Goal: Task Accomplishment & Management: Complete application form

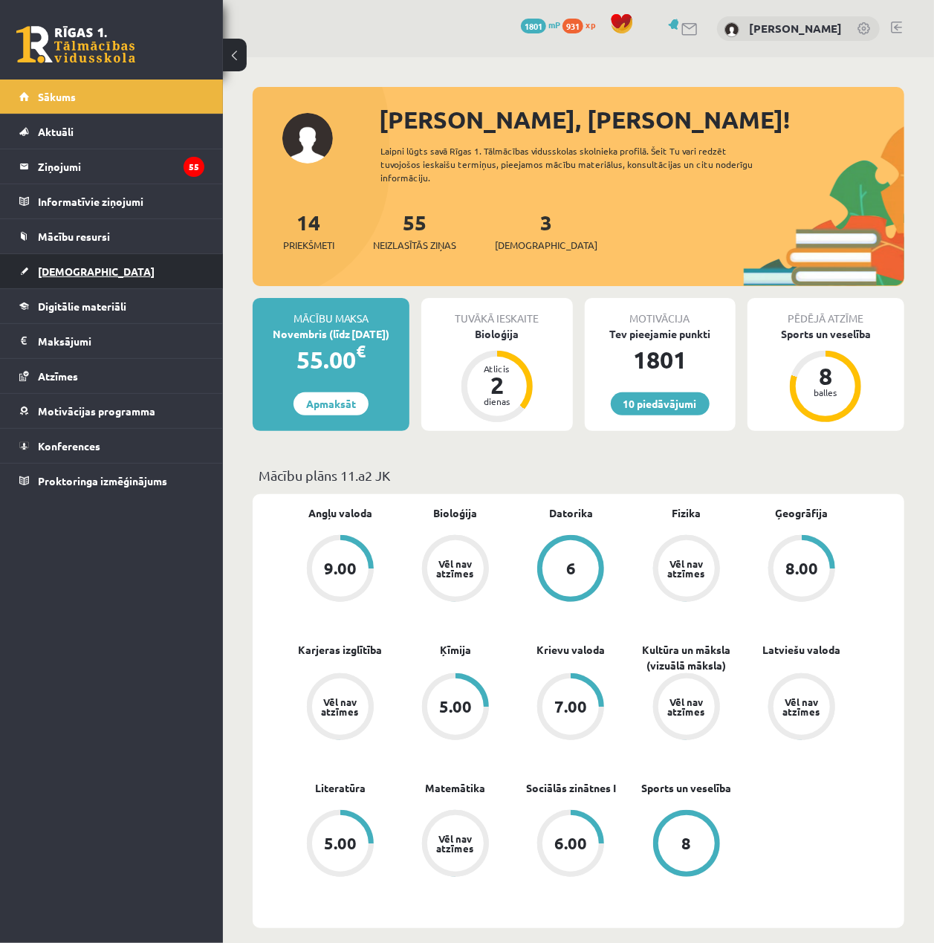
click at [122, 277] on link "[DEMOGRAPHIC_DATA]" at bounding box center [111, 271] width 185 height 34
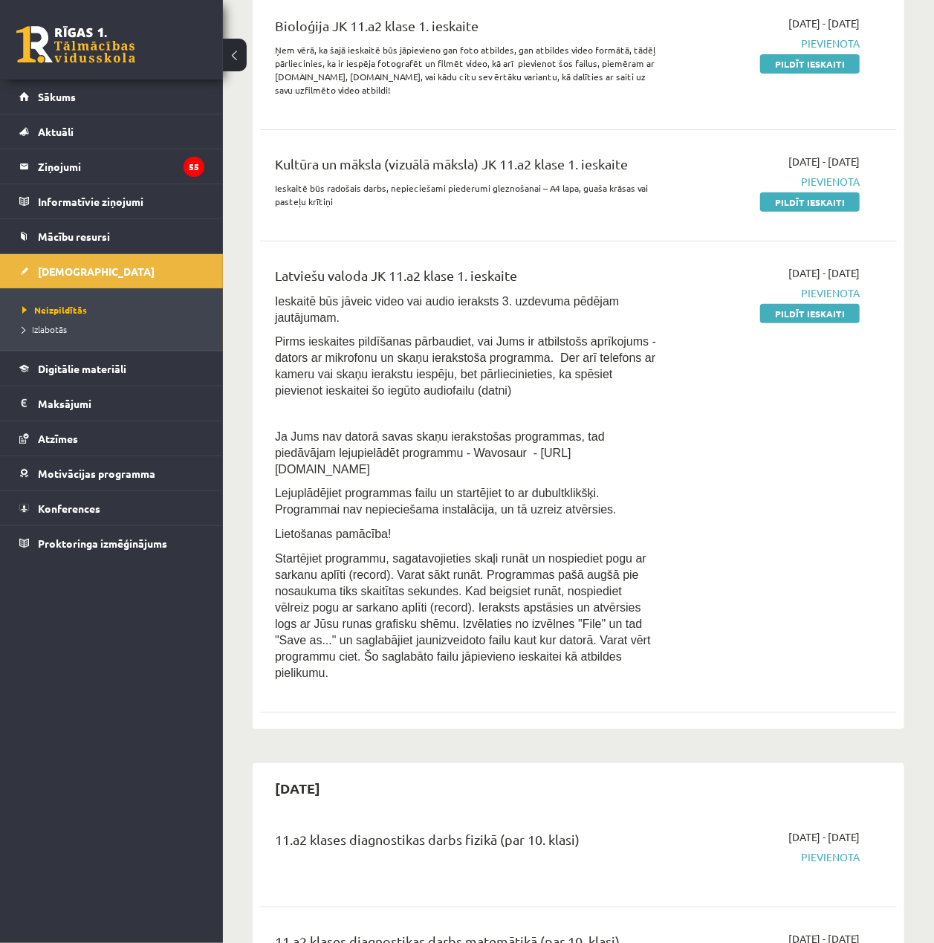
scroll to position [198, 0]
click at [818, 66] on link "Pildīt ieskaiti" at bounding box center [810, 62] width 100 height 19
click at [838, 210] on div "2025-10-01 - 2025-10-15 Pievienota Pildīt ieskaiti" at bounding box center [770, 184] width 202 height 63
click at [846, 319] on div "2025-10-01 - 2025-10-15 Pievienota Pildīt ieskaiti" at bounding box center [770, 477] width 202 height 424
click at [832, 309] on link "Pildīt ieskaiti" at bounding box center [810, 312] width 100 height 19
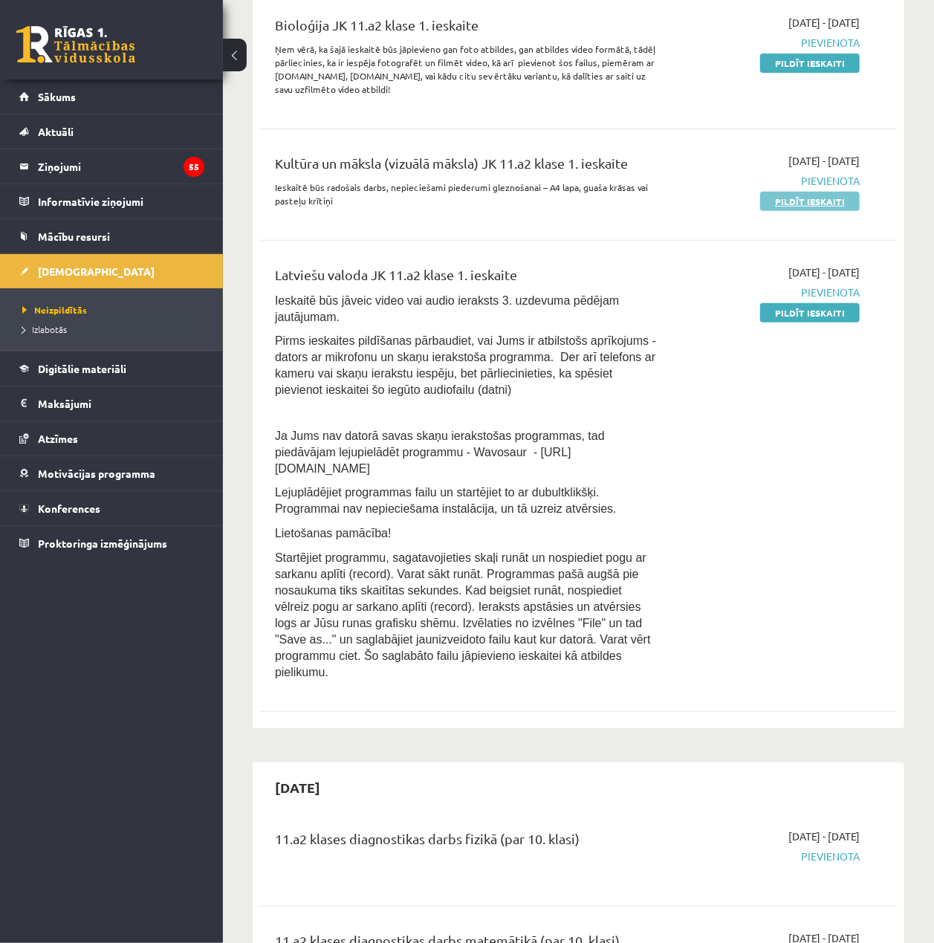
click at [835, 198] on link "Pildīt ieskaiti" at bounding box center [810, 201] width 100 height 19
click at [860, 48] on div "2025-10-01 - 2025-10-15 Pievienota Pildīt ieskaiti" at bounding box center [770, 60] width 202 height 90
click at [814, 66] on link "Pildīt ieskaiti" at bounding box center [810, 62] width 100 height 19
click at [779, 55] on link "Pildīt ieskaiti" at bounding box center [810, 62] width 100 height 19
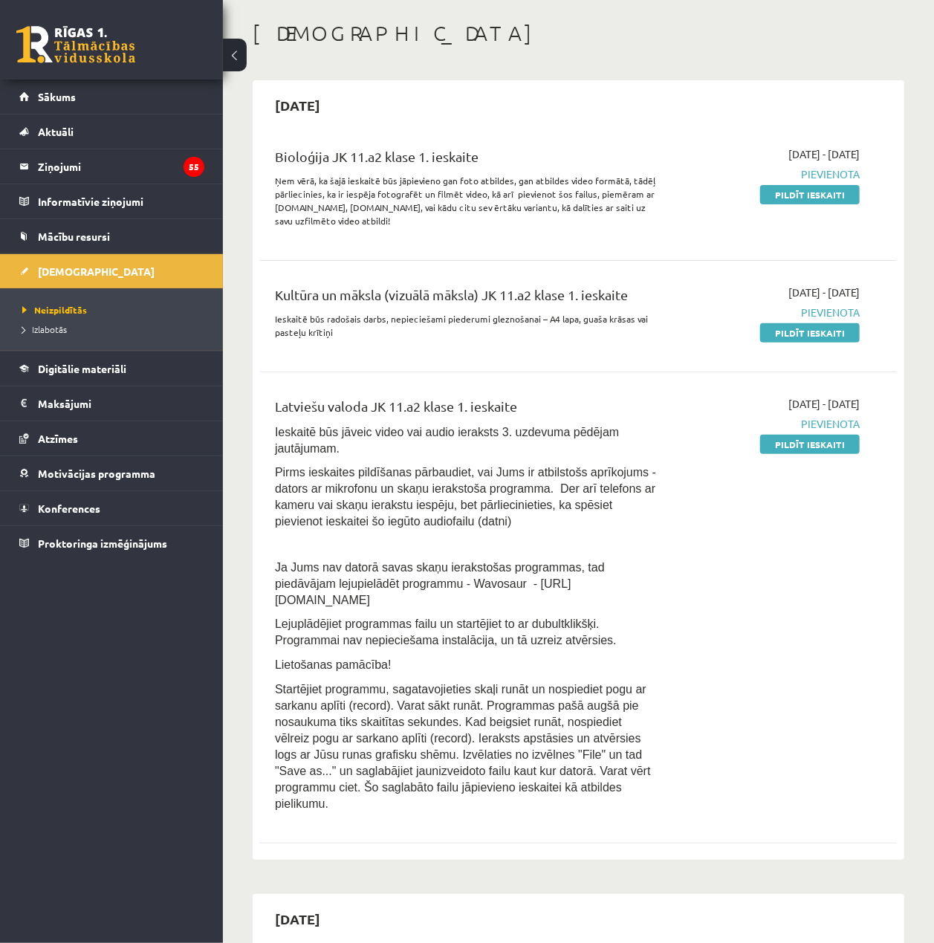
scroll to position [0, 0]
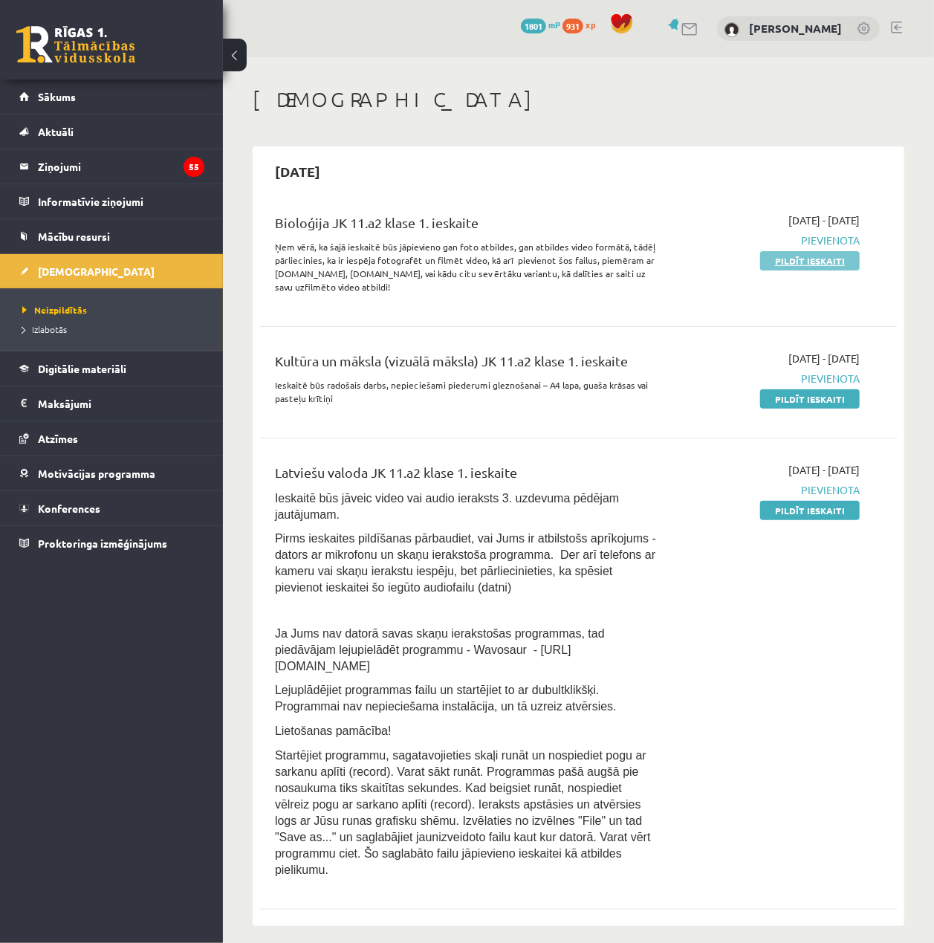
click at [852, 265] on link "Pildīt ieskaiti" at bounding box center [810, 260] width 100 height 19
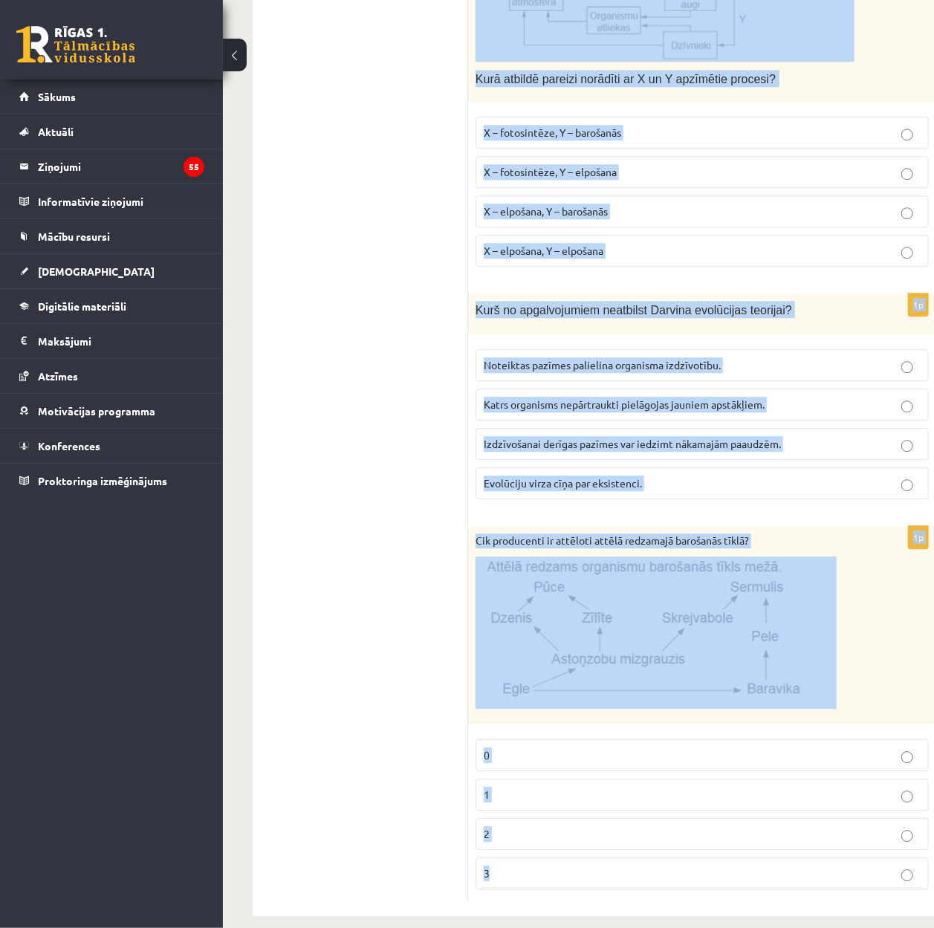
scroll to position [1840, 31]
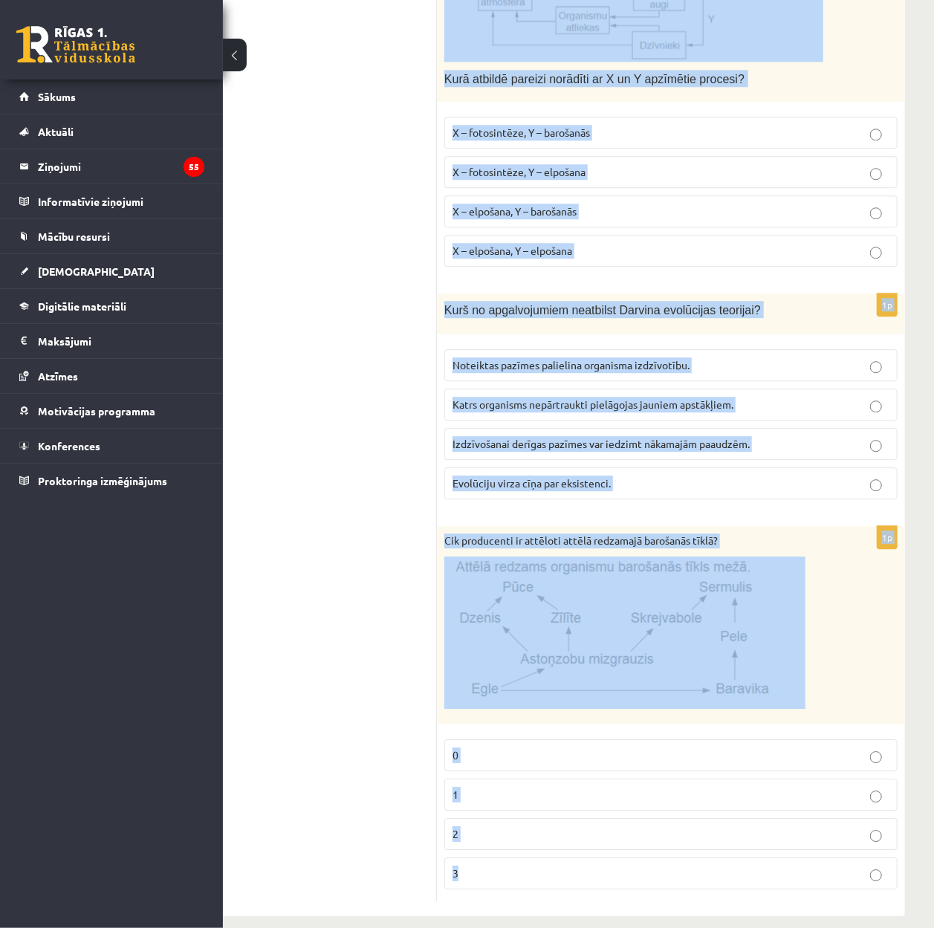
drag, startPoint x: 482, startPoint y: 316, endPoint x: 920, endPoint y: 875, distance: 709.7
copy form "lore ipsu dolorsi ametconse adipiscingel seddo ei tempori ut laboreetd! Magna a…"
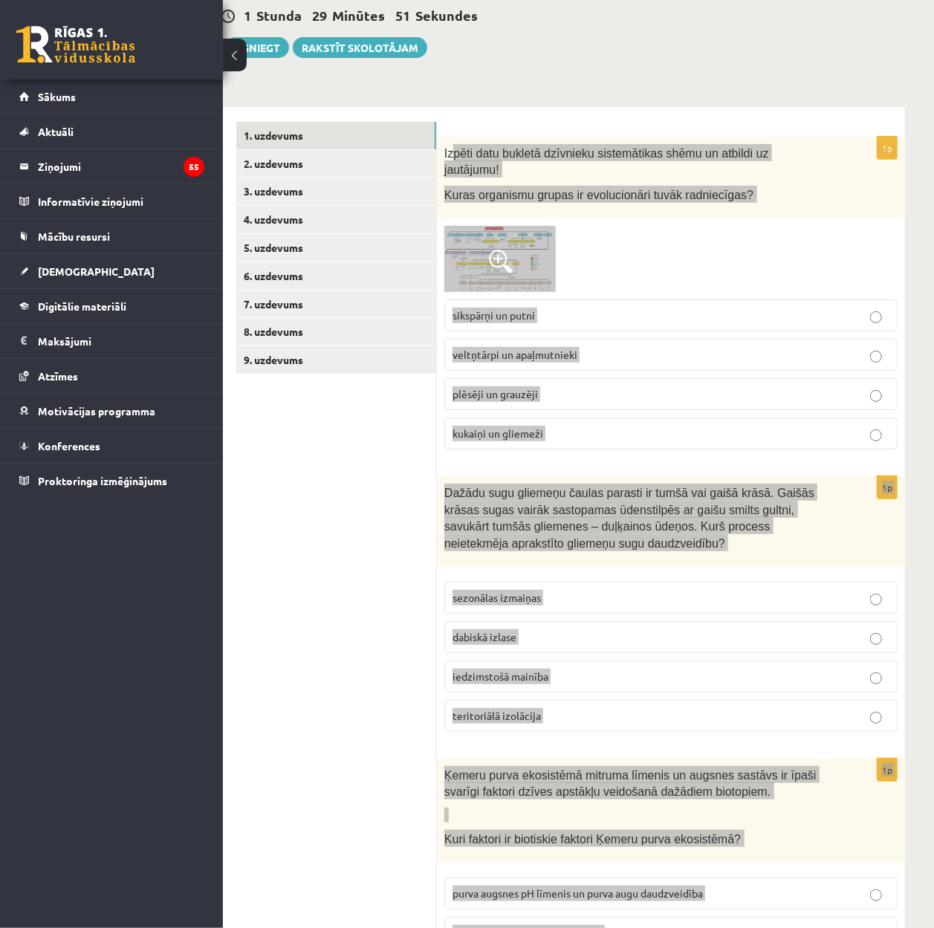
scroll to position [155, 31]
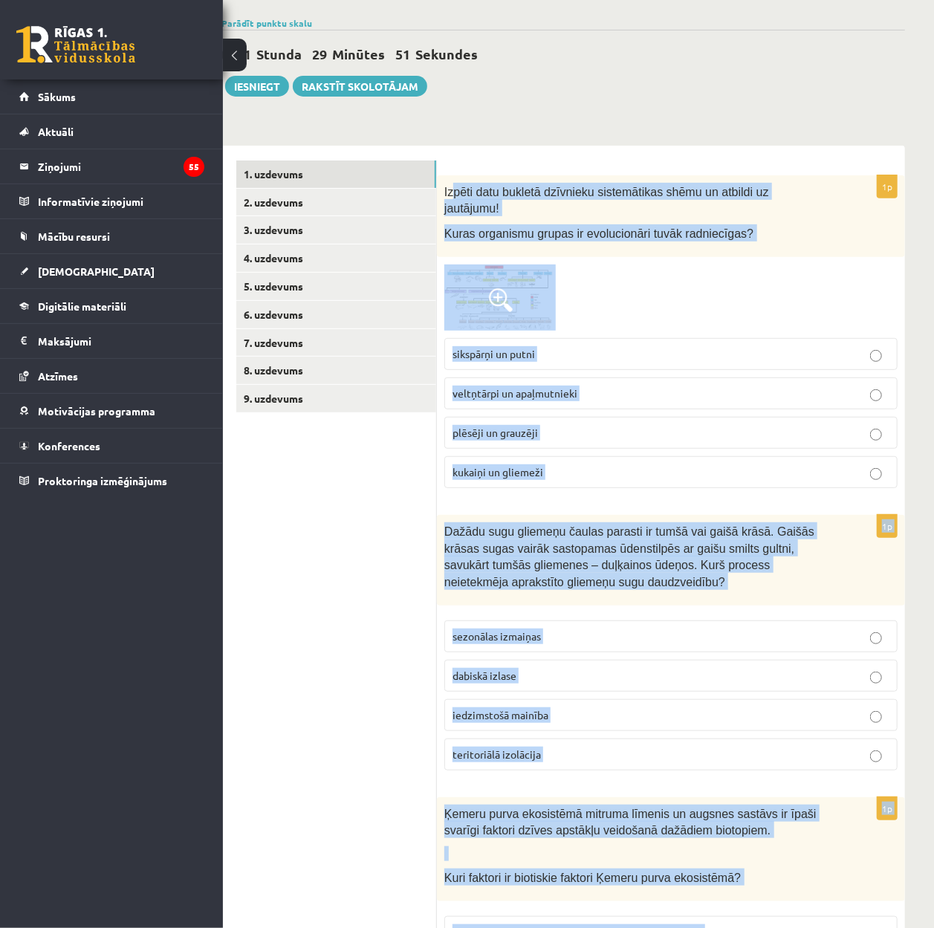
click at [664, 272] on div at bounding box center [670, 298] width 453 height 67
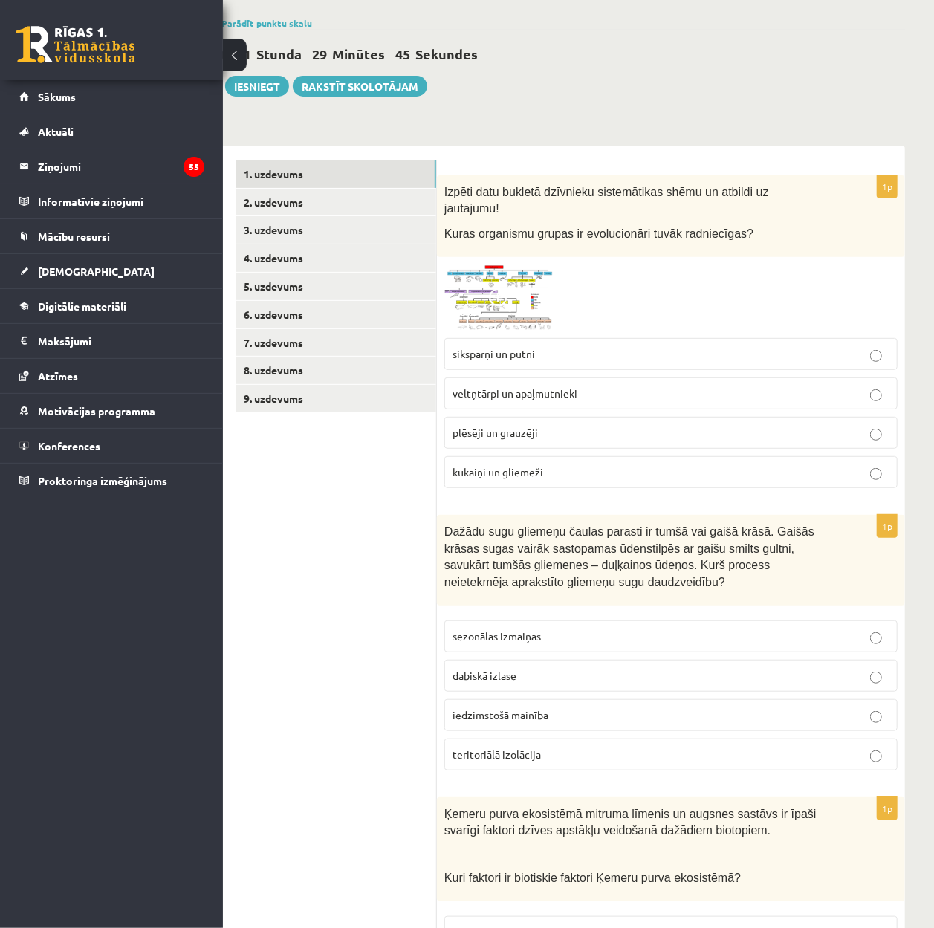
click at [574, 417] on label "plēsēji un grauzēji" at bounding box center [670, 433] width 453 height 32
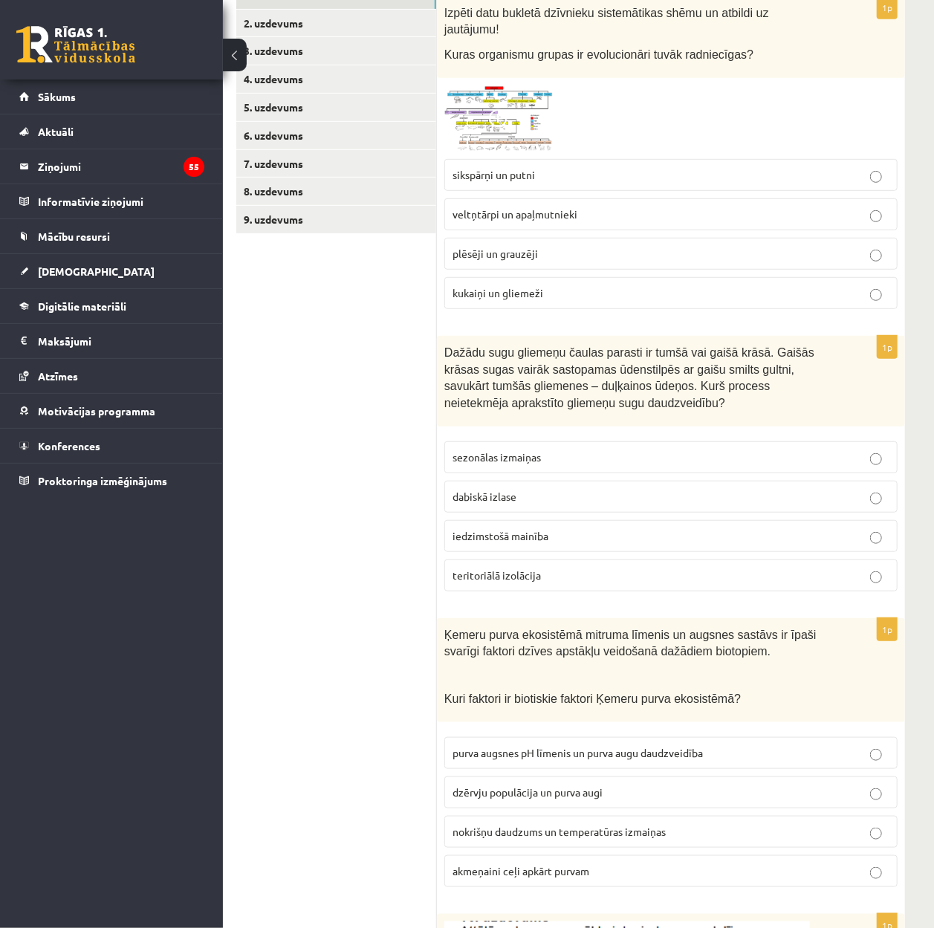
scroll to position [354, 31]
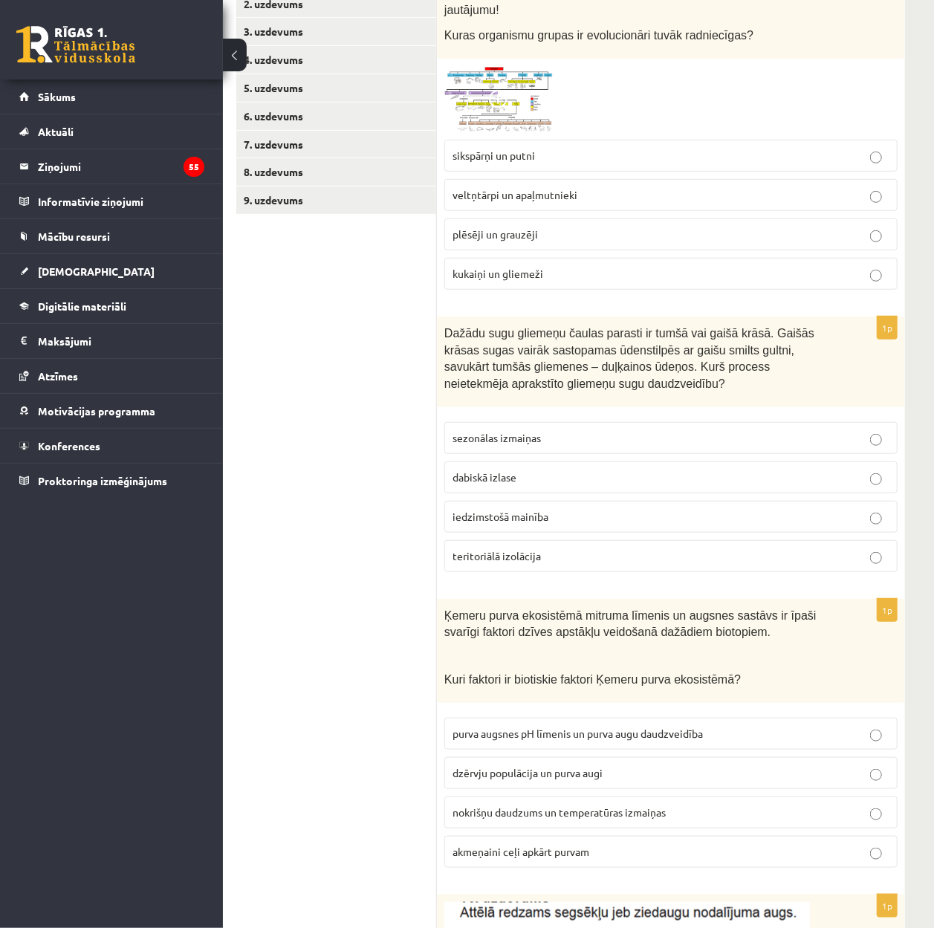
click at [590, 422] on label "sezonālas izmaiņas" at bounding box center [670, 438] width 453 height 32
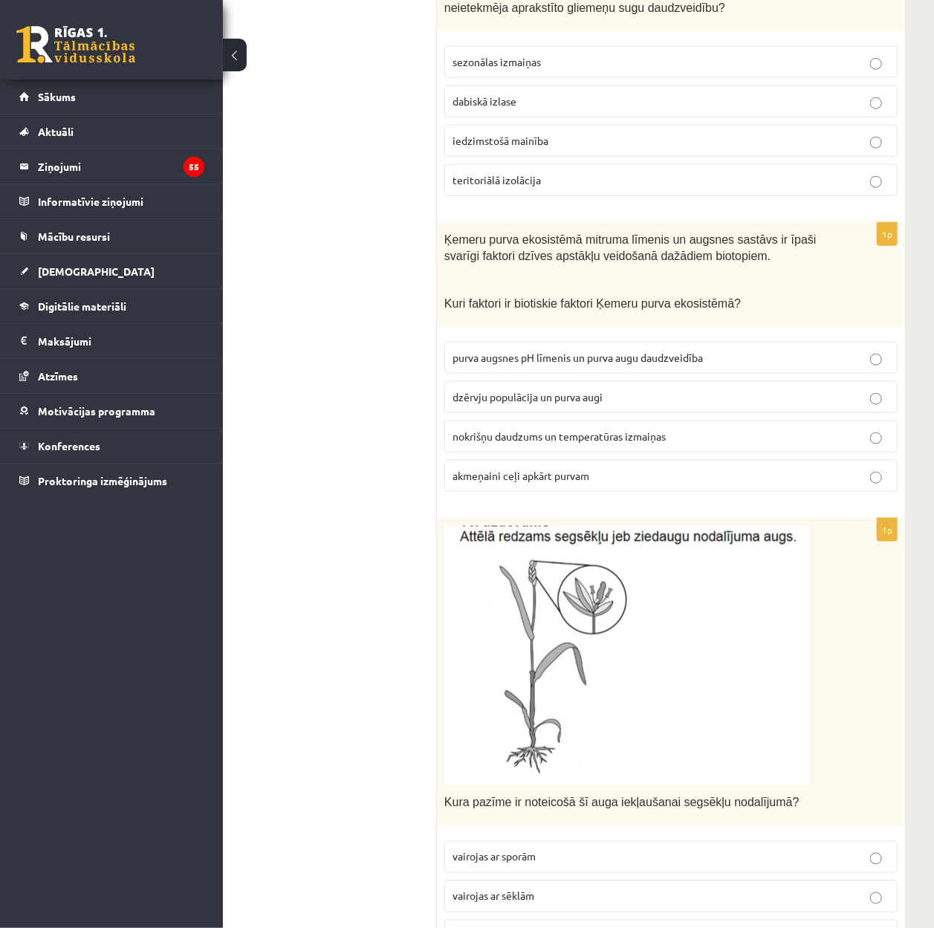
scroll to position [750, 31]
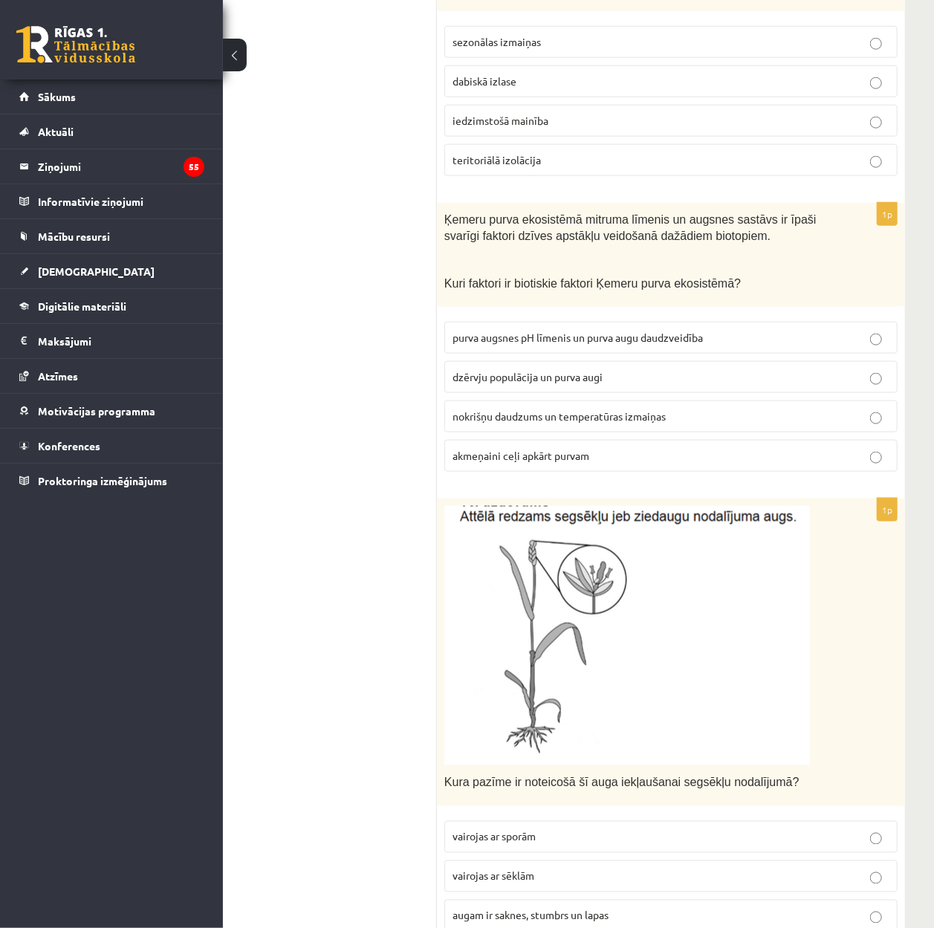
click at [721, 369] on p "dzērvju populācija un purva augi" at bounding box center [671, 377] width 437 height 16
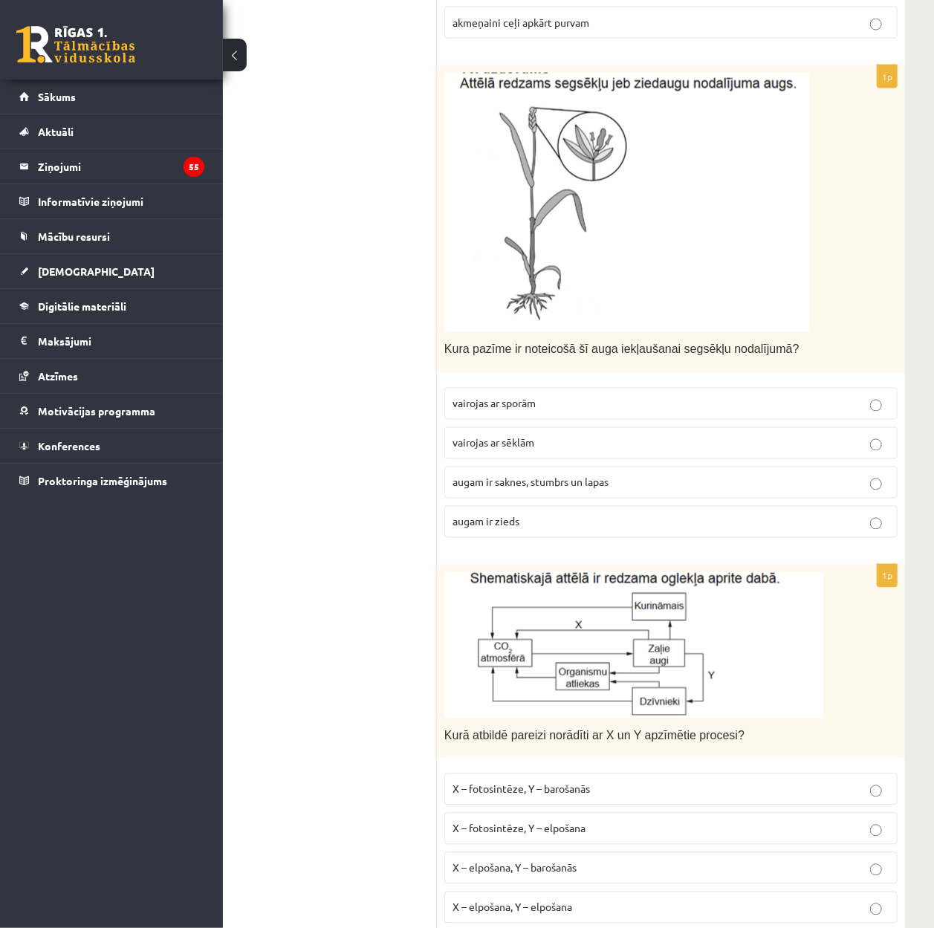
scroll to position [1245, 31]
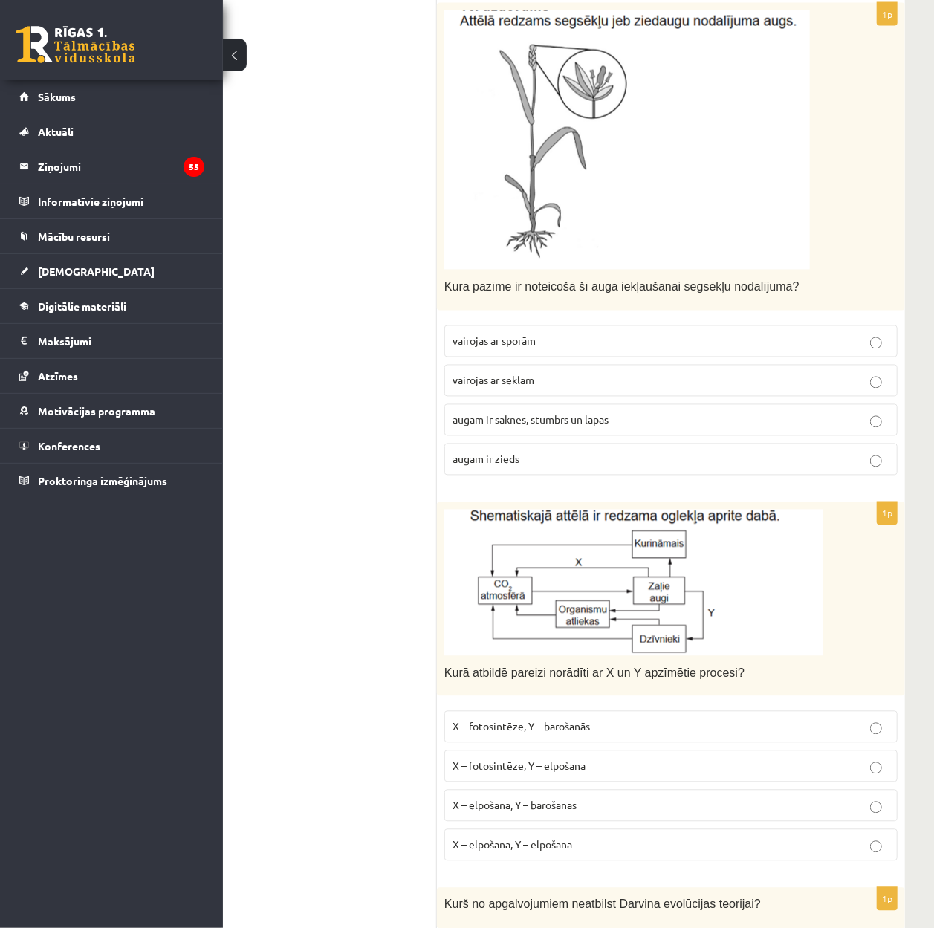
click at [611, 373] on p "vairojas ar sēklām" at bounding box center [671, 381] width 437 height 16
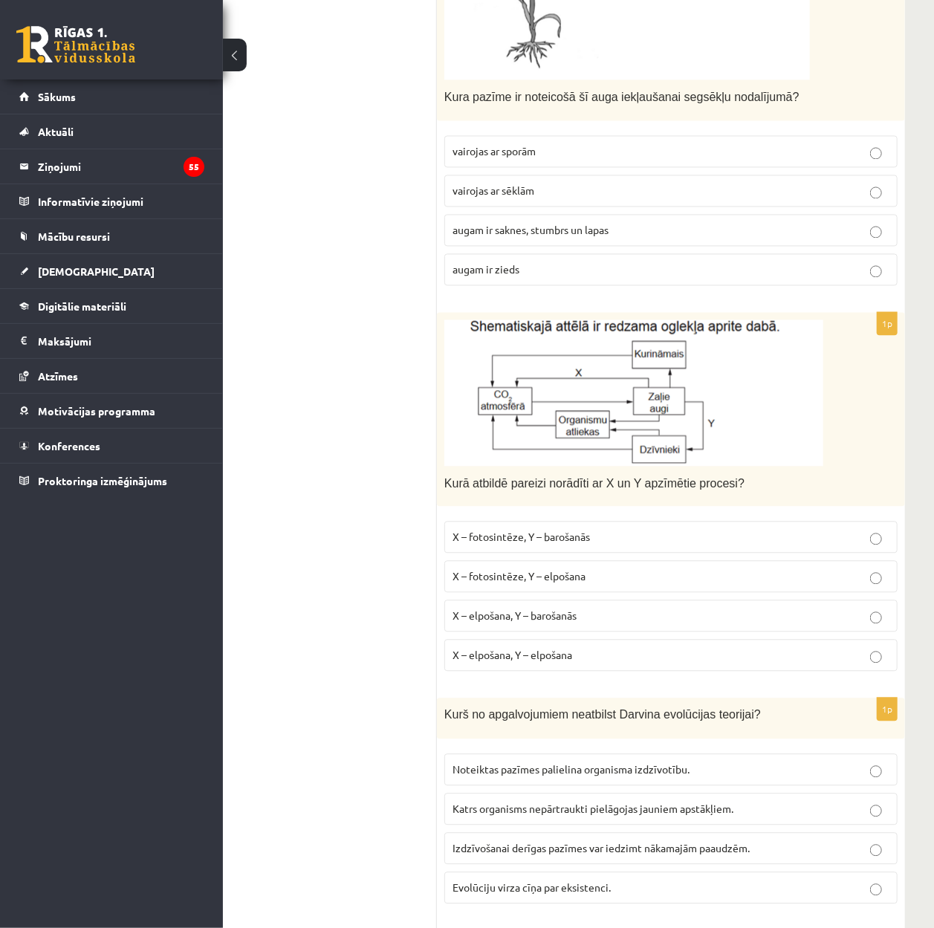
scroll to position [1443, 31]
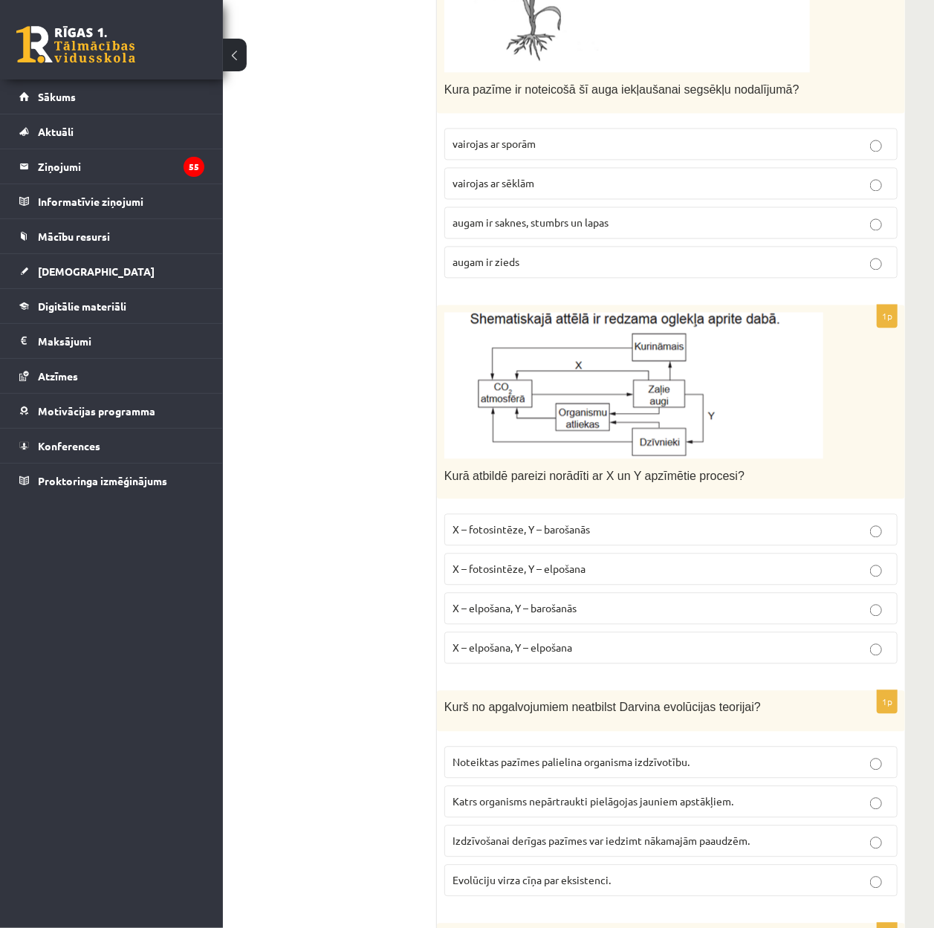
click at [725, 640] on p "X – elpošana, Y – elpošana" at bounding box center [671, 648] width 437 height 16
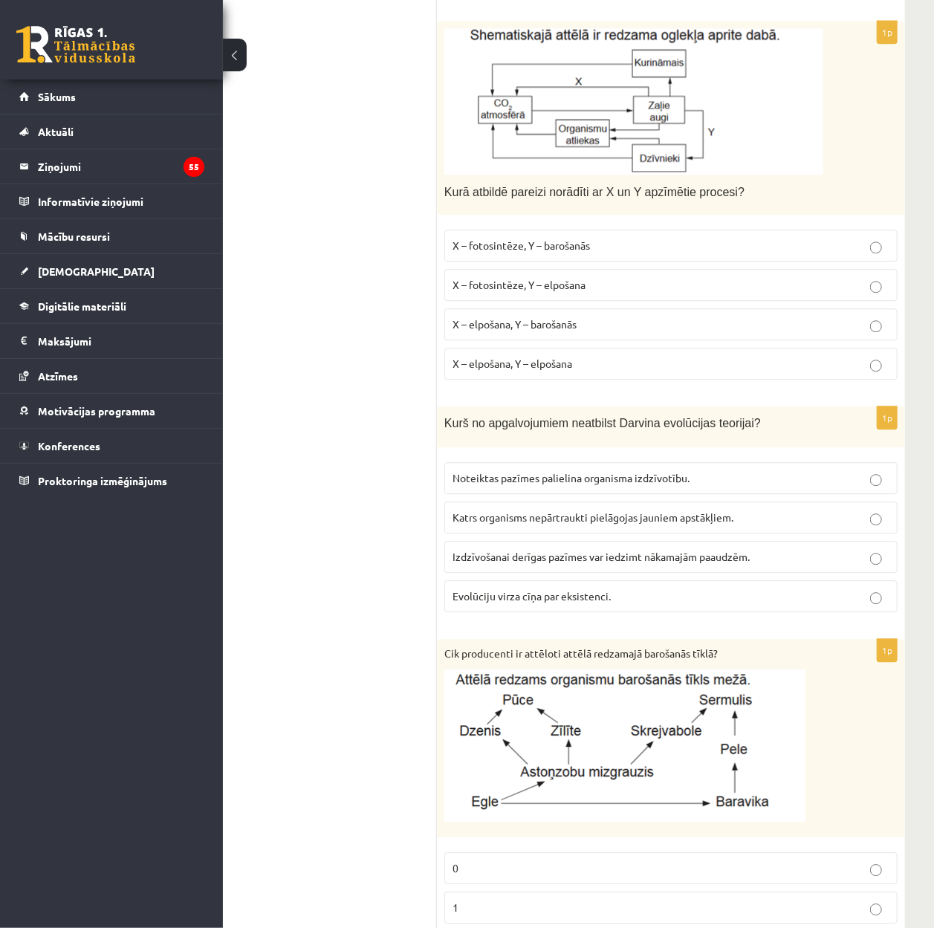
scroll to position [1740, 31]
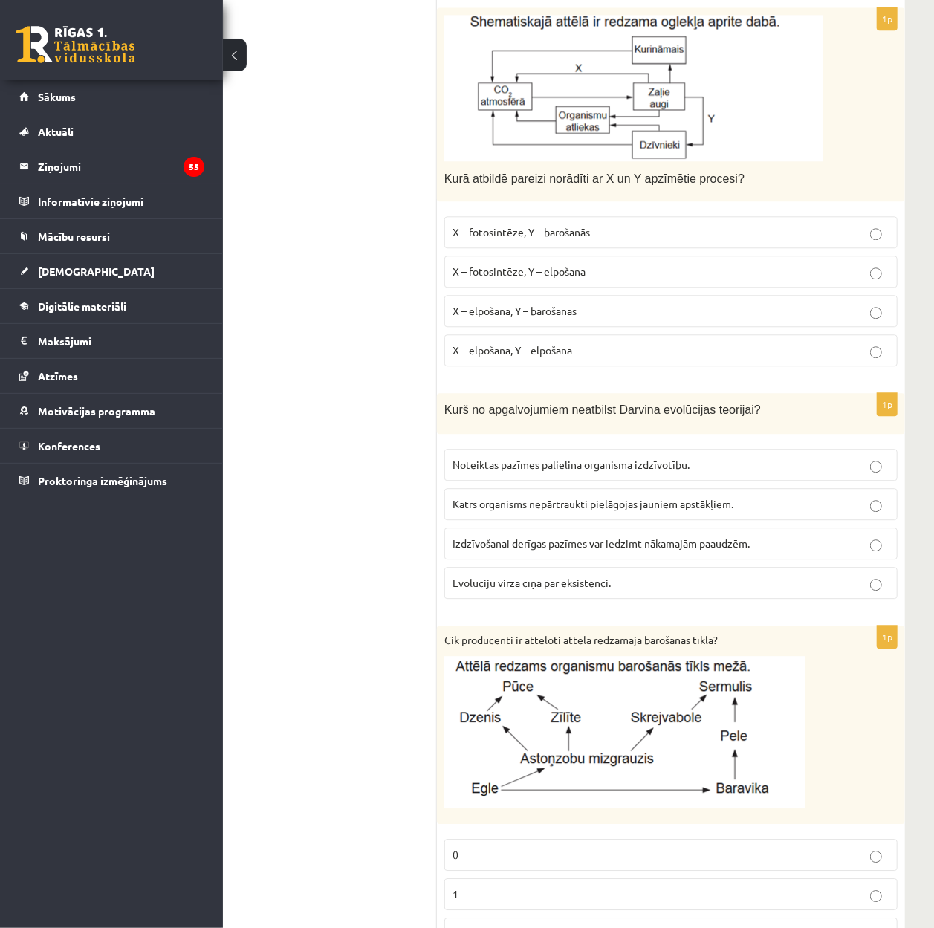
click at [602, 224] on p "X – fotosintēze, Y – barošanās" at bounding box center [671, 232] width 437 height 16
click at [606, 256] on label "X – fotosintēze, Y – elpošana" at bounding box center [670, 272] width 453 height 32
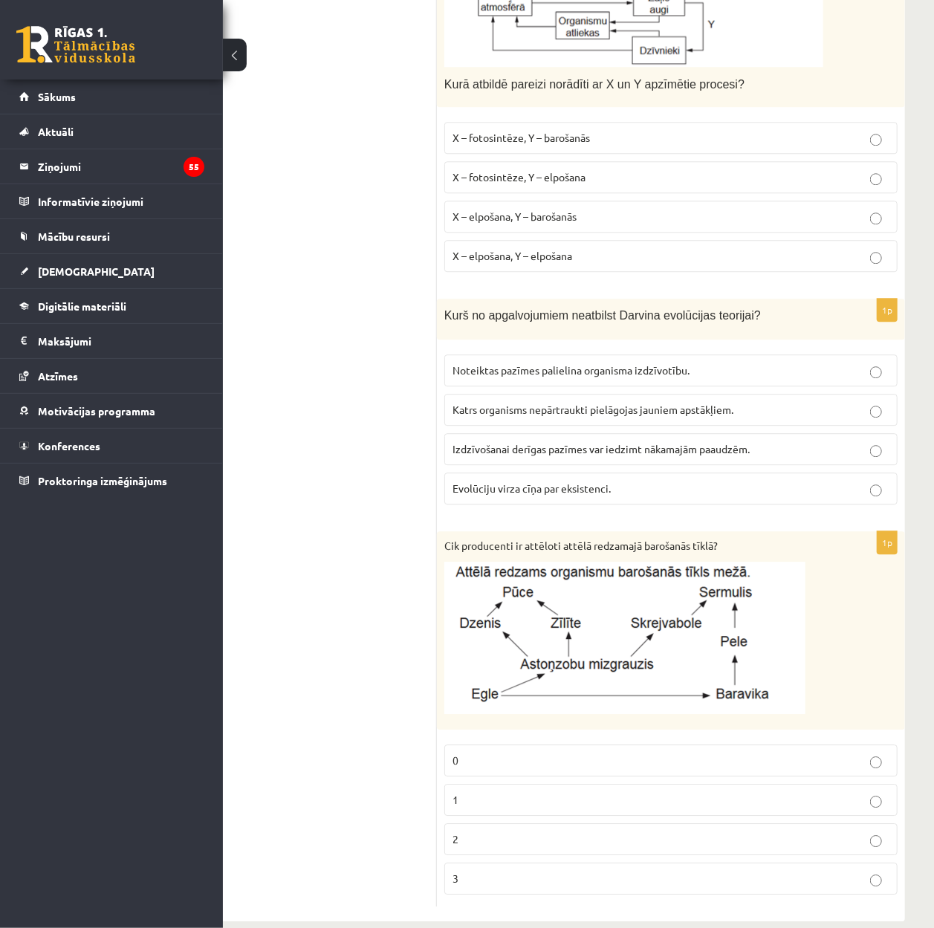
scroll to position [1840, 31]
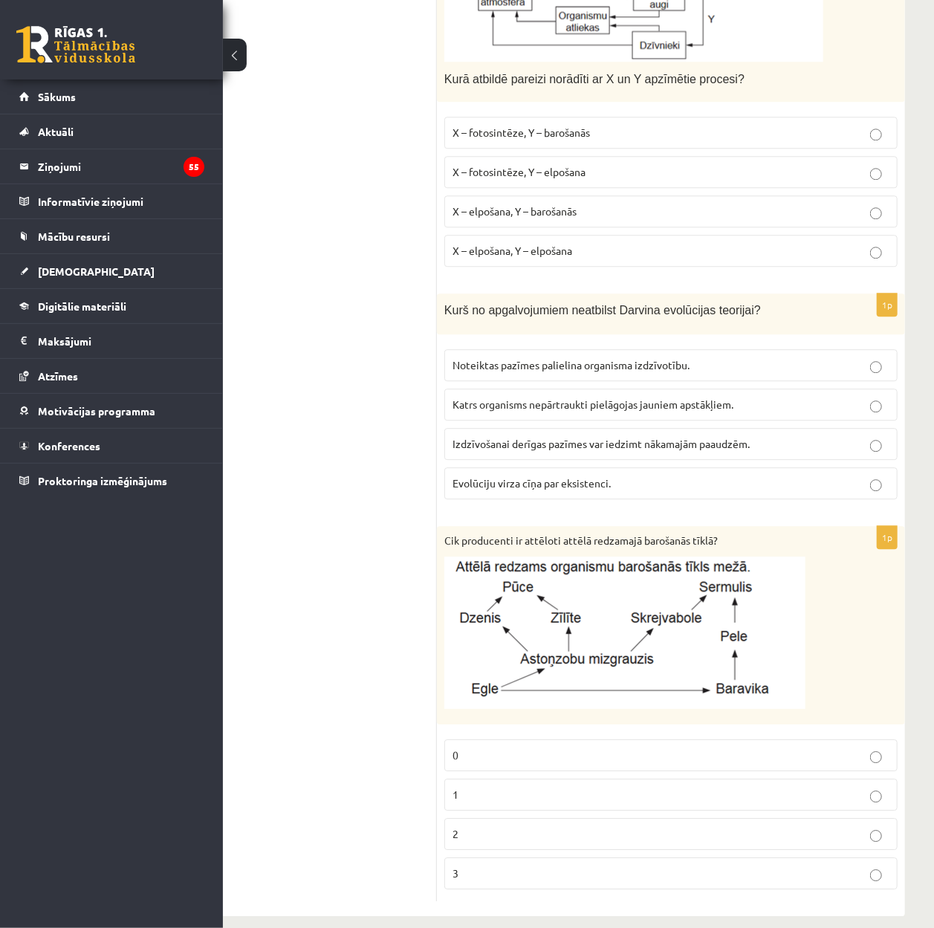
click at [694, 826] on p "2" at bounding box center [671, 834] width 437 height 16
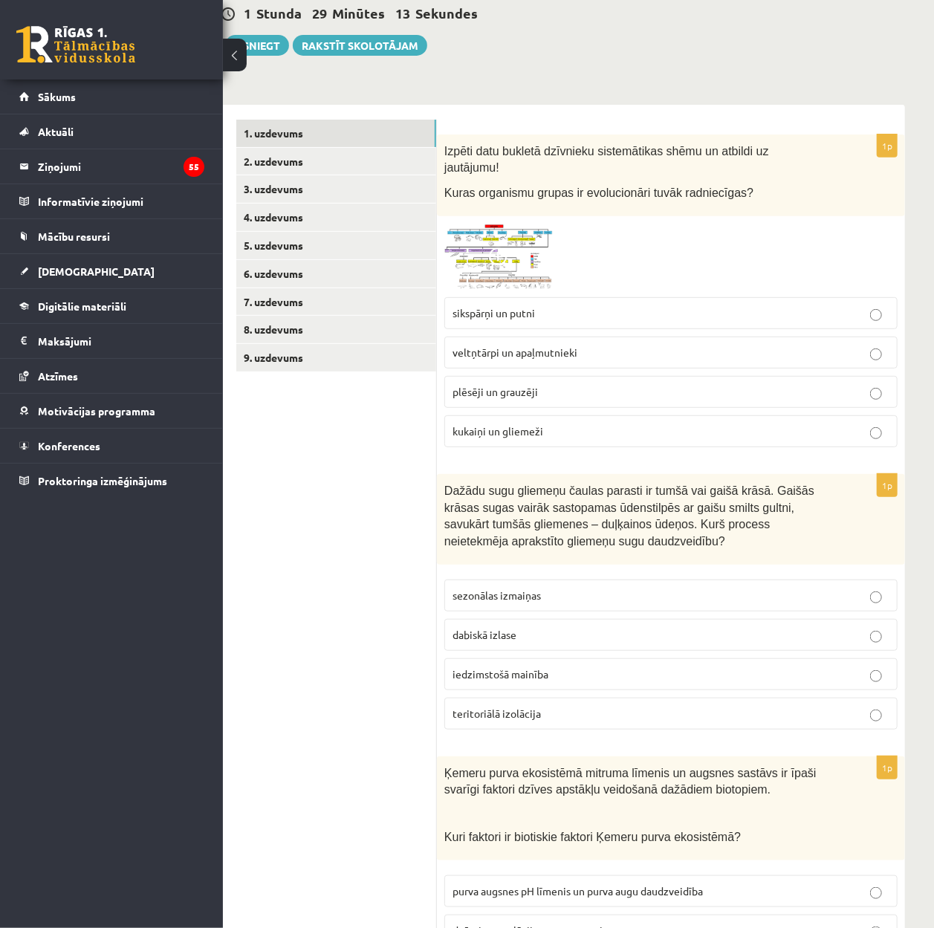
scroll to position [56, 31]
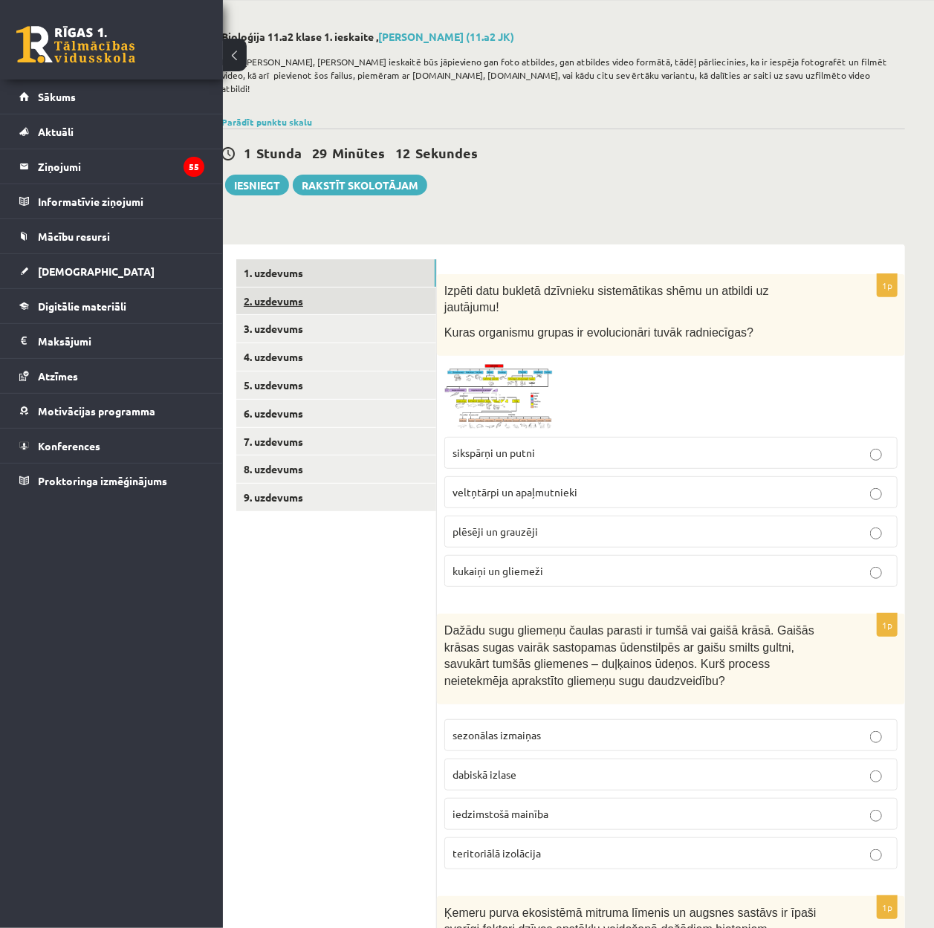
click at [333, 294] on link "2. uzdevums" at bounding box center [336, 301] width 200 height 27
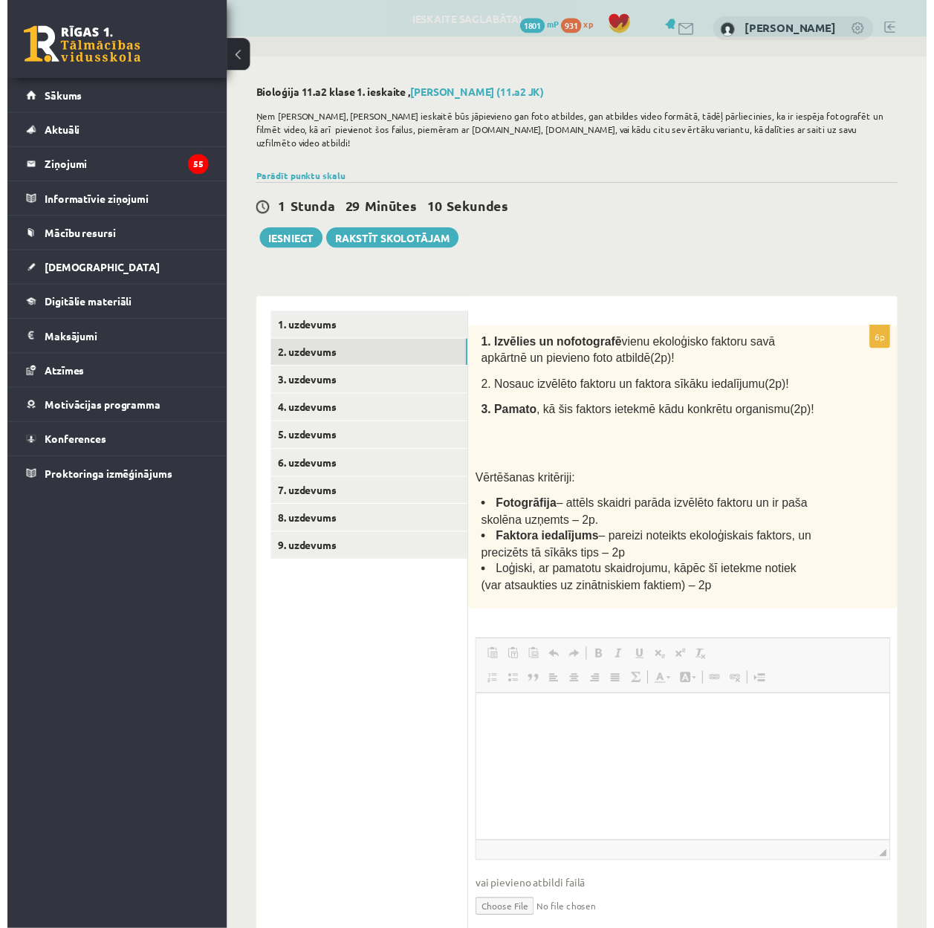
scroll to position [0, 0]
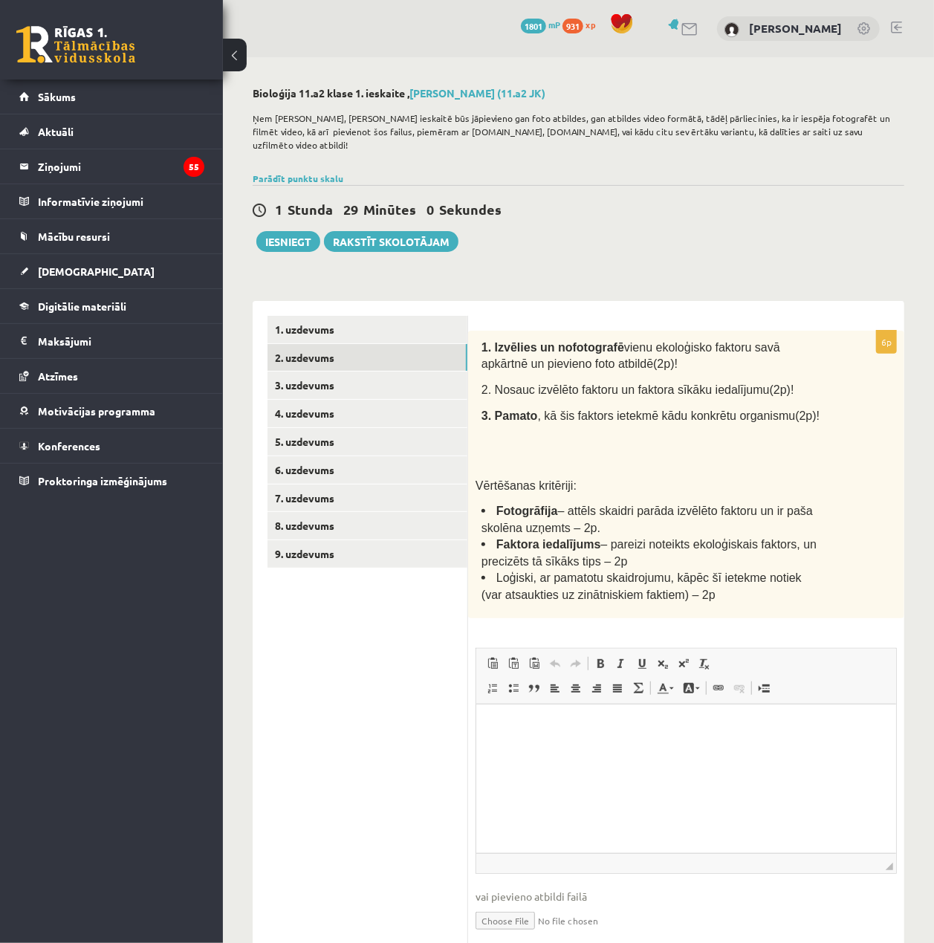
drag, startPoint x: 483, startPoint y: 328, endPoint x: 614, endPoint y: 355, distance: 133.5
click at [614, 355] on p "1. Izvēlies un nofotografē vienu ekoloģisko faktoru savā apkārtnē un pievieno f…" at bounding box center [651, 354] width 341 height 33
click at [581, 348] on span "vienu ekoloģisko faktoru savā apkārtnē un pievieno foto atbildē(2p)!" at bounding box center [630, 356] width 299 height 30
click at [355, 372] on link "3. uzdevums" at bounding box center [367, 385] width 200 height 27
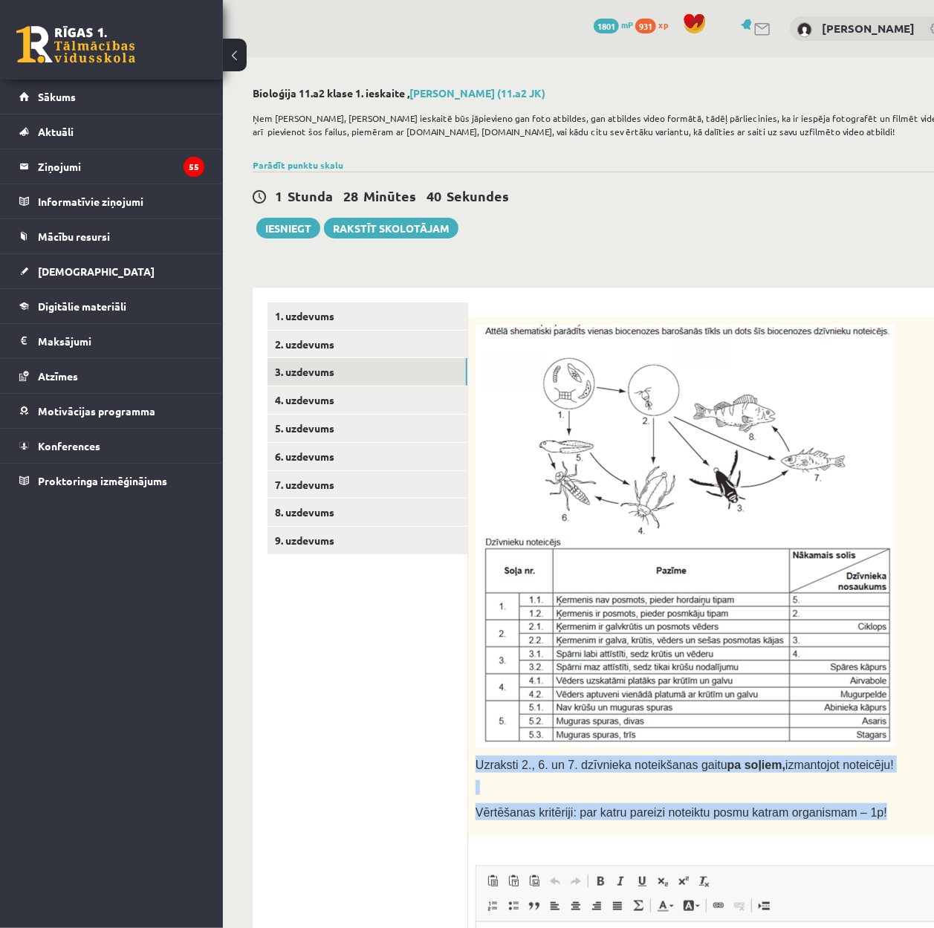
drag, startPoint x: 473, startPoint y: 761, endPoint x: 896, endPoint y: 805, distance: 425.9
click at [896, 805] on div "Uzraksti 2., 6. un 7. dzīvnieka noteikšanas gaitu pa soļiem, izmantojot noteicē…" at bounding box center [722, 576] width 509 height 519
copy div "Uzraksti 2., 6. un 7. dzīvnieka noteikšanas gaitu pa soļiem, izmantojot noteicē…"
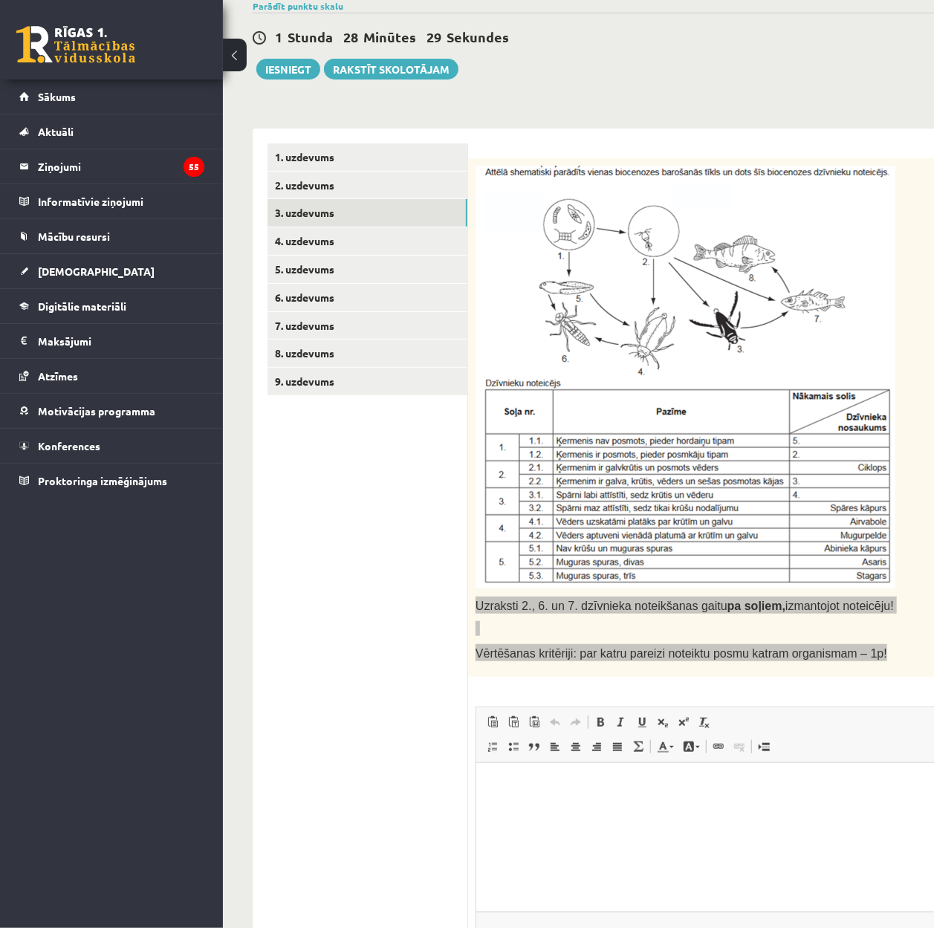
scroll to position [198, 0]
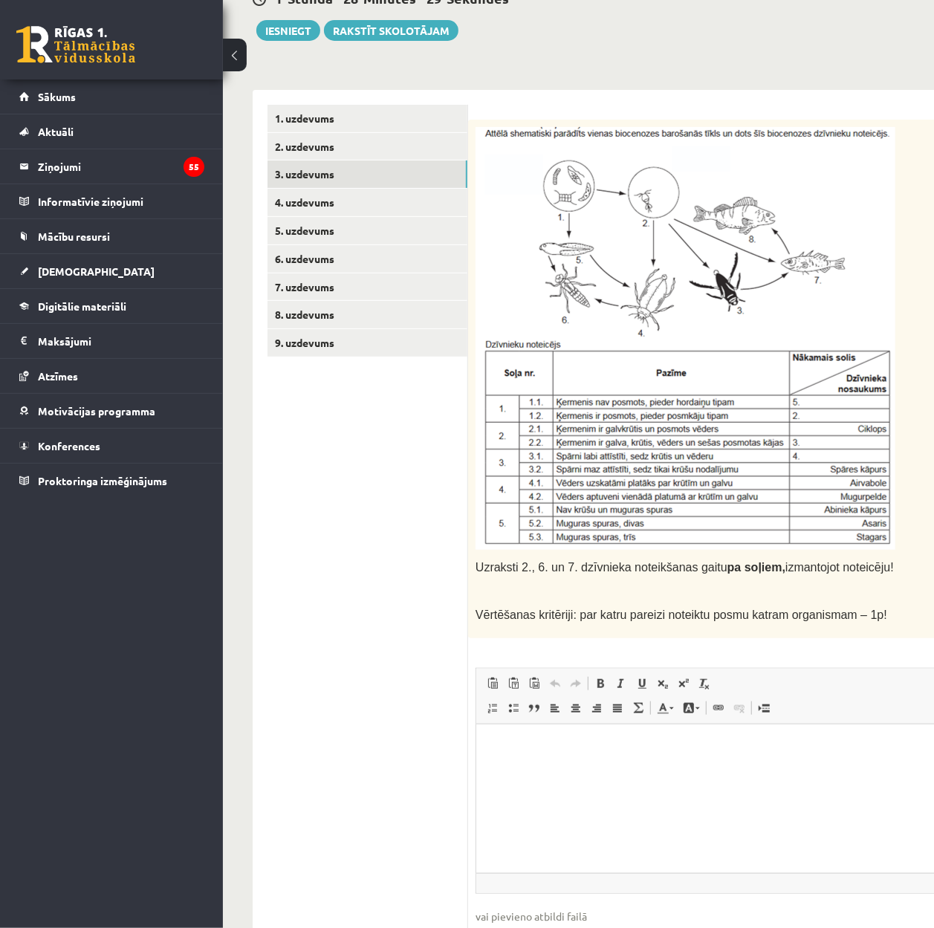
click at [865, 660] on div "7p Uzraksti 2., 6. un 7. dzīvnieka noteikšanas gaitu pa soļiem, izmantojot note…" at bounding box center [722, 548] width 509 height 857
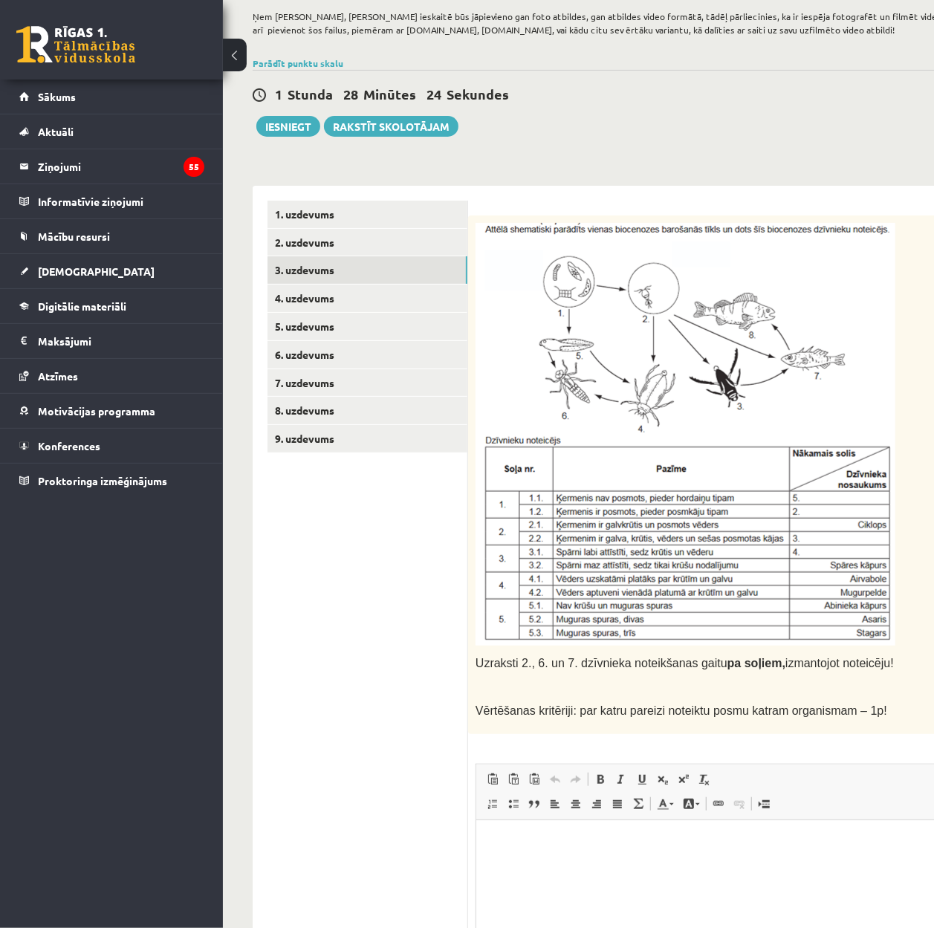
scroll to position [99, 0]
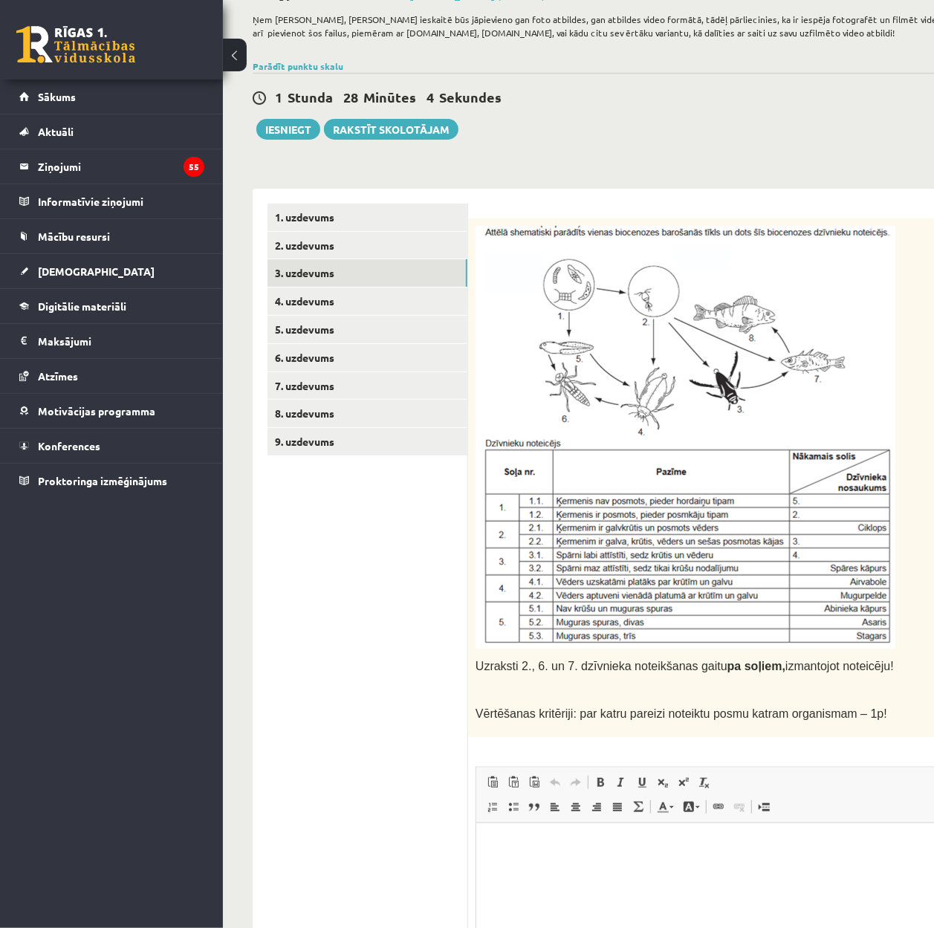
click at [791, 719] on span "Vērtēšanas kritēriji: par katru pareizi noteiktu posmu katram organismam – 1p!" at bounding box center [682, 713] width 412 height 13
click at [880, 663] on p "Uzraksti 2., 6. un 7. dzīvnieka noteikšanas gaitu pa soļiem, izmantojot noteicē…" at bounding box center [686, 665] width 420 height 17
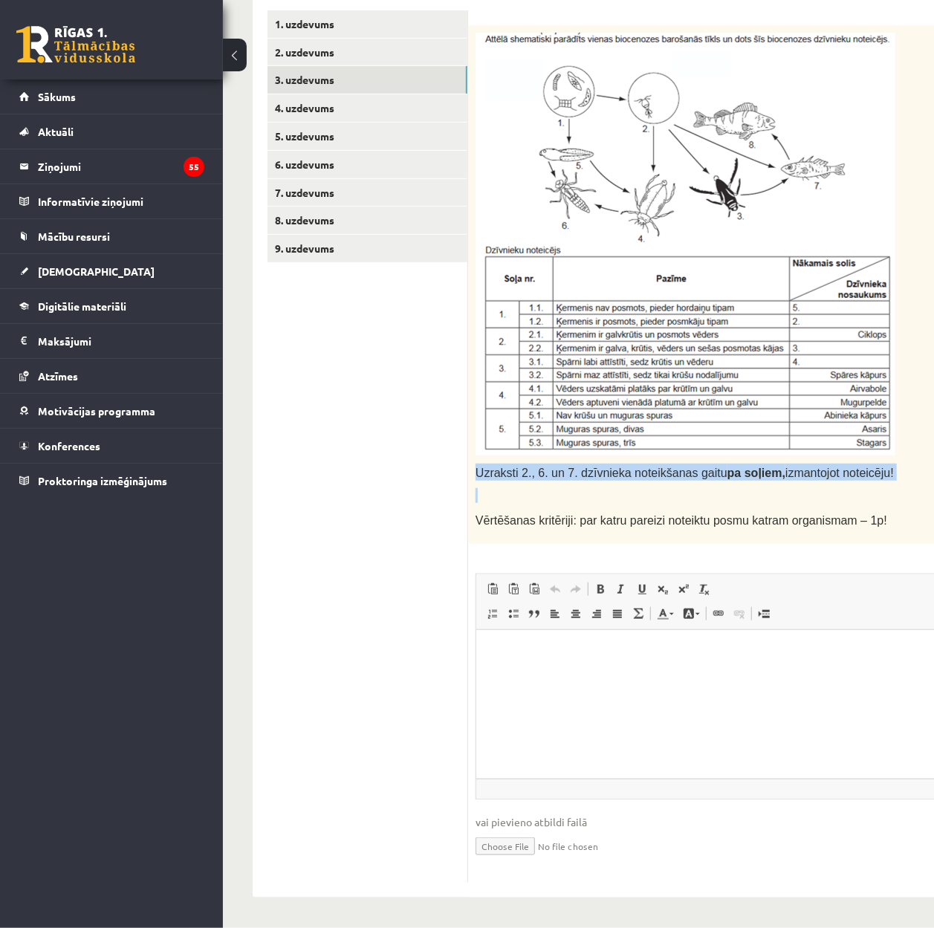
scroll to position [292, 72]
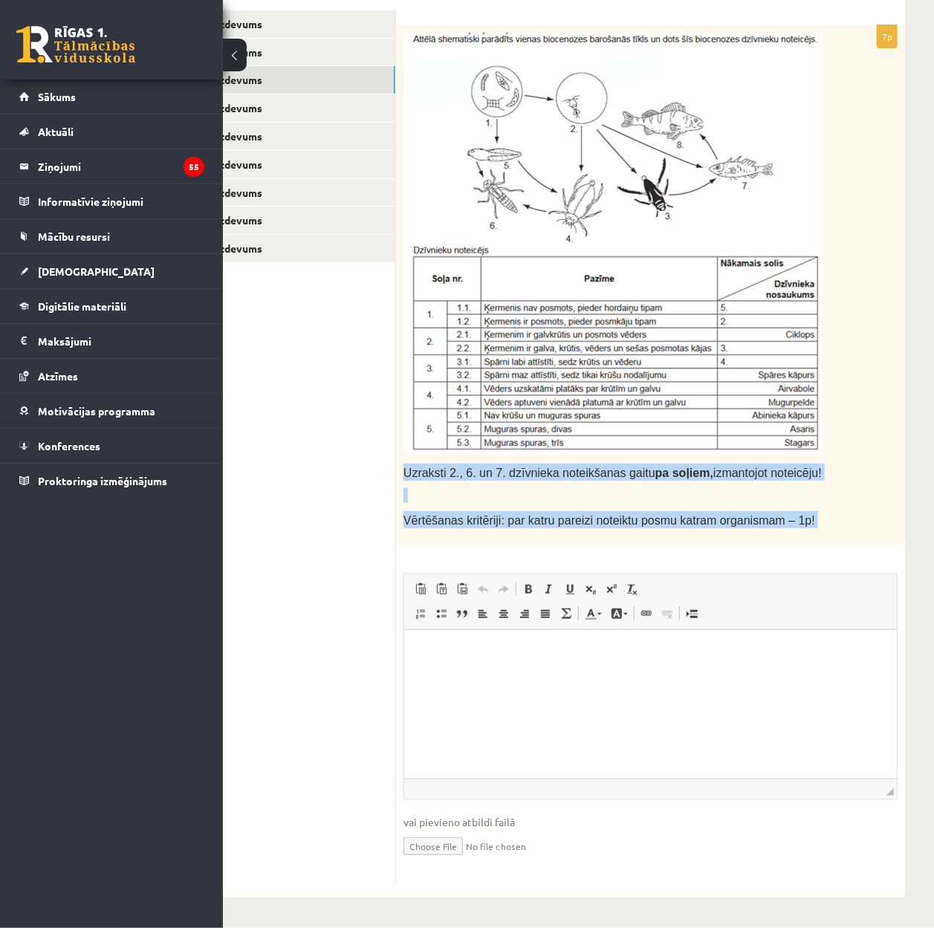
drag, startPoint x: 474, startPoint y: 467, endPoint x: 889, endPoint y: 562, distance: 426.1
click at [889, 562] on div "7p Uzraksti 2., 6. un 7. dzīvnieka noteikšanas gaitu pa soļiem, izmantojot note…" at bounding box center [650, 453] width 509 height 857
copy div "Uzraksti 2., 6. un 7. dzīvnieka noteikšanas gaitu pa soļiem, izmantojot noteicē…"
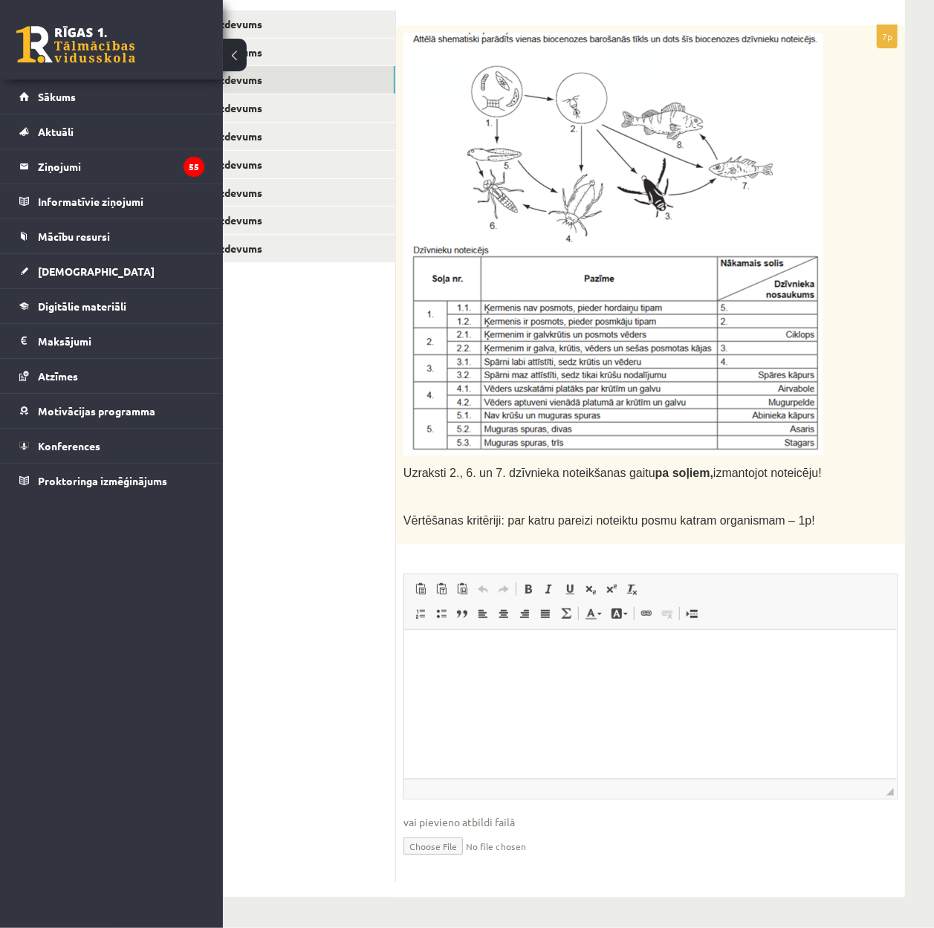
click at [637, 675] on html at bounding box center [649, 651] width 493 height 45
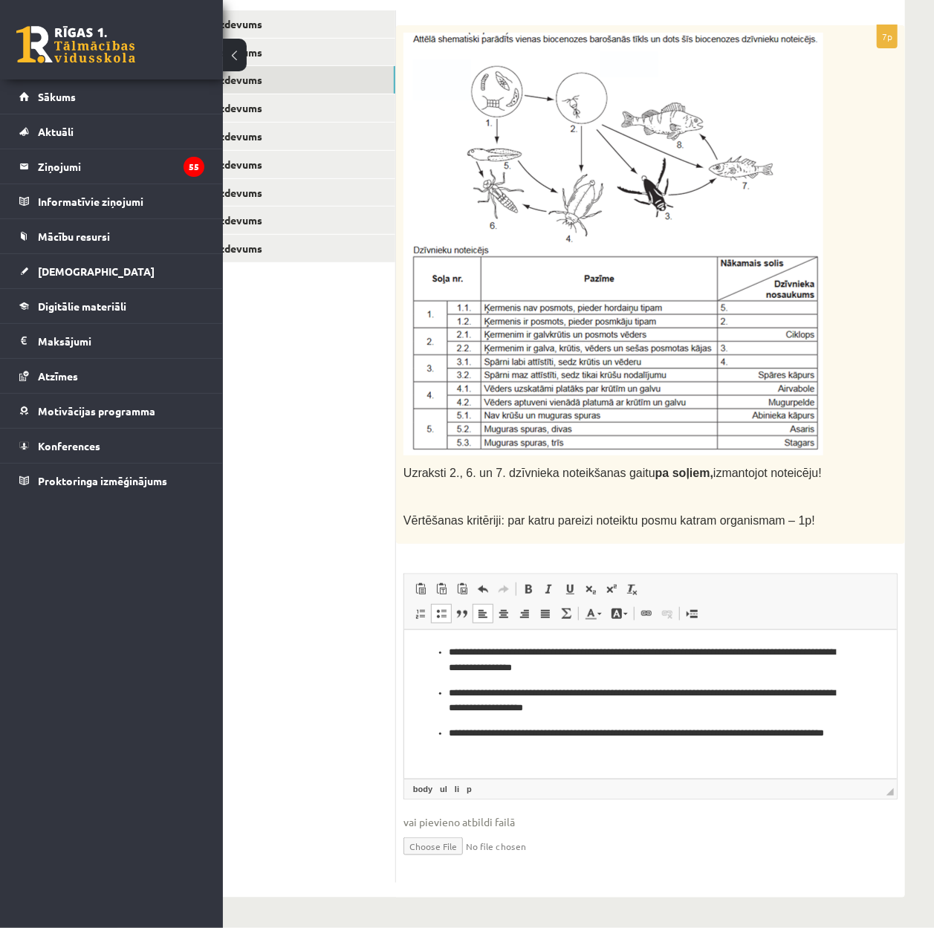
click at [445, 731] on ul "**********" at bounding box center [649, 700] width 463 height 112
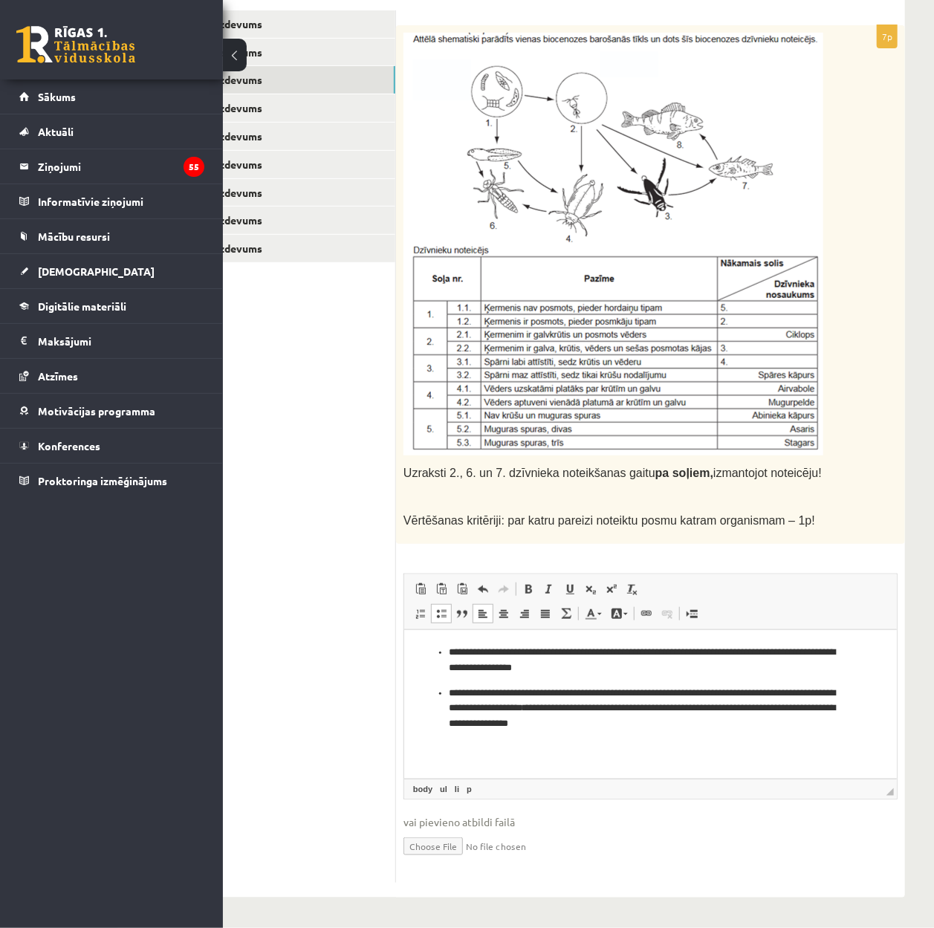
click at [787, 730] on p "**********" at bounding box center [649, 708] width 403 height 46
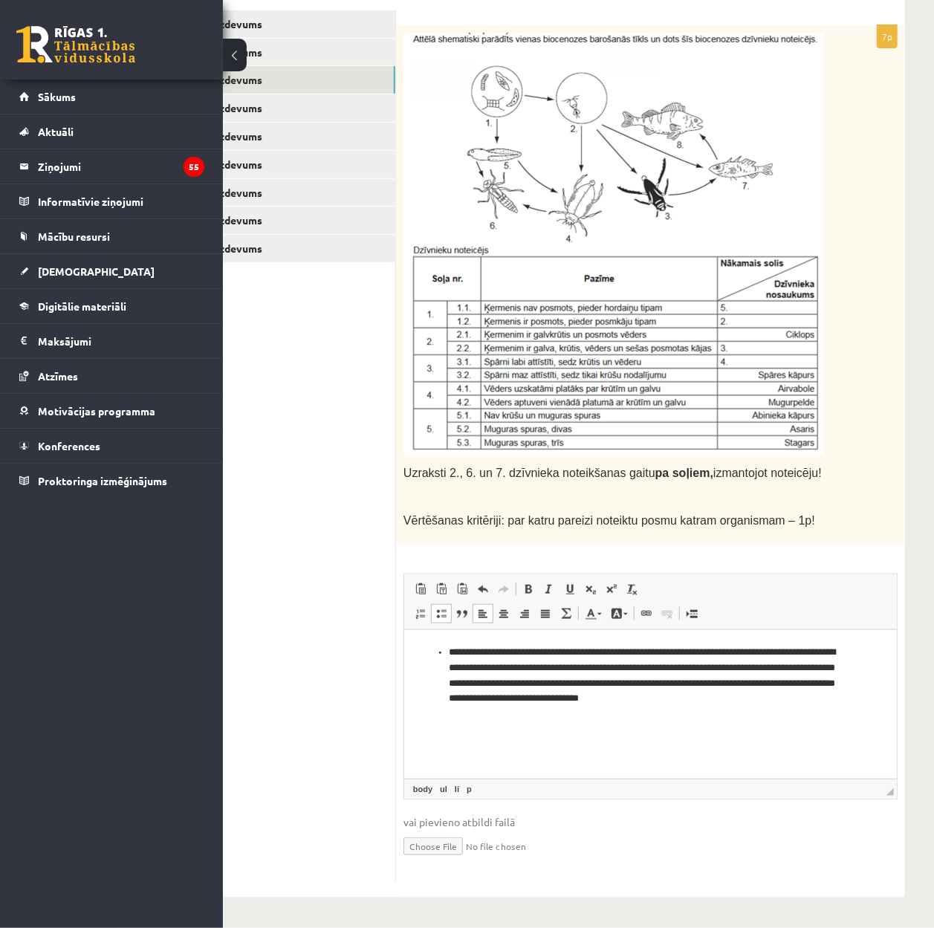
click at [444, 648] on ul "**********" at bounding box center [649, 675] width 463 height 62
click at [457, 650] on p "**********" at bounding box center [649, 675] width 463 height 62
click at [490, 653] on p "**********" at bounding box center [649, 675] width 463 height 62
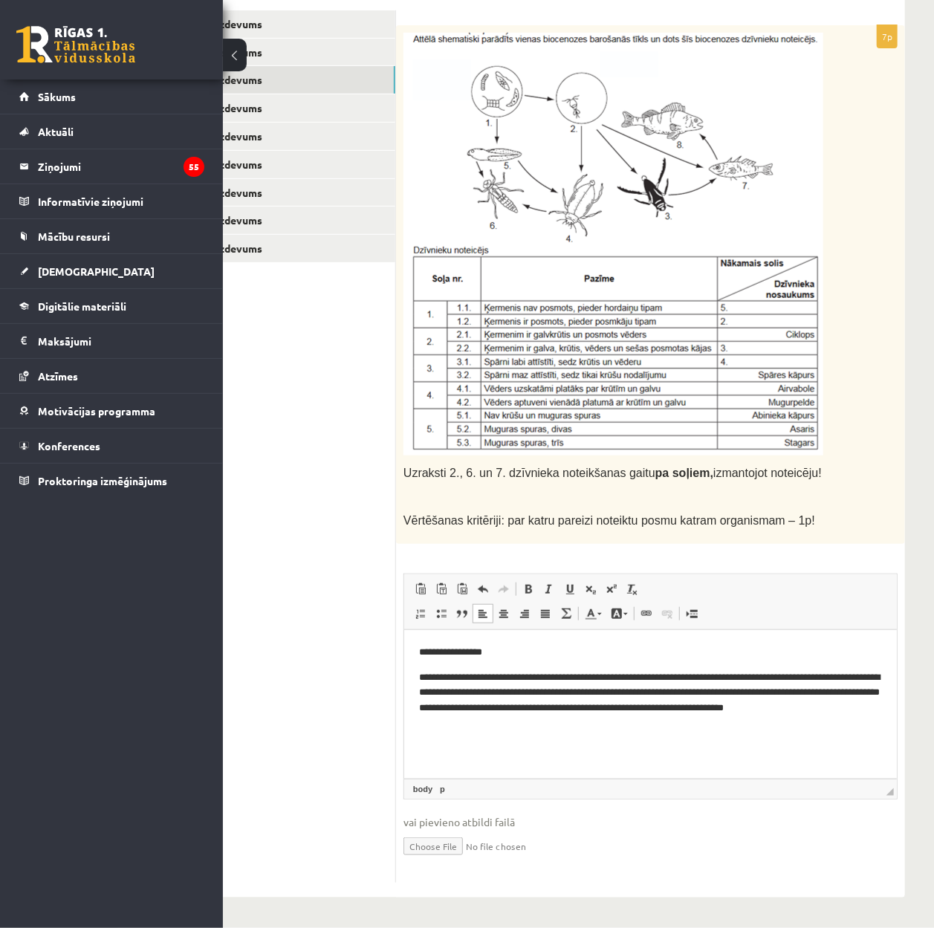
click at [631, 675] on p "**********" at bounding box center [649, 700] width 463 height 62
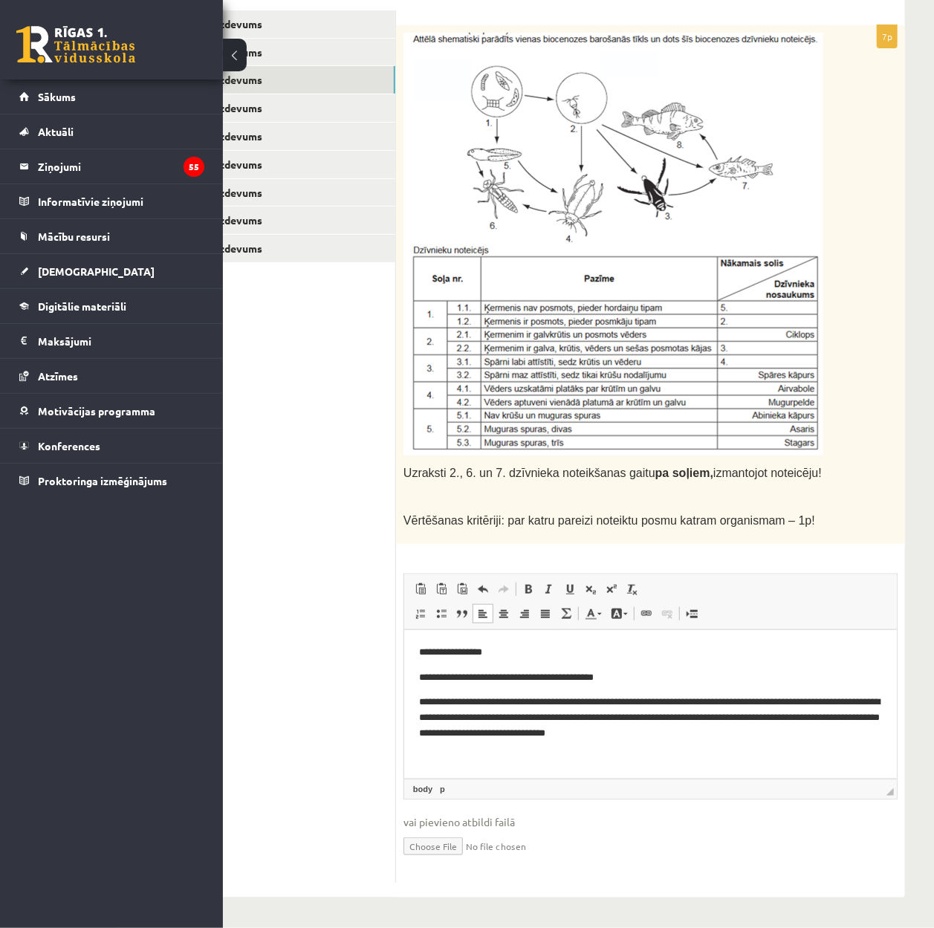
click at [426, 698] on p "**********" at bounding box center [649, 717] width 463 height 46
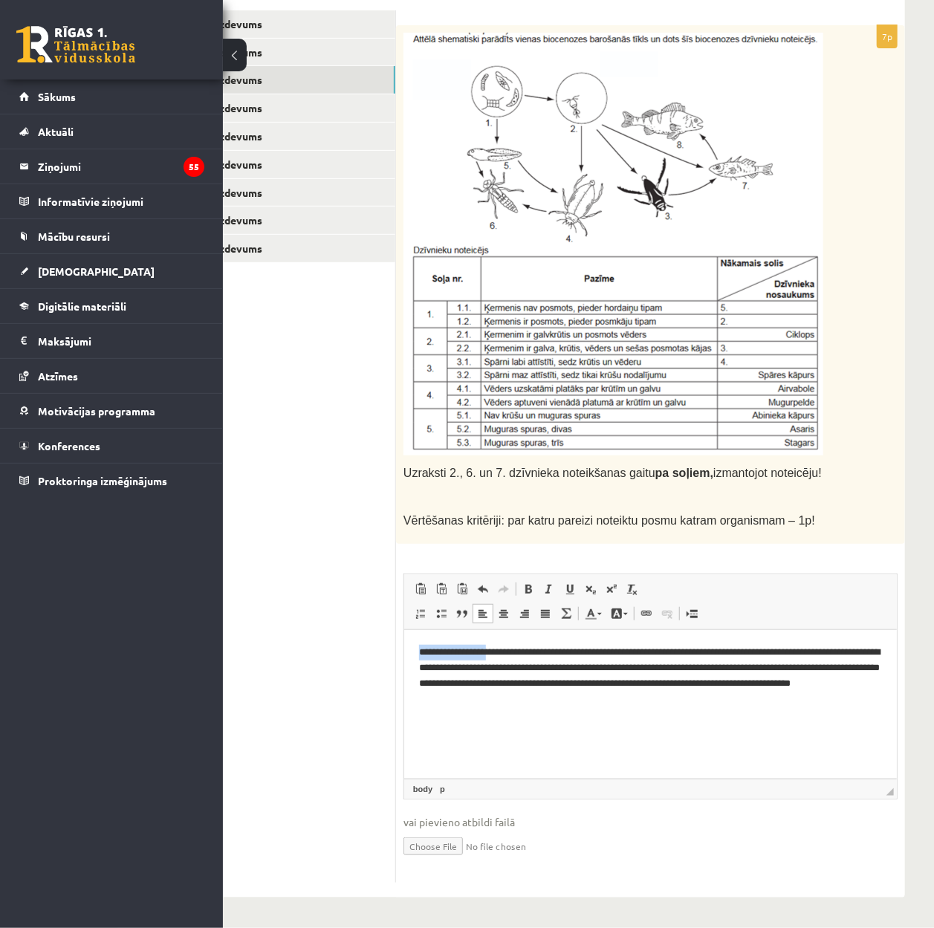
drag, startPoint x: 493, startPoint y: 651, endPoint x: 802, endPoint y: 1285, distance: 705.2
click at [403, 654] on html "**********" at bounding box center [649, 674] width 493 height 91
click at [558, 721] on html "**********" at bounding box center [649, 674] width 493 height 91
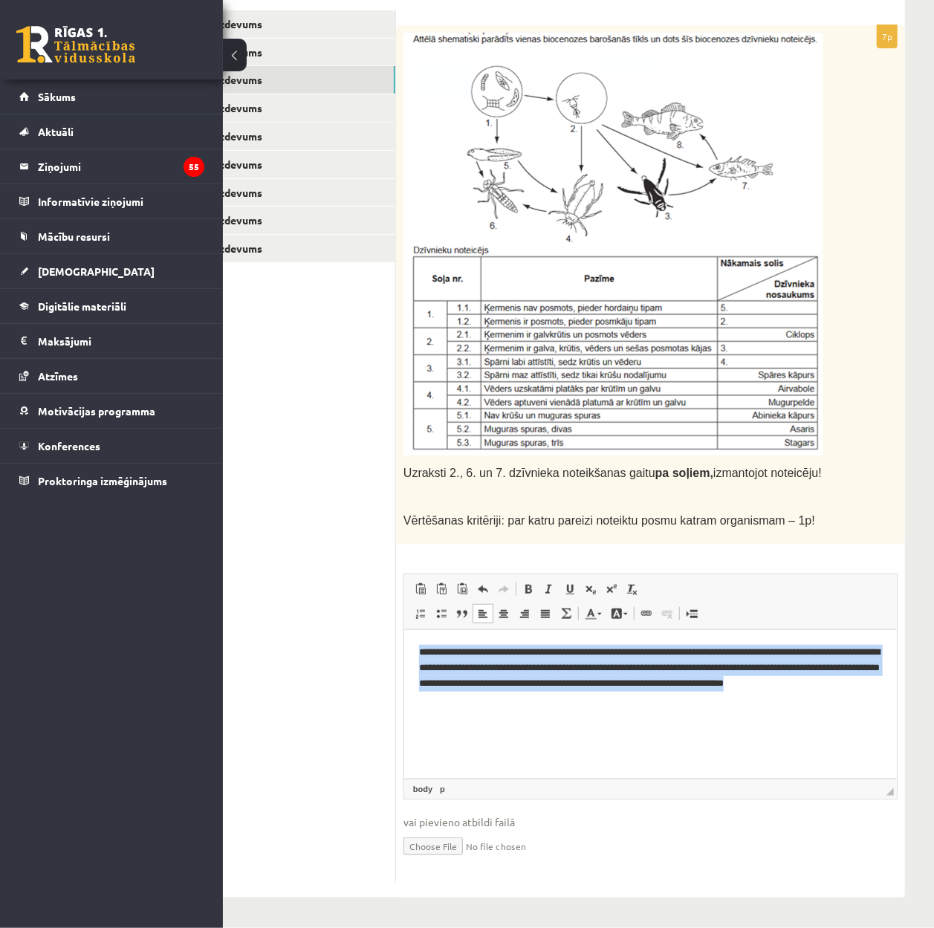
copy p "**********"
click at [506, 721] on html "**********" at bounding box center [649, 674] width 493 height 91
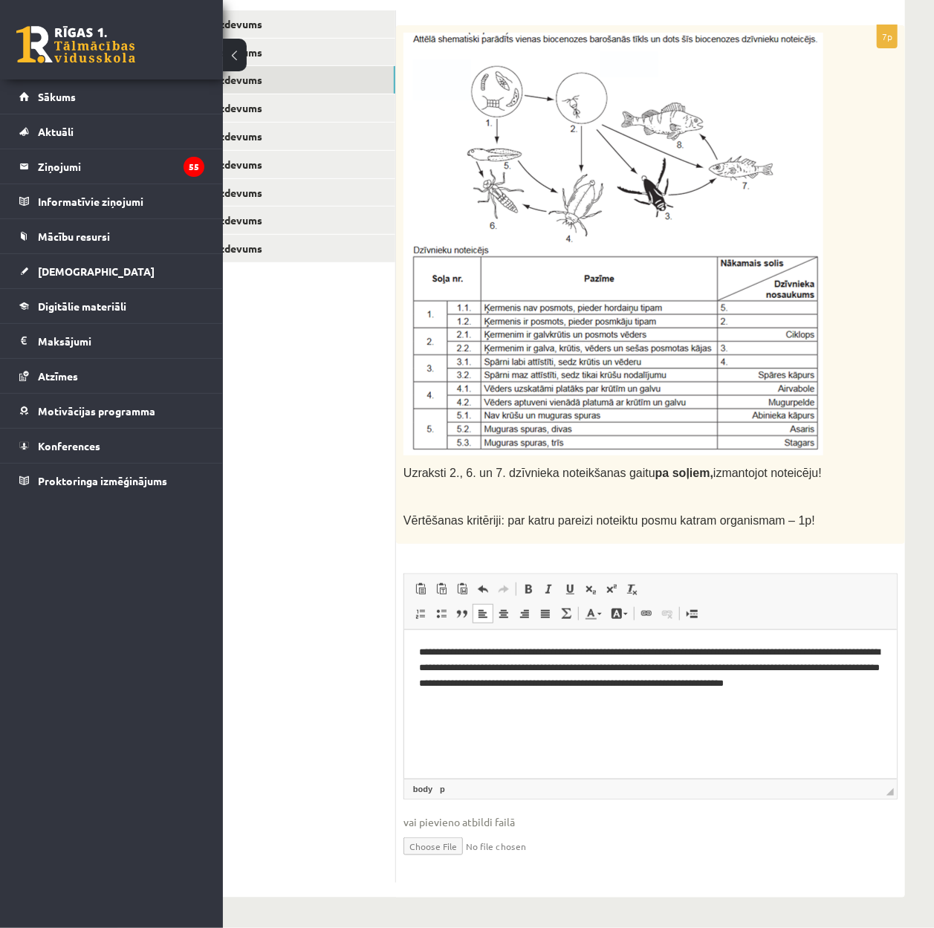
click at [829, 367] on div "Uzraksti 2., 6. un 7. dzīvnieka noteikšanas gaitu pa soļiem, izmantojot noteicē…" at bounding box center [650, 284] width 509 height 519
click at [318, 116] on link "4. uzdevums" at bounding box center [295, 107] width 200 height 27
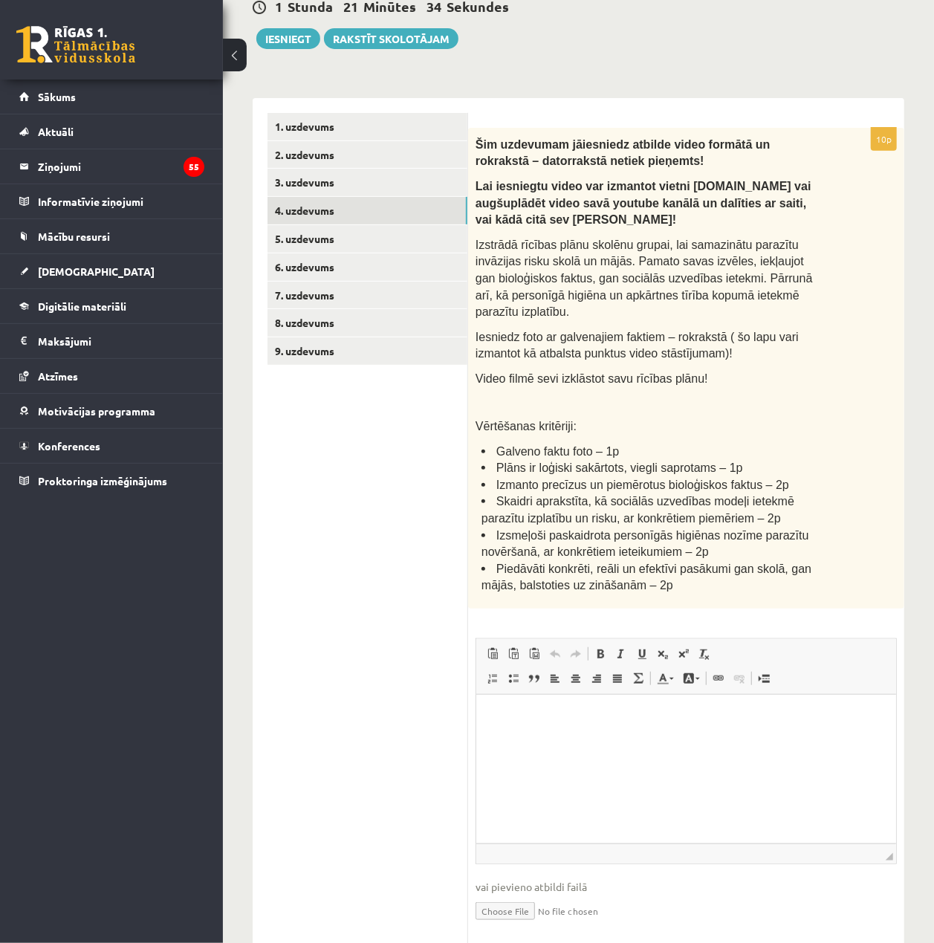
scroll to position [0, 0]
click at [336, 225] on link "5. uzdevums" at bounding box center [367, 238] width 200 height 27
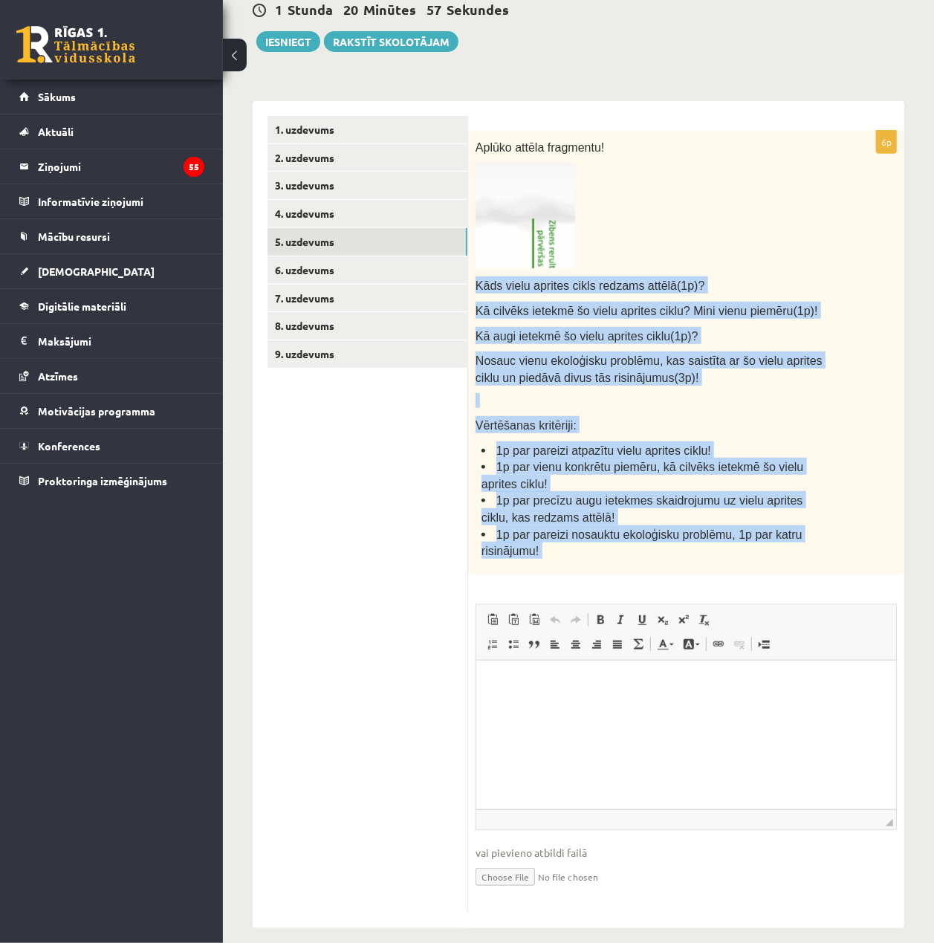
drag, startPoint x: 473, startPoint y: 268, endPoint x: 709, endPoint y: 568, distance: 381.0
click at [709, 568] on div "6p Aplūko attēla fragmentu! Kāds vielu aprites cikls redzams attēlā(1p)? Kā cil…" at bounding box center [686, 522] width 436 height 782
copy div "Lore ipsum dolorsi ametc adipisc elitse(7d)? Ei tempori utlabor et dolor magnaa…"
click at [854, 325] on div "Aplūko attēla fragmentu! Kāds vielu aprites cikls redzams attēlā(1p)? Kā cilvēk…" at bounding box center [686, 353] width 436 height 444
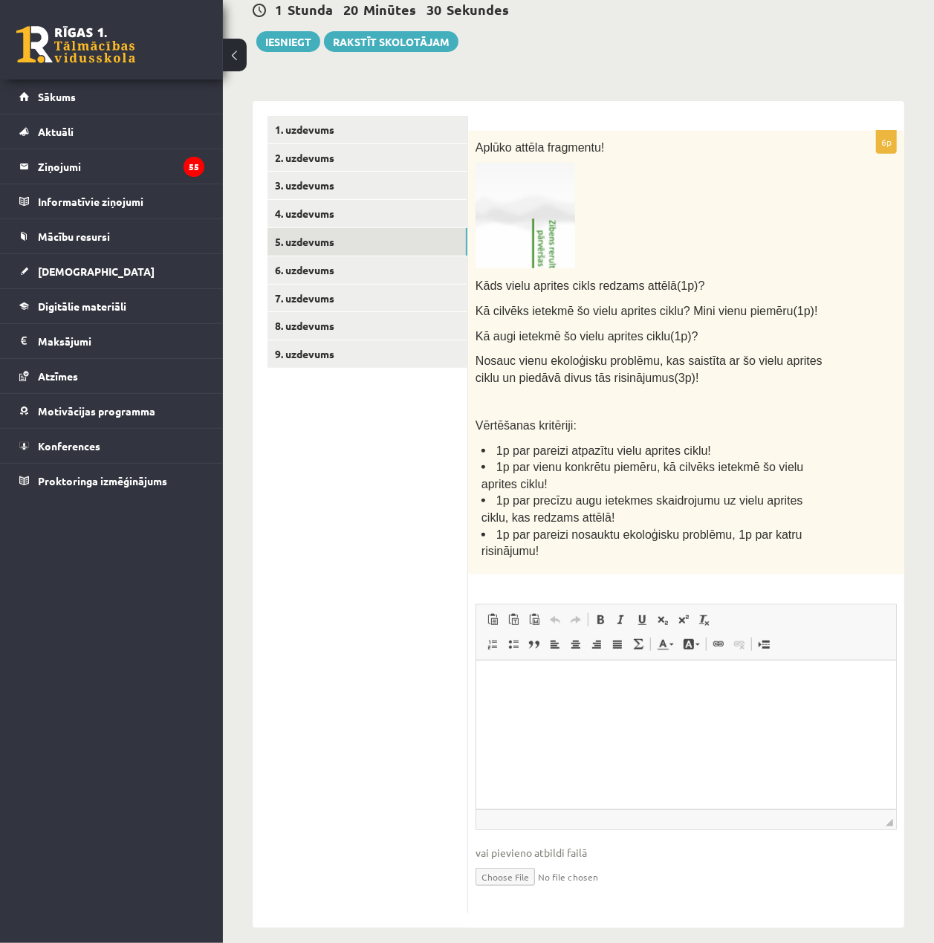
click at [562, 227] on img at bounding box center [526, 216] width 100 height 106
drag, startPoint x: 536, startPoint y: 218, endPoint x: 681, endPoint y: 177, distance: 150.7
click at [655, 171] on p at bounding box center [649, 216] width 347 height 106
click at [768, 441] on li "1p par pareizi atpazītu vielu aprites ciklu!" at bounding box center [651, 449] width 341 height 17
click at [691, 690] on html at bounding box center [686, 682] width 420 height 45
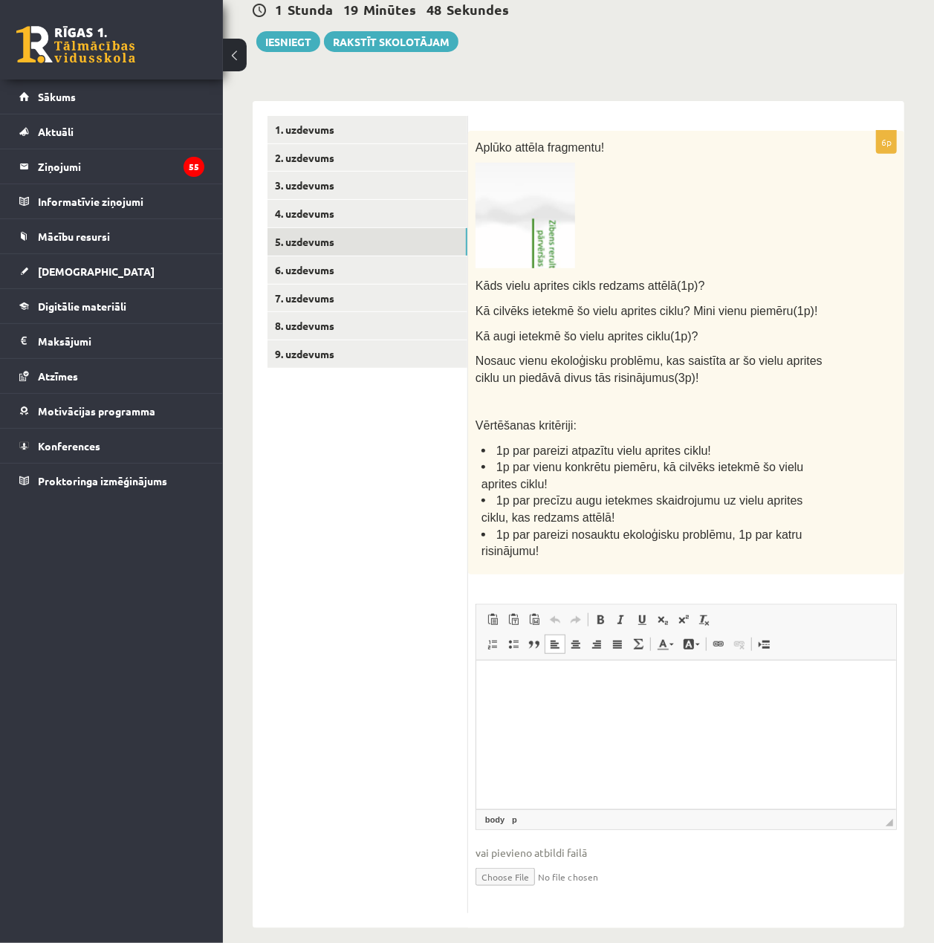
click at [742, 697] on html at bounding box center [686, 682] width 420 height 45
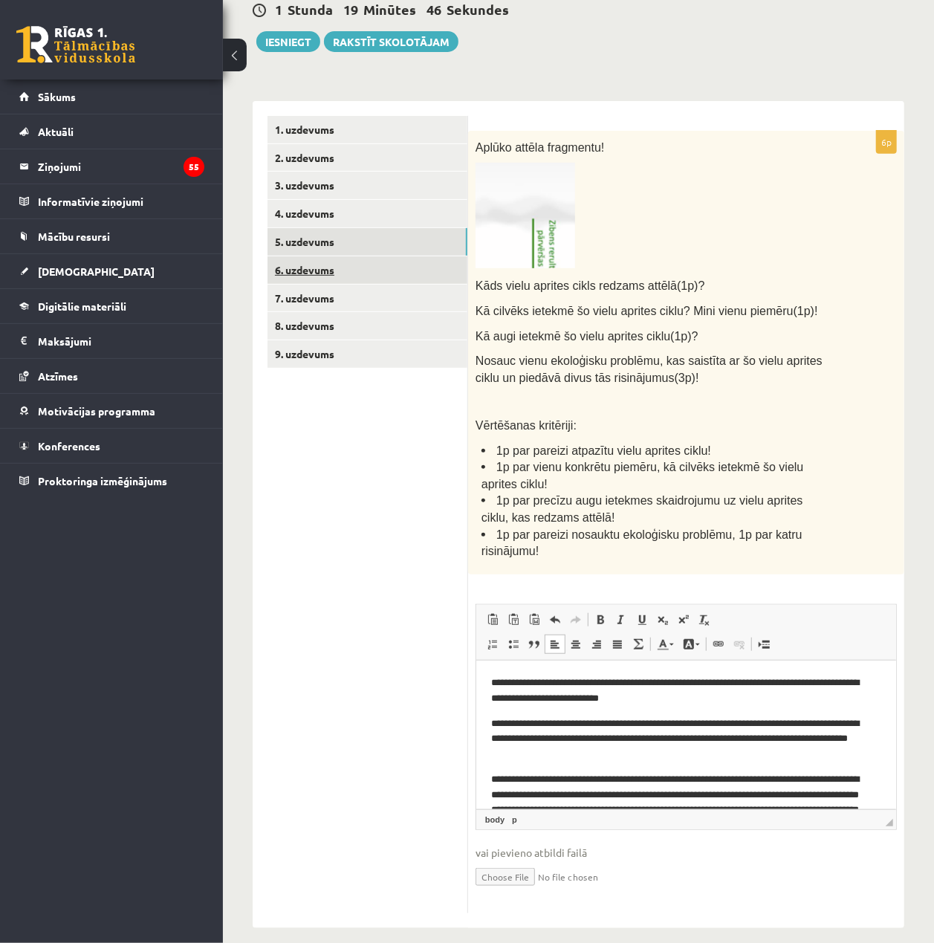
click at [333, 260] on link "6. uzdevums" at bounding box center [367, 269] width 200 height 27
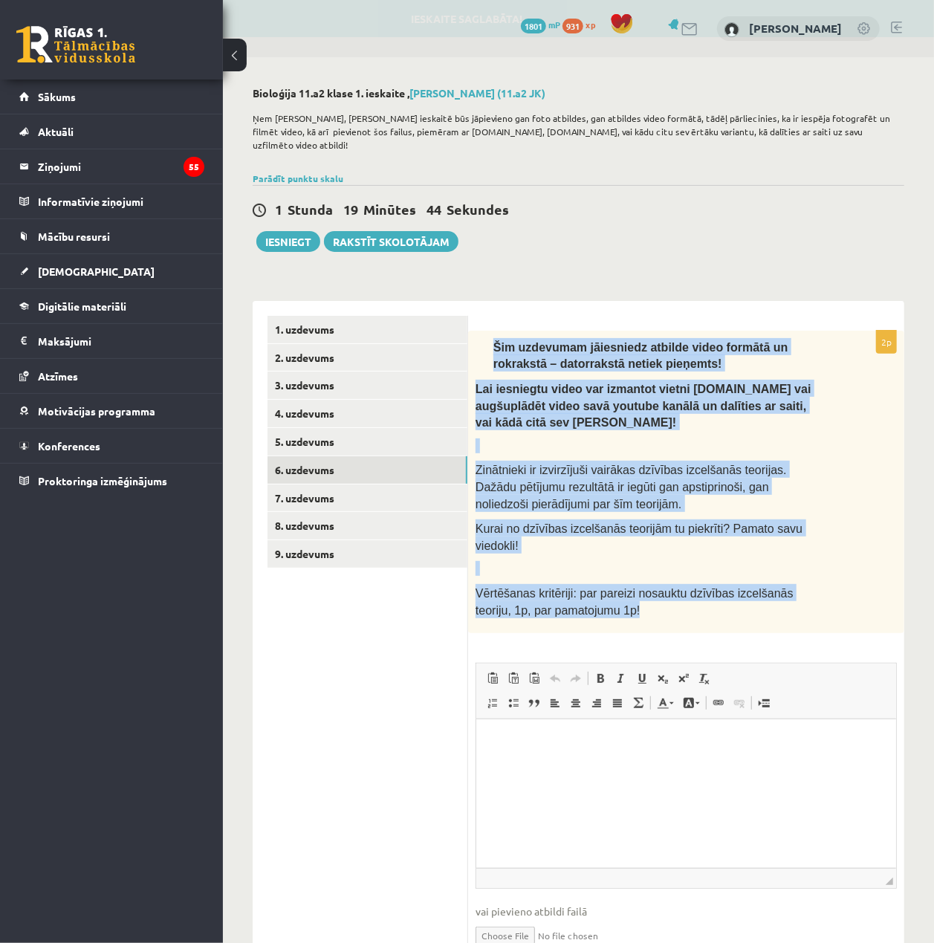
drag, startPoint x: 470, startPoint y: 324, endPoint x: 794, endPoint y: 571, distance: 407.0
click at [794, 571] on div "Šim uzdevumam jāiesniedz atbilde video formātā un rokrakstā – datorrakstā netie…" at bounding box center [686, 482] width 436 height 302
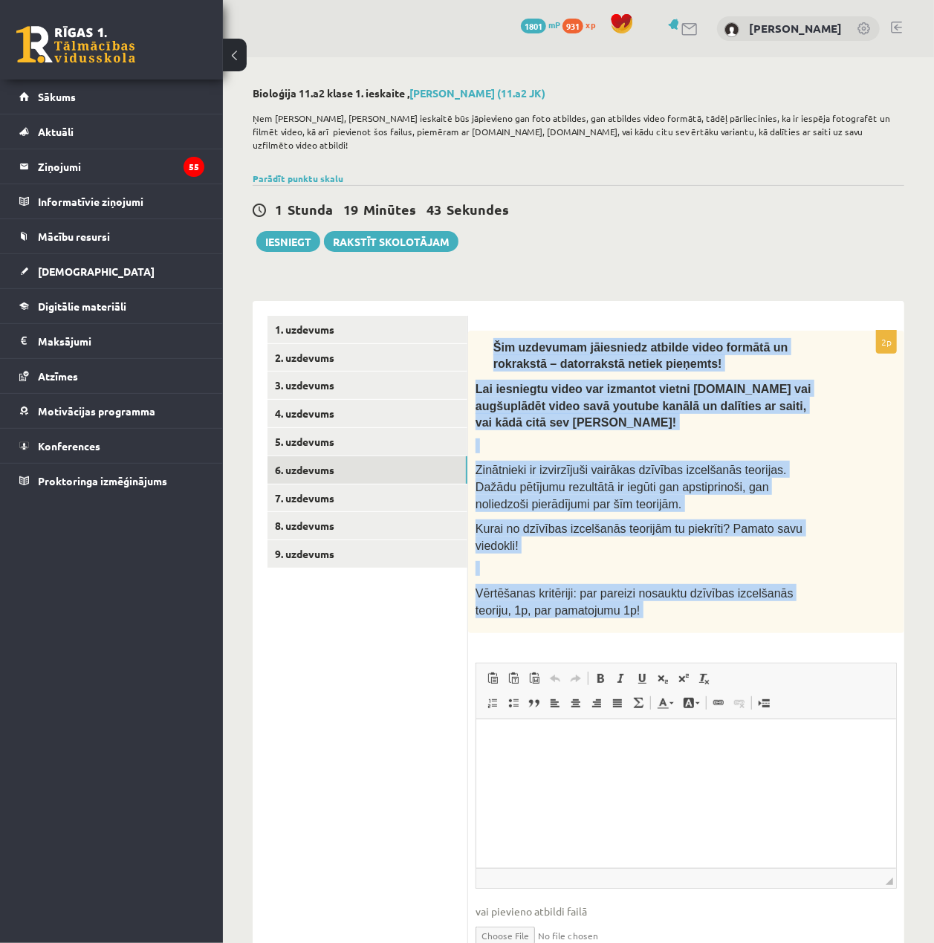
drag, startPoint x: 794, startPoint y: 571, endPoint x: 489, endPoint y: 308, distance: 403.0
click at [489, 316] on form "2p Šim uzdevumam jāiesniedz atbilde video formātā un rokrakstā – datorrakstā ne…" at bounding box center [686, 644] width 406 height 656
click at [476, 331] on div "Šim uzdevumam jāiesniedz atbilde video formātā un rokrakstā – datorrakstā netie…" at bounding box center [686, 482] width 436 height 302
drag, startPoint x: 476, startPoint y: 331, endPoint x: 768, endPoint y: 581, distance: 384.1
click at [768, 581] on div "Šim uzdevumam jāiesniedz atbilde video formātā un rokrakstā – datorrakstā netie…" at bounding box center [686, 482] width 436 height 302
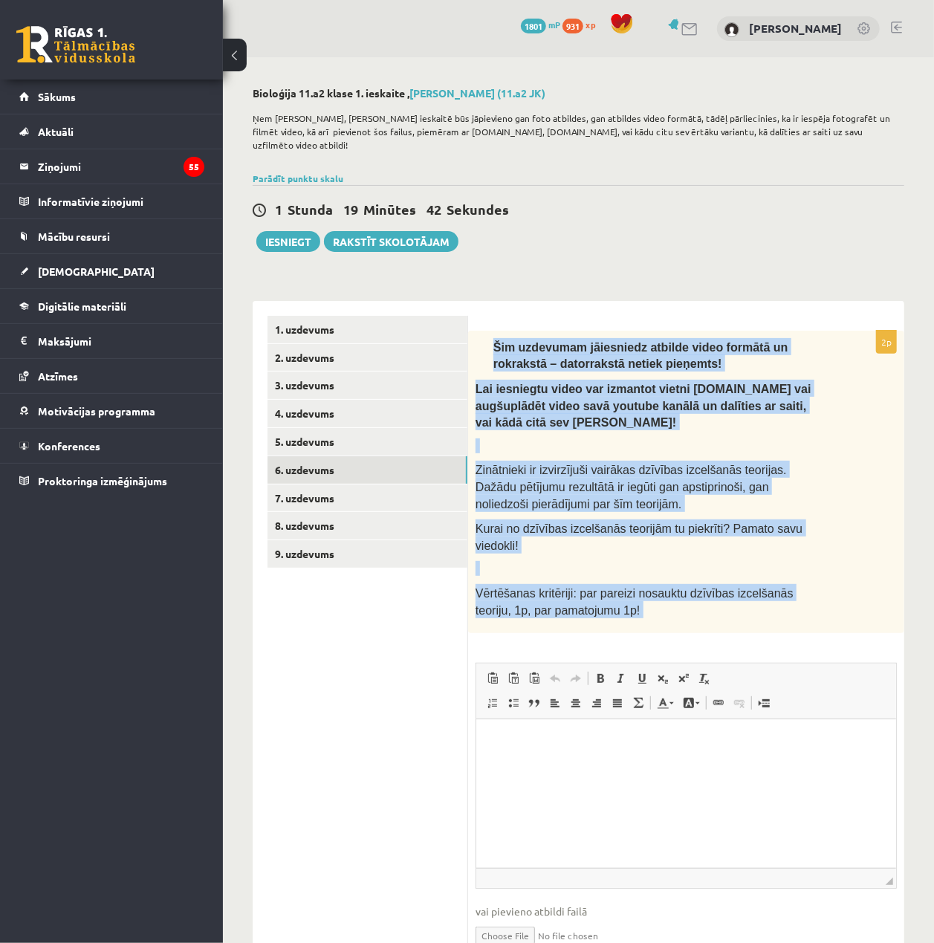
click at [768, 581] on div "Šim uzdevumam jāiesniedz atbilde video formātā un rokrakstā – datorrakstā netie…" at bounding box center [686, 482] width 436 height 302
drag, startPoint x: 484, startPoint y: 324, endPoint x: 712, endPoint y: 571, distance: 336.0
click at [712, 571] on div "Šim uzdevumam jāiesniedz atbilde video formātā un rokrakstā – datorrakstā netie…" at bounding box center [686, 482] width 436 height 302
click at [664, 387] on span "Lai iesniegtu video var izmantot vietni [DOMAIN_NAME] vai augšuplādēt video sav…" at bounding box center [644, 406] width 336 height 46
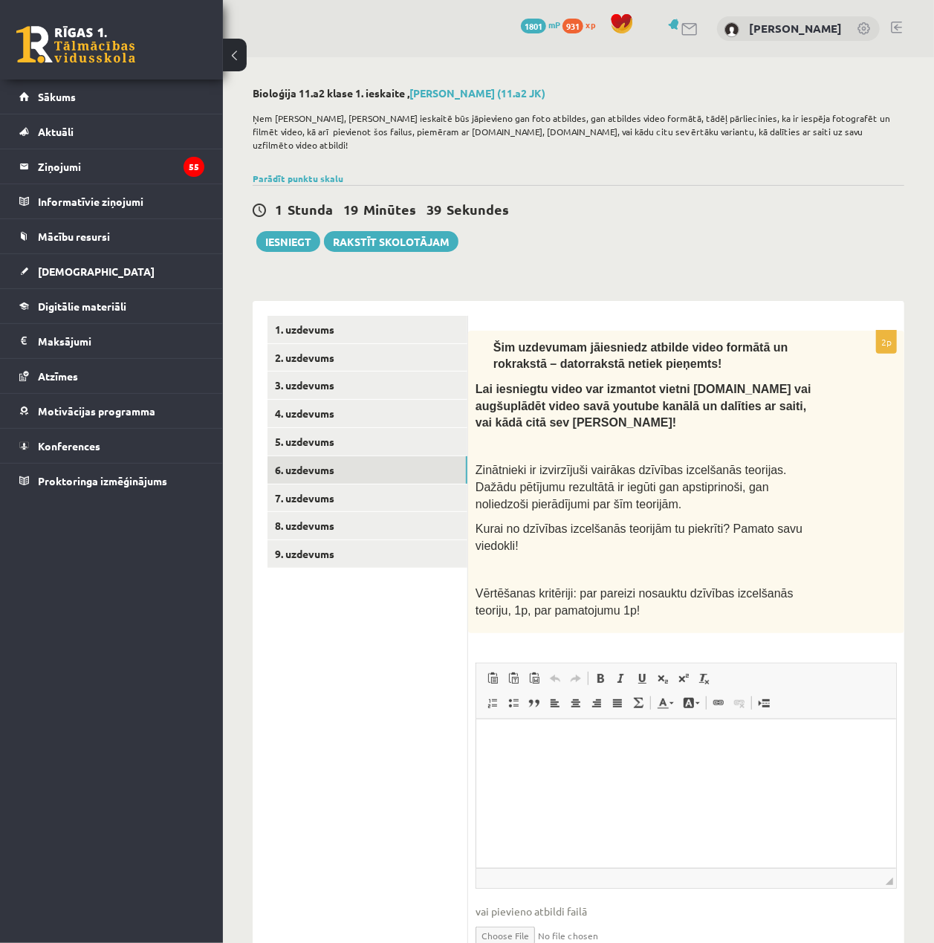
click at [706, 438] on p at bounding box center [649, 445] width 347 height 15
drag, startPoint x: 506, startPoint y: 294, endPoint x: 494, endPoint y: 300, distance: 13.3
click at [494, 301] on div "2p Šim uzdevumam jāiesniedz atbilde video formātā un rokrakstā – datorrakstā ne…" at bounding box center [686, 644] width 436 height 686
click at [869, 522] on div "Šim uzdevumam jāiesniedz atbilde video formātā un rokrakstā – datorrakstā netie…" at bounding box center [686, 482] width 436 height 302
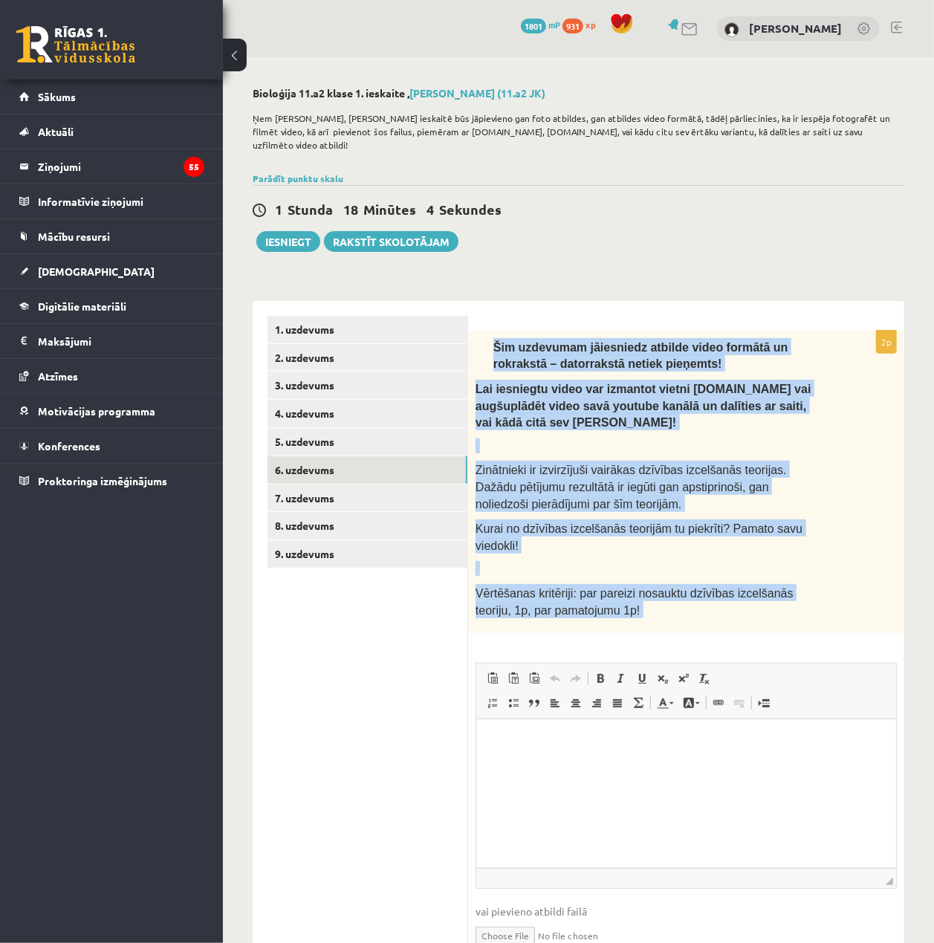
drag, startPoint x: 477, startPoint y: 327, endPoint x: 842, endPoint y: 587, distance: 448.0
click at [842, 587] on div "2p Šim uzdevumam jāiesniedz atbilde video formātā un rokrakstā – datorrakstā ne…" at bounding box center [686, 651] width 436 height 641
copy div "Lor ipsumdolo sitametcon adipisc elits doeiusm te incididun – utlaboreetd magna…"
click at [602, 403] on div "Šim uzdevumam jāiesniedz atbilde video formātā un rokrakstā – datorrakstā netie…" at bounding box center [686, 482] width 436 height 302
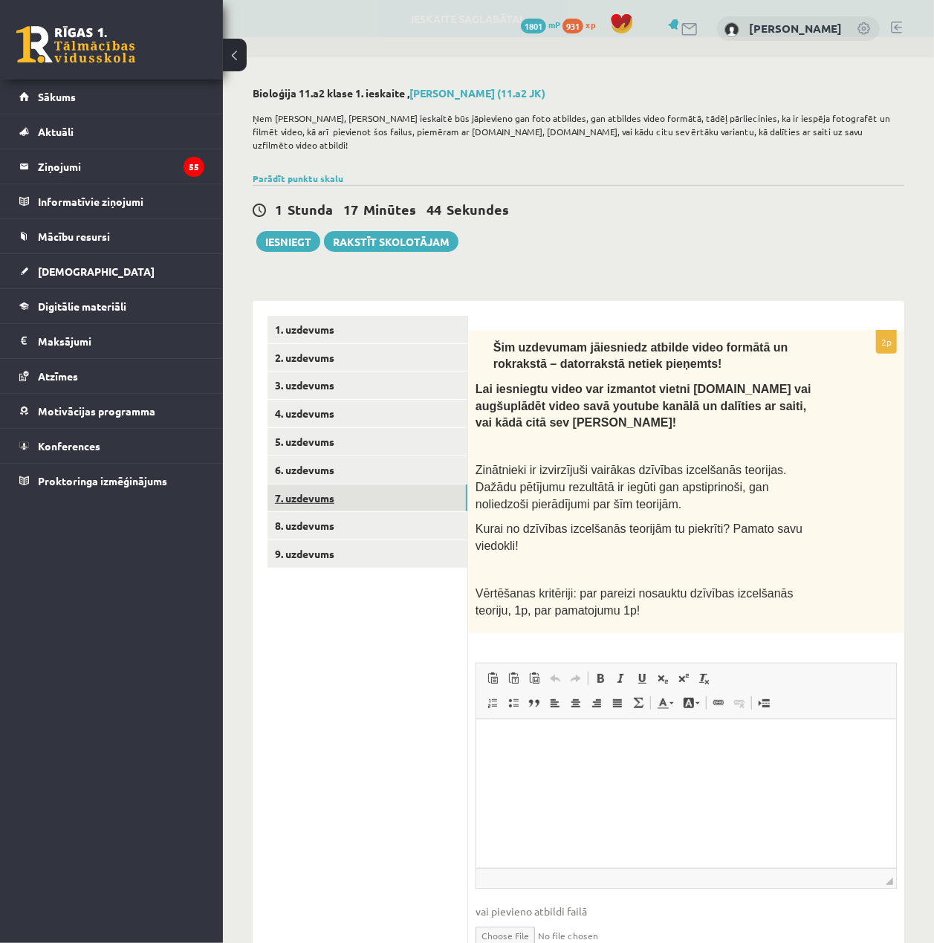
click at [417, 484] on link "7. uzdevums" at bounding box center [367, 497] width 200 height 27
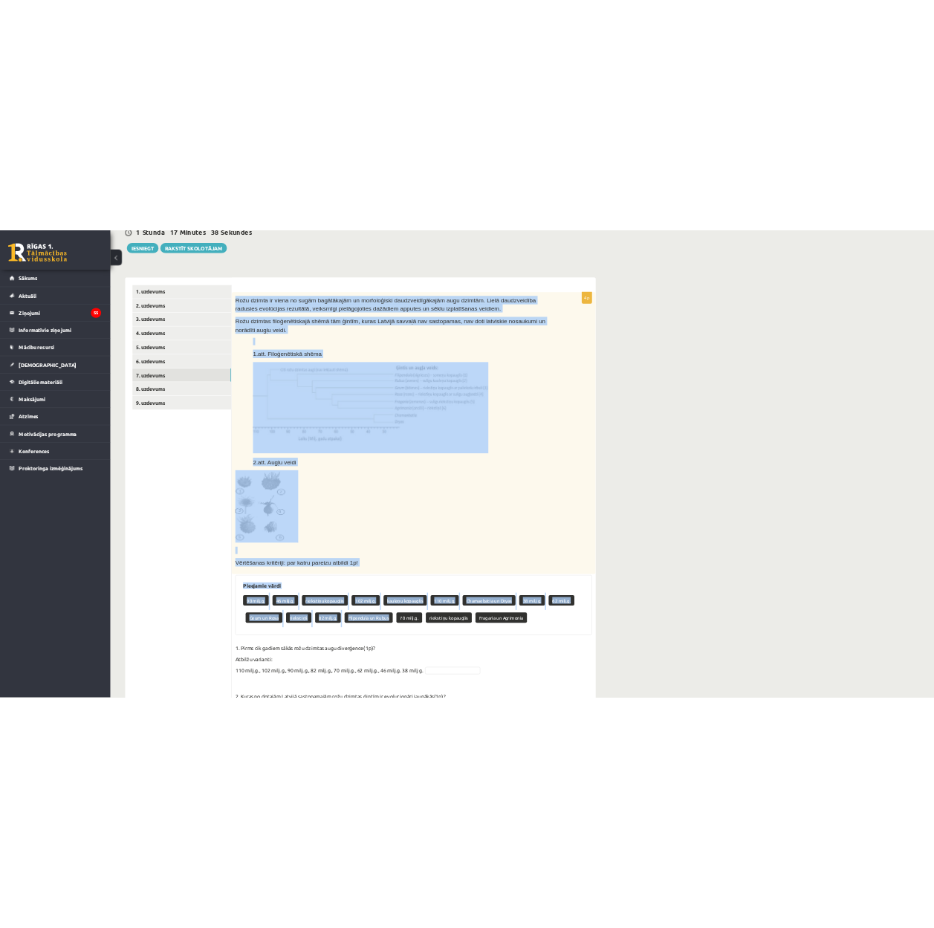
scroll to position [503, 0]
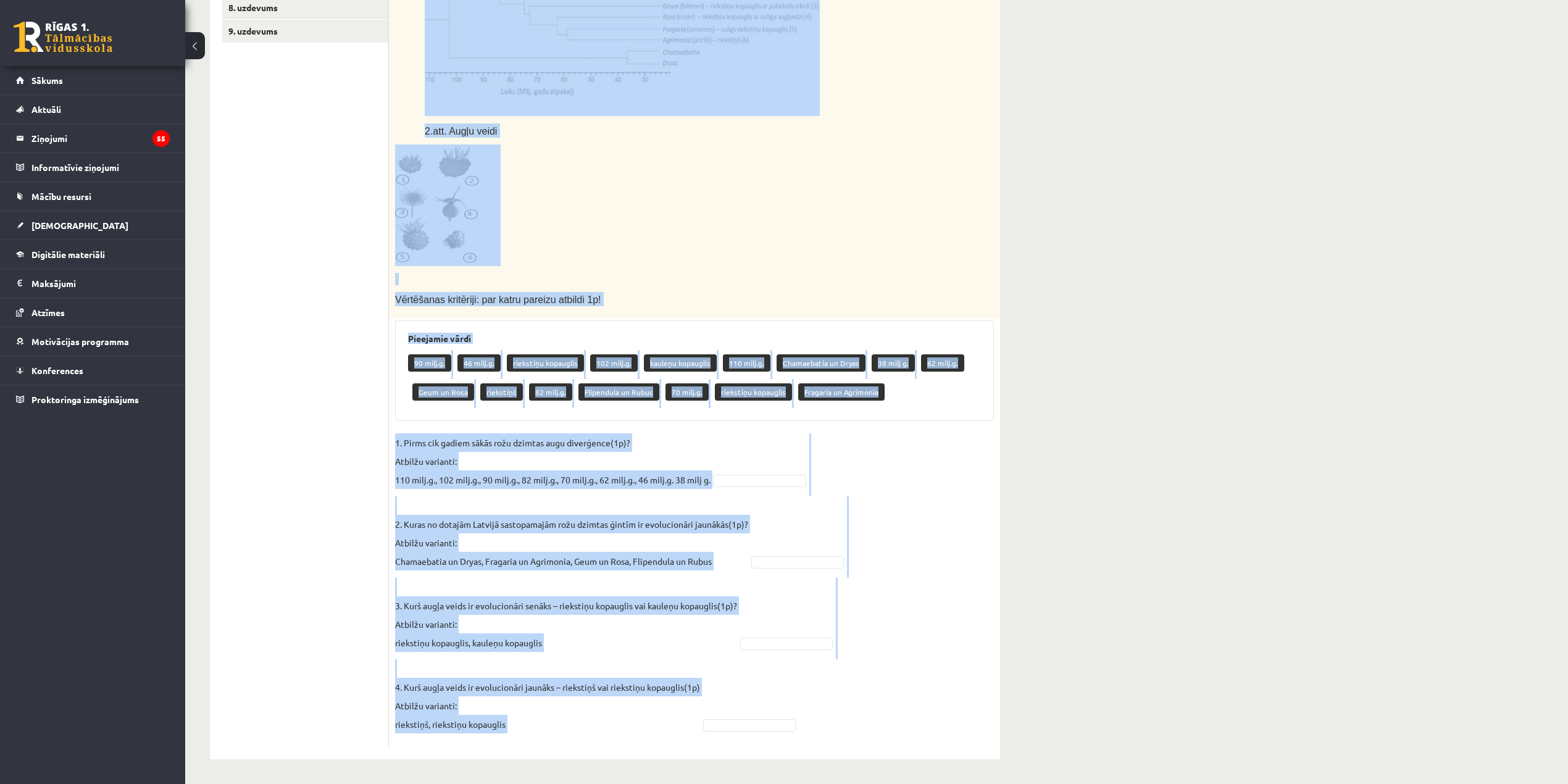
drag, startPoint x: 393, startPoint y: 270, endPoint x: 830, endPoint y: 702, distance: 614.5
click at [775, 702] on div "4p Rožu dzimta ir viena no sugām bagātākajām un morfoloģiski daudzveidīgākajām …" at bounding box center [695, 296] width 612 height 901
copy div "Lore ipsumd si ametc ad elits doeiusmodte in utlaboreetdo magnaaliquaenimad min…"
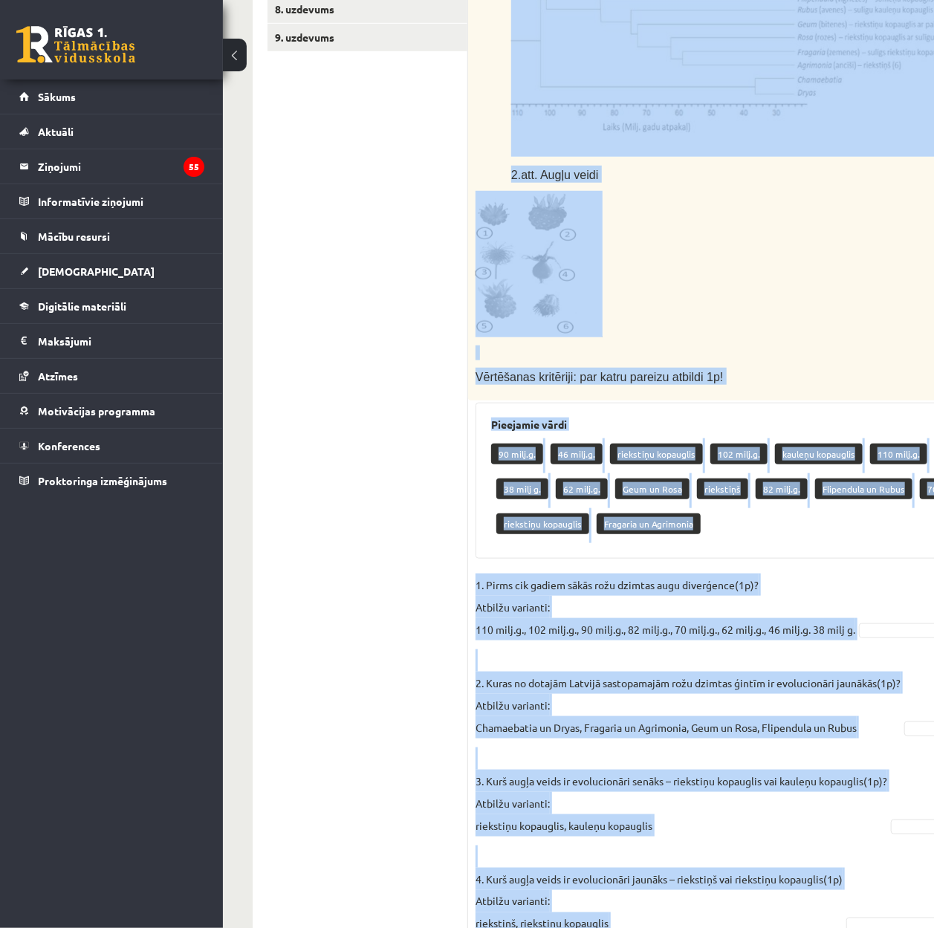
click at [750, 196] on p at bounding box center [731, 264] width 511 height 146
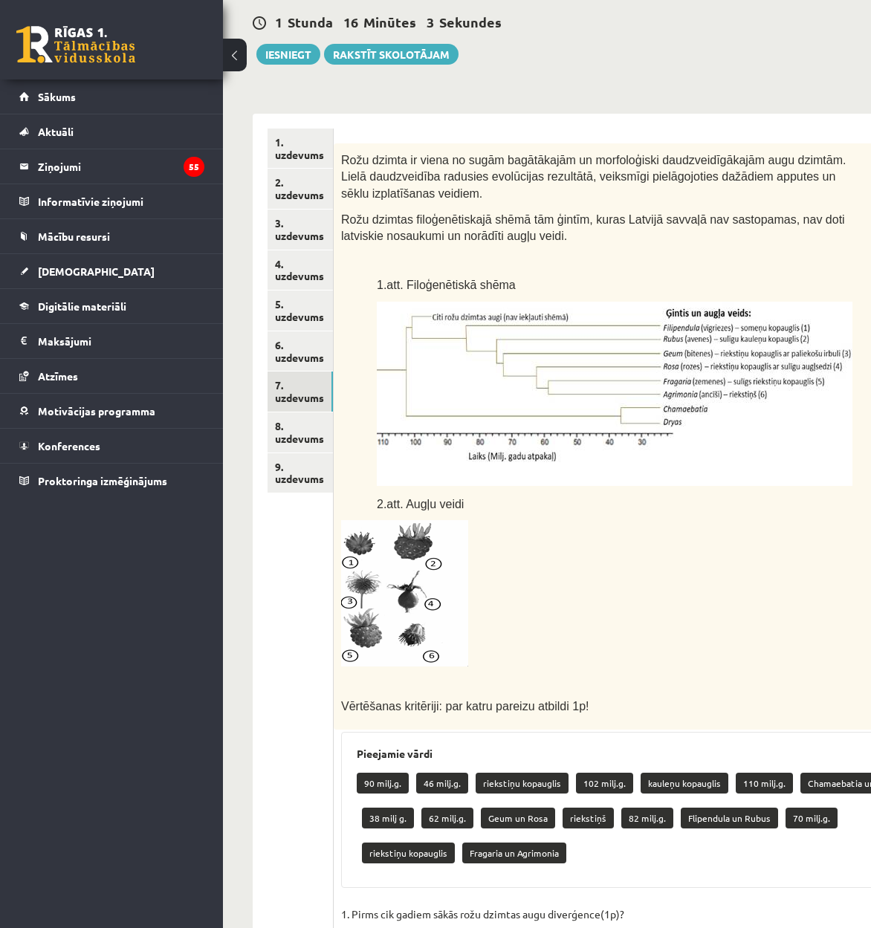
scroll to position [495, 0]
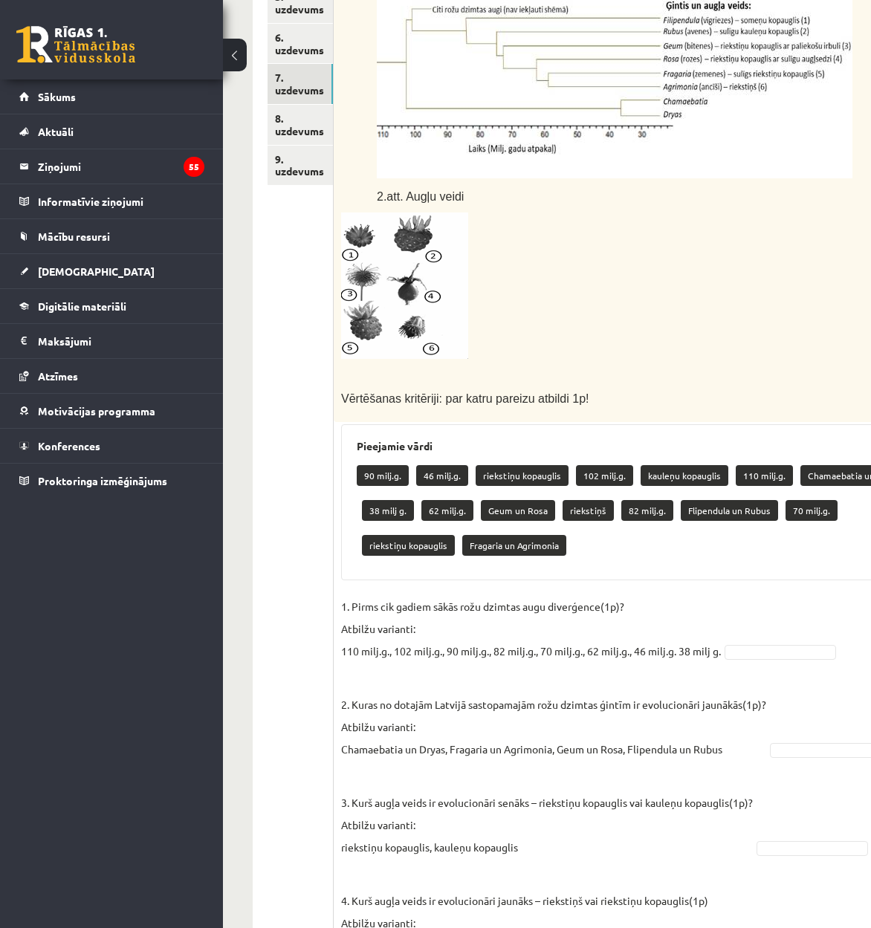
drag, startPoint x: 330, startPoint y: 441, endPoint x: 364, endPoint y: 452, distance: 35.7
click at [364, 452] on div "**********" at bounding box center [593, 396] width 681 height 1181
click at [364, 465] on p "90 milj.g." at bounding box center [383, 475] width 52 height 21
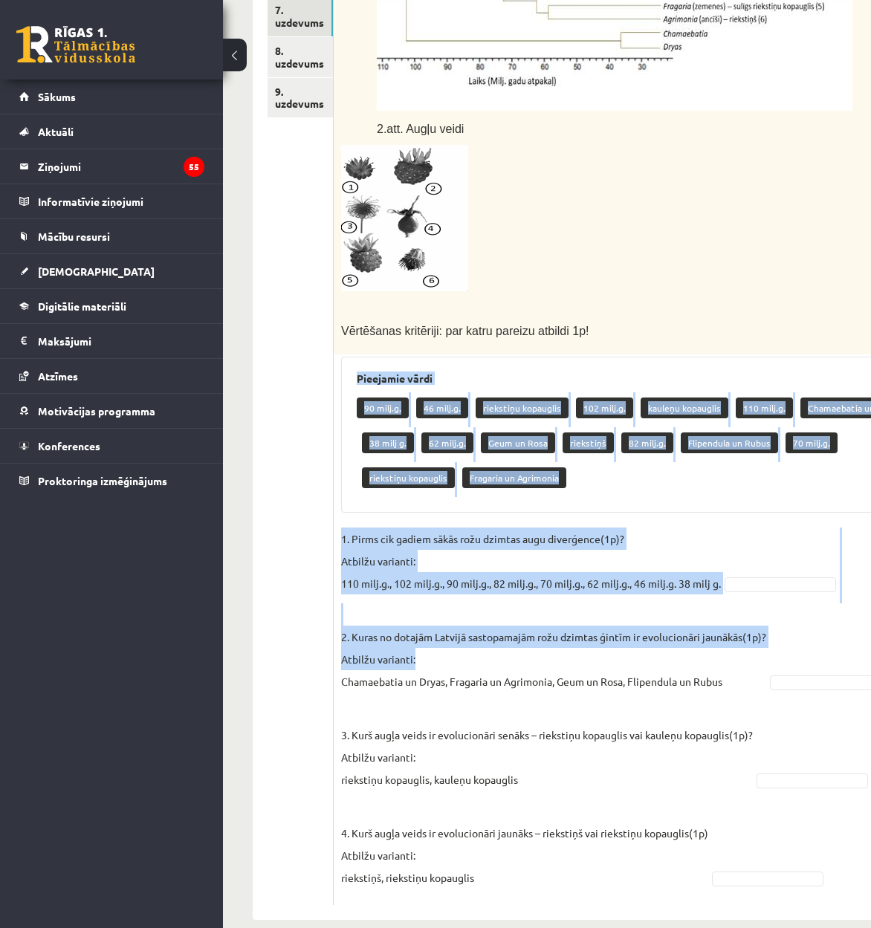
scroll to position [571, 0]
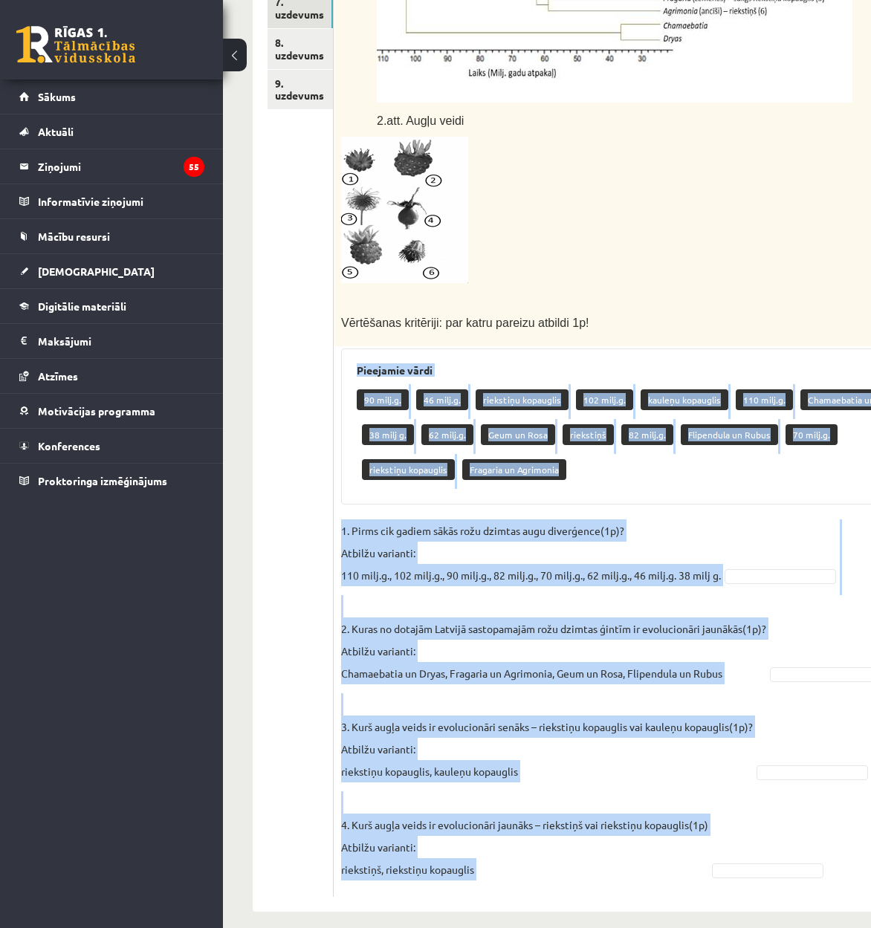
drag, startPoint x: 343, startPoint y: 435, endPoint x: 747, endPoint y: 856, distance: 583.3
click at [747, 856] on div "4p Rožu dzimta ir viena no sugām bagātākajām un morfoloģiski daudzveidīgākajām …" at bounding box center [634, 328] width 600 height 1137
copy div "Loremipsu dolor 05 sita.c. 12 adip.e. seddoeius temporinc 745 utla.e. dolorem a…"
click at [721, 575] on fieldset "1. Pirms cik gadiem sākās rožu dzimtas augu diverģence(1p)? Atbilžu varianti: 1…" at bounding box center [634, 704] width 586 height 370
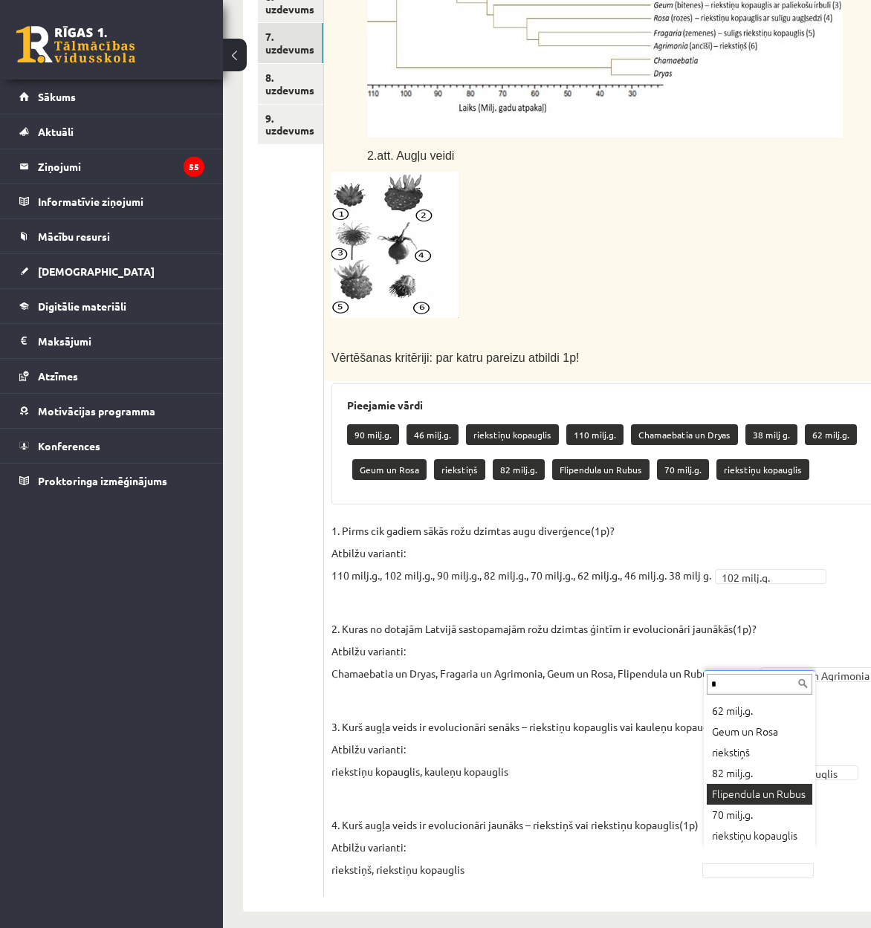
scroll to position [0, 0]
type input "*"
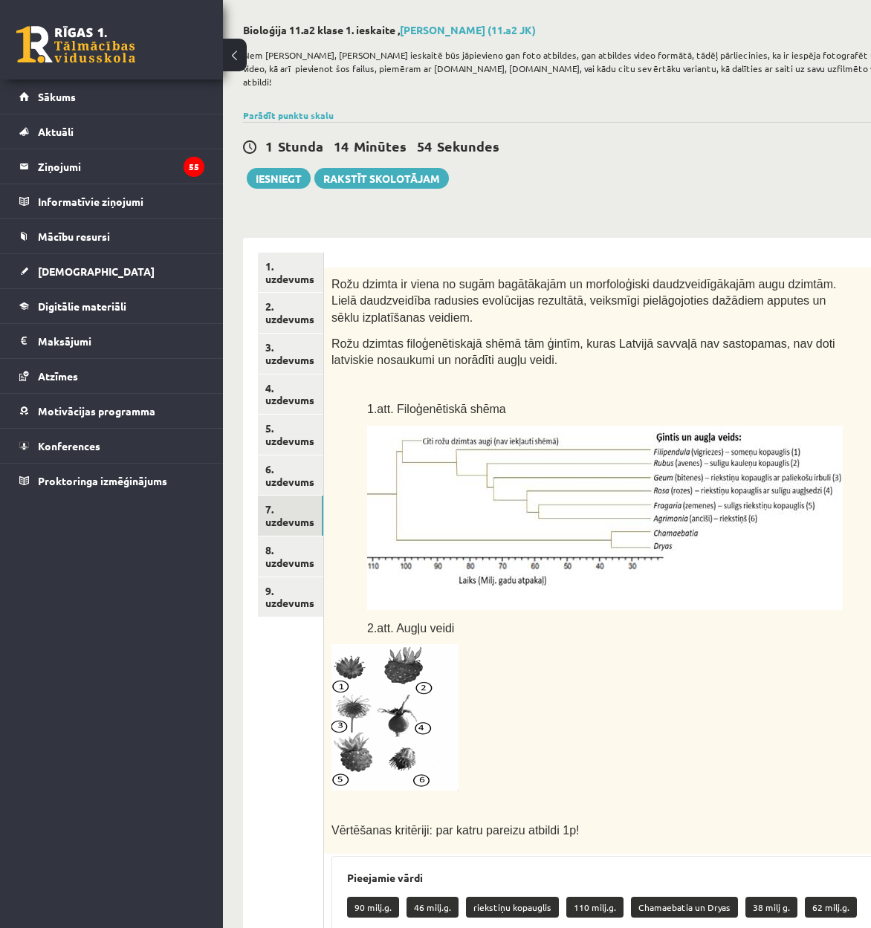
scroll to position [0, 10]
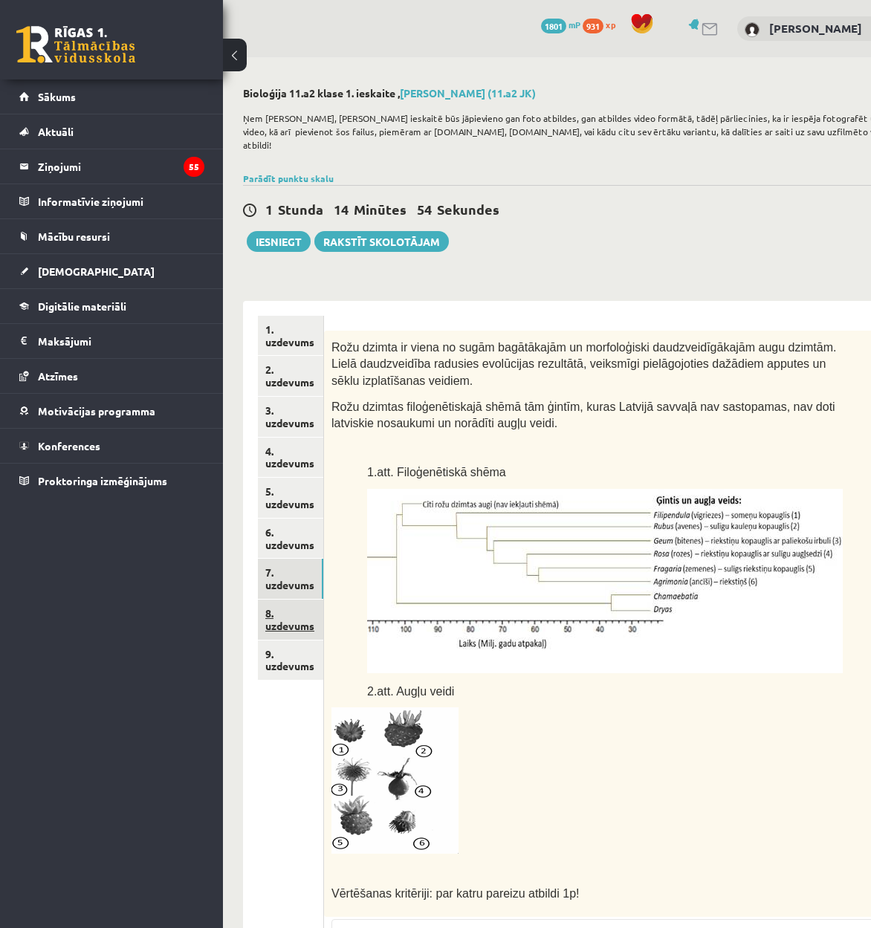
click at [299, 600] on link "8. uzdevums" at bounding box center [290, 620] width 65 height 40
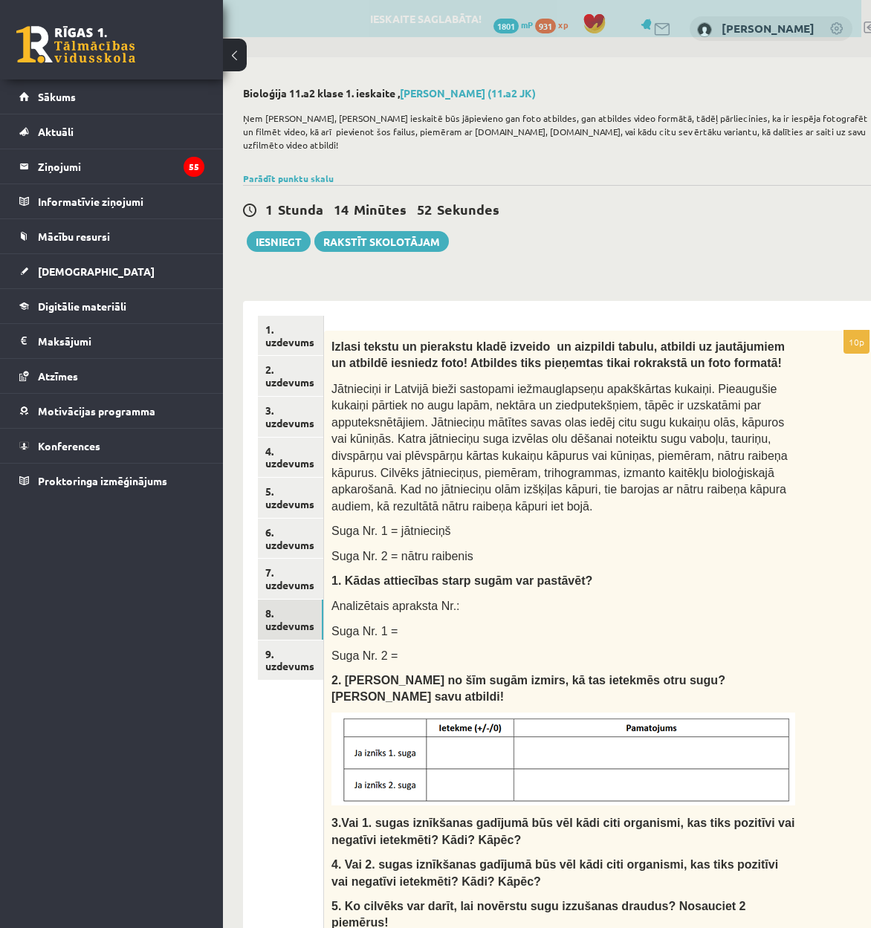
scroll to position [0, 0]
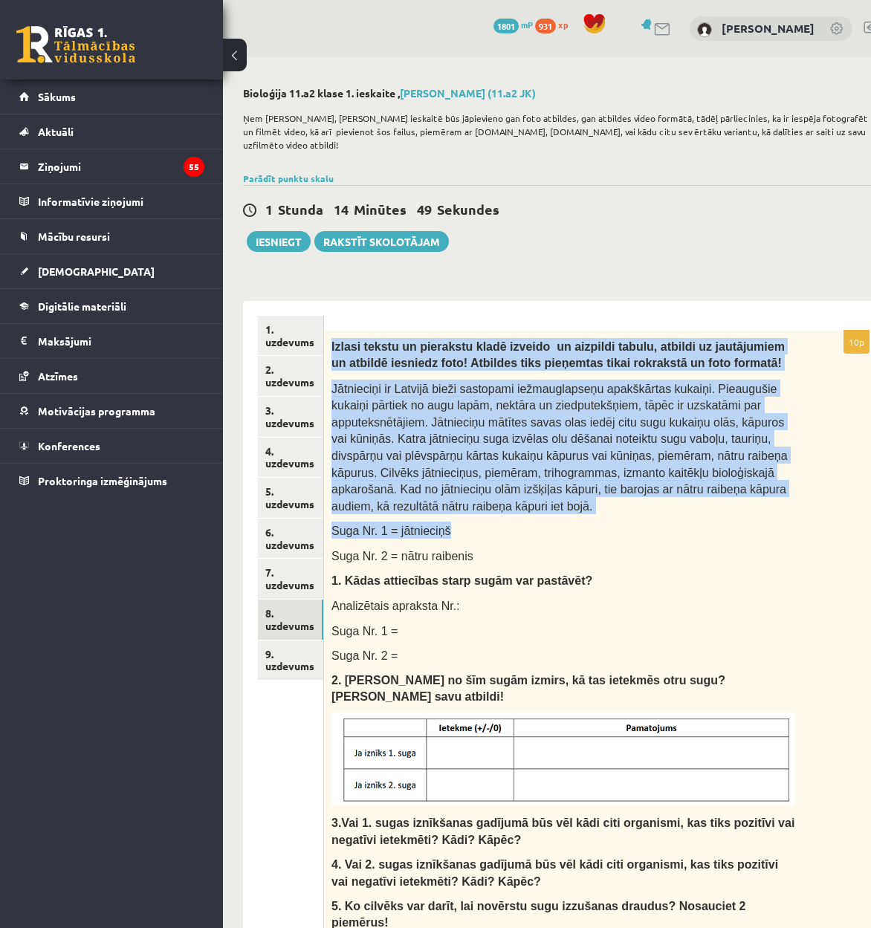
drag, startPoint x: 327, startPoint y: 340, endPoint x: 747, endPoint y: 503, distance: 451.2
click at [747, 503] on div "Izlasi tekstu un pierakstu kladē izveido un aizpildi tabulu, atbildi uz jautāju…" at bounding box center [600, 726] width 553 height 791
click at [747, 522] on p "Suga Nr. 1 = jātnieciņš" at bounding box center [563, 530] width 464 height 17
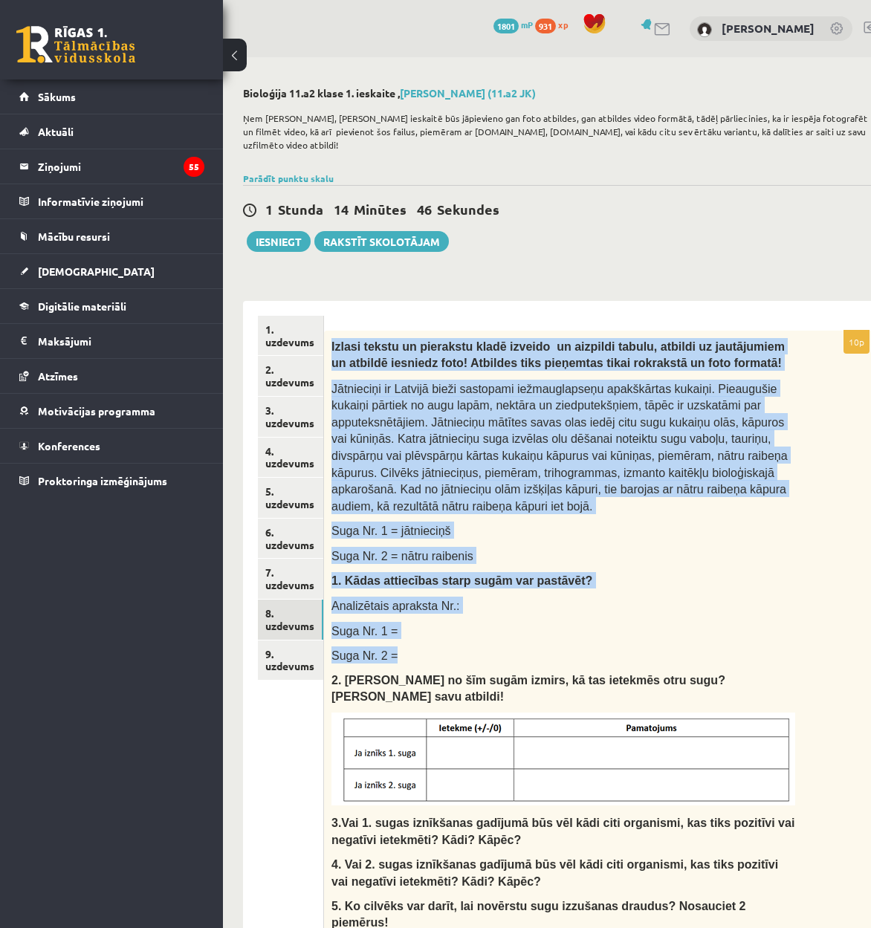
drag, startPoint x: 328, startPoint y: 328, endPoint x: 652, endPoint y: 611, distance: 429.7
click at [652, 611] on div "Izlasi tekstu un pierakstu kladē izveido un aizpildi tabulu, atbildi uz jautāju…" at bounding box center [600, 726] width 553 height 791
copy div "Loremi dolors am consectet adipi elitsed do eiusmodt incidi, utlabor et dolorem…"
click at [285, 366] on link "2. uzdevums" at bounding box center [290, 376] width 65 height 40
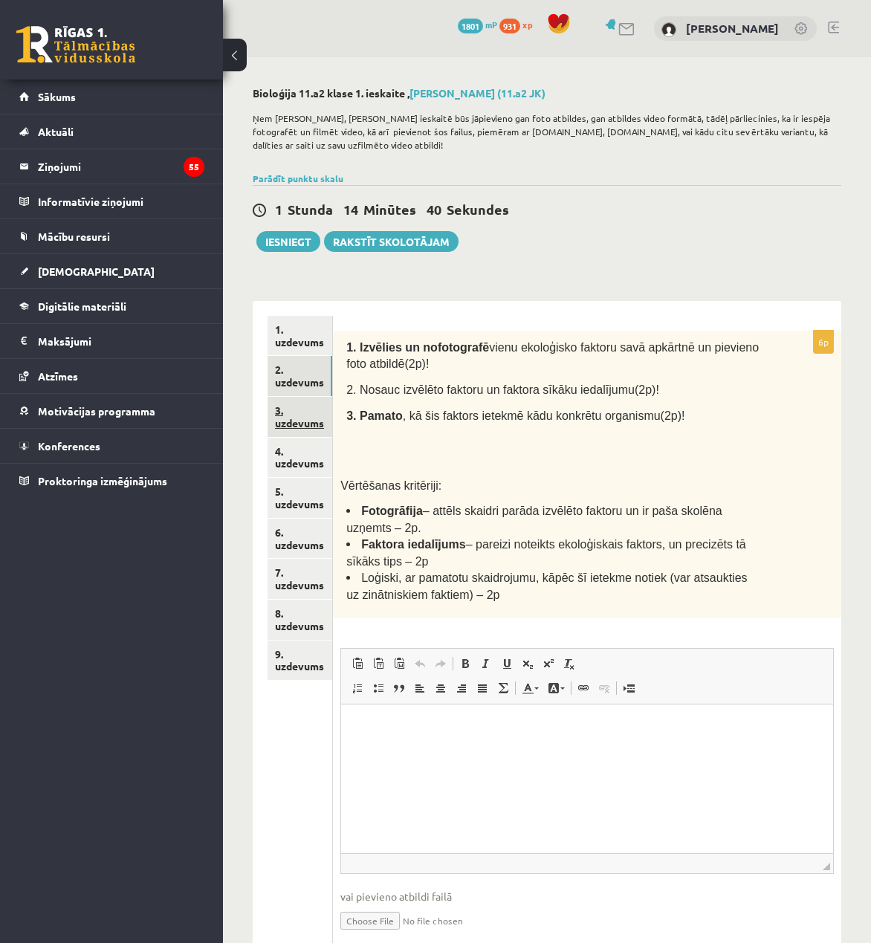
click at [294, 401] on link "3. uzdevums" at bounding box center [299, 417] width 65 height 40
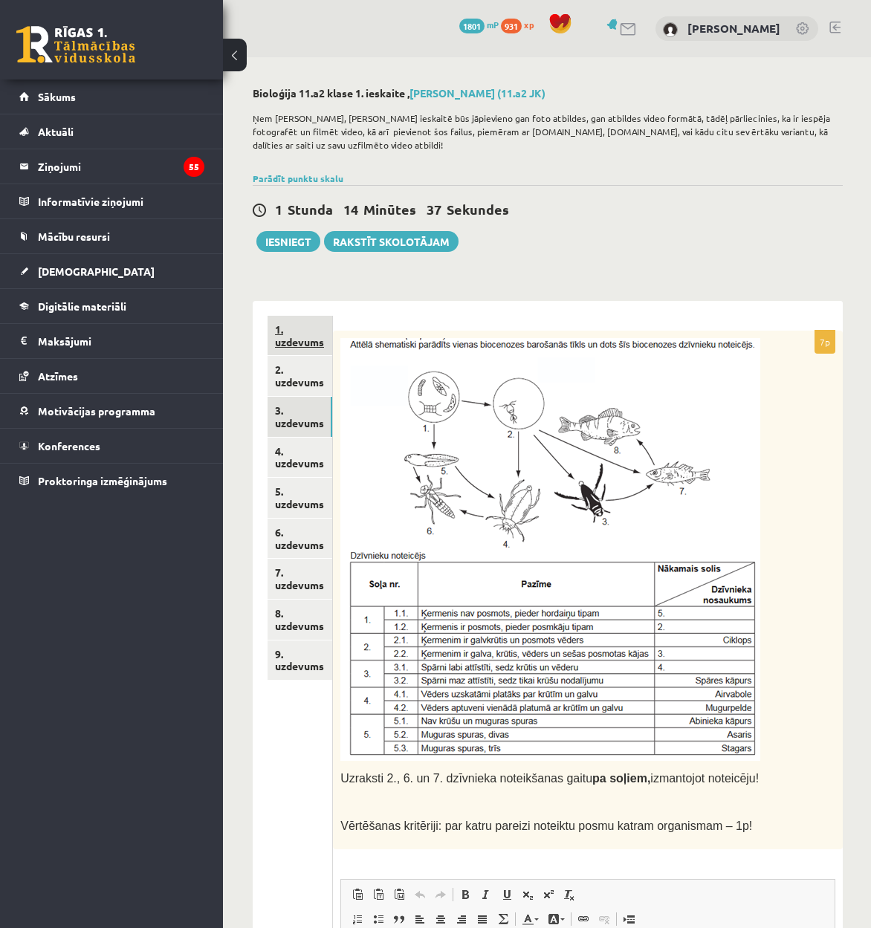
click at [313, 333] on link "1. uzdevums" at bounding box center [299, 336] width 65 height 40
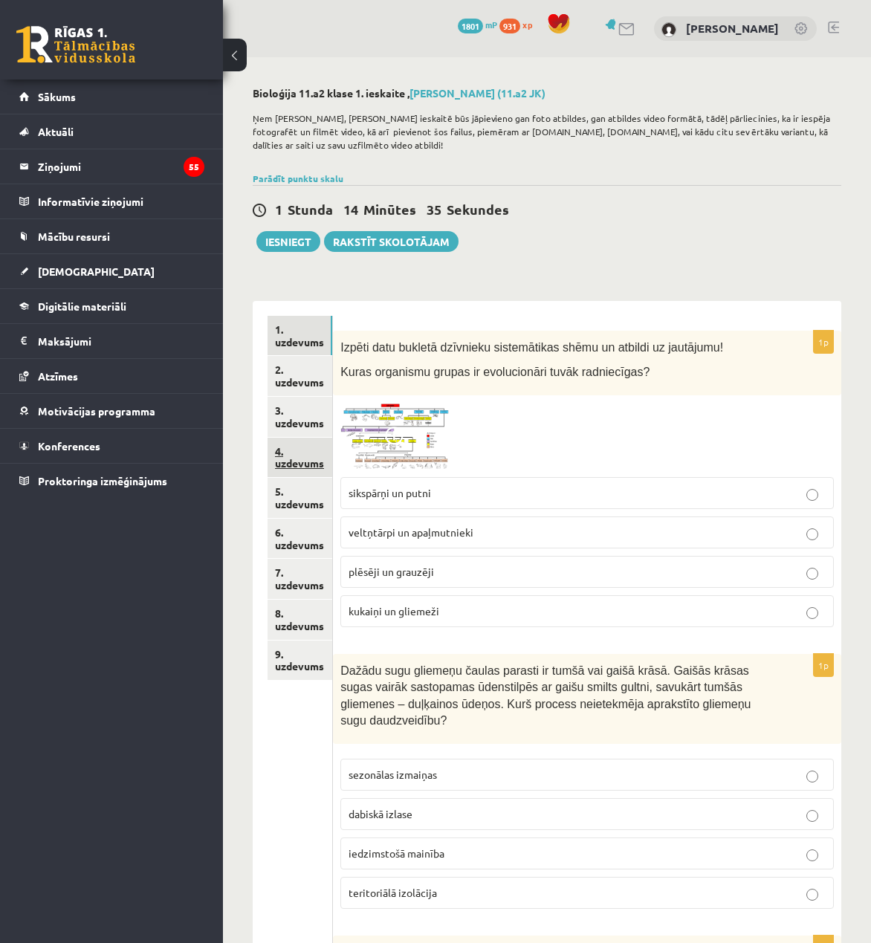
click at [305, 456] on link "4. uzdevums" at bounding box center [299, 458] width 65 height 40
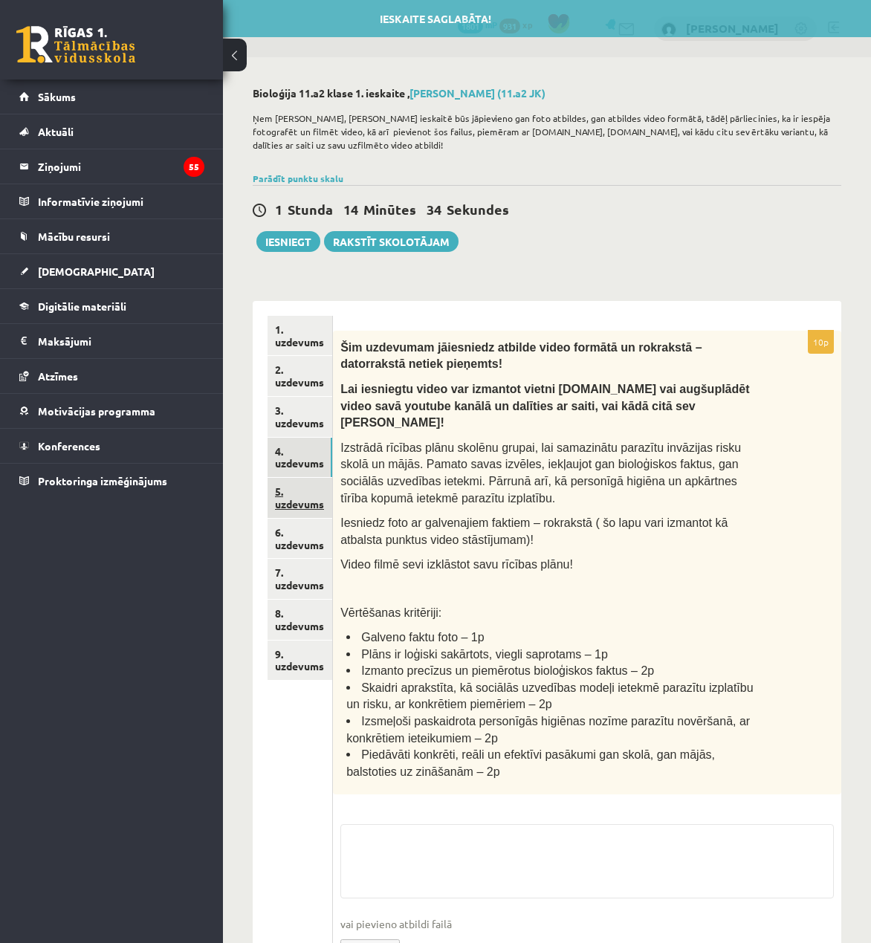
click at [305, 481] on link "5. uzdevums" at bounding box center [299, 498] width 65 height 40
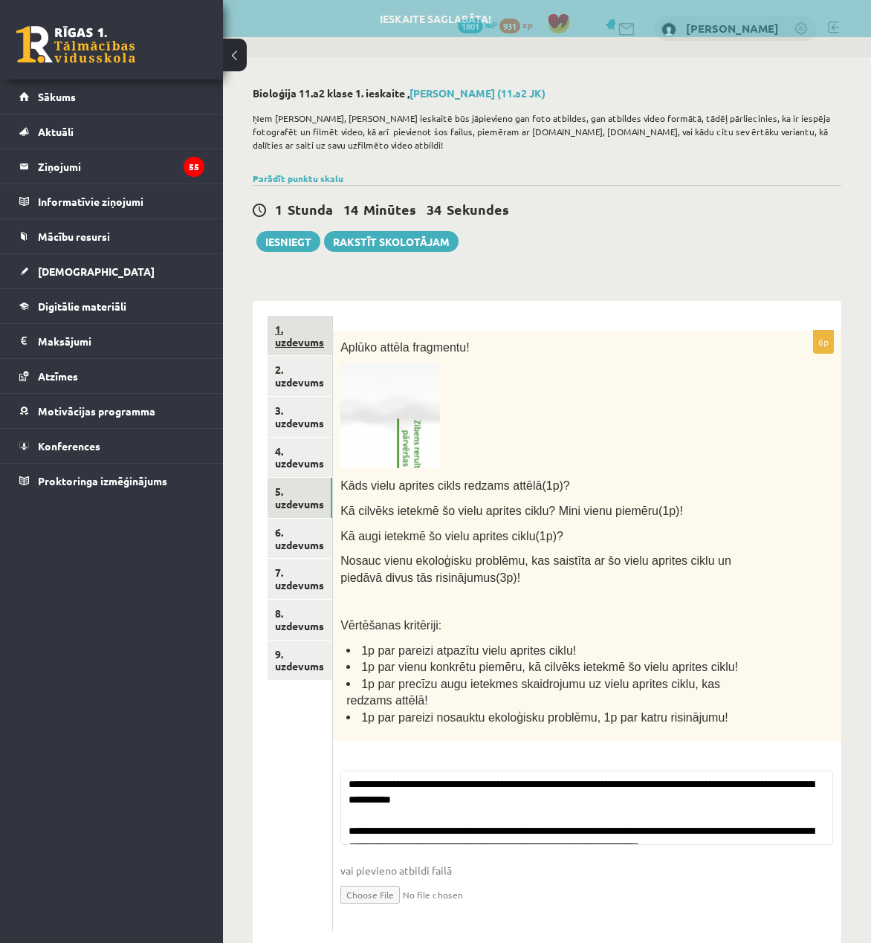
click at [298, 334] on link "1. uzdevums" at bounding box center [299, 336] width 65 height 40
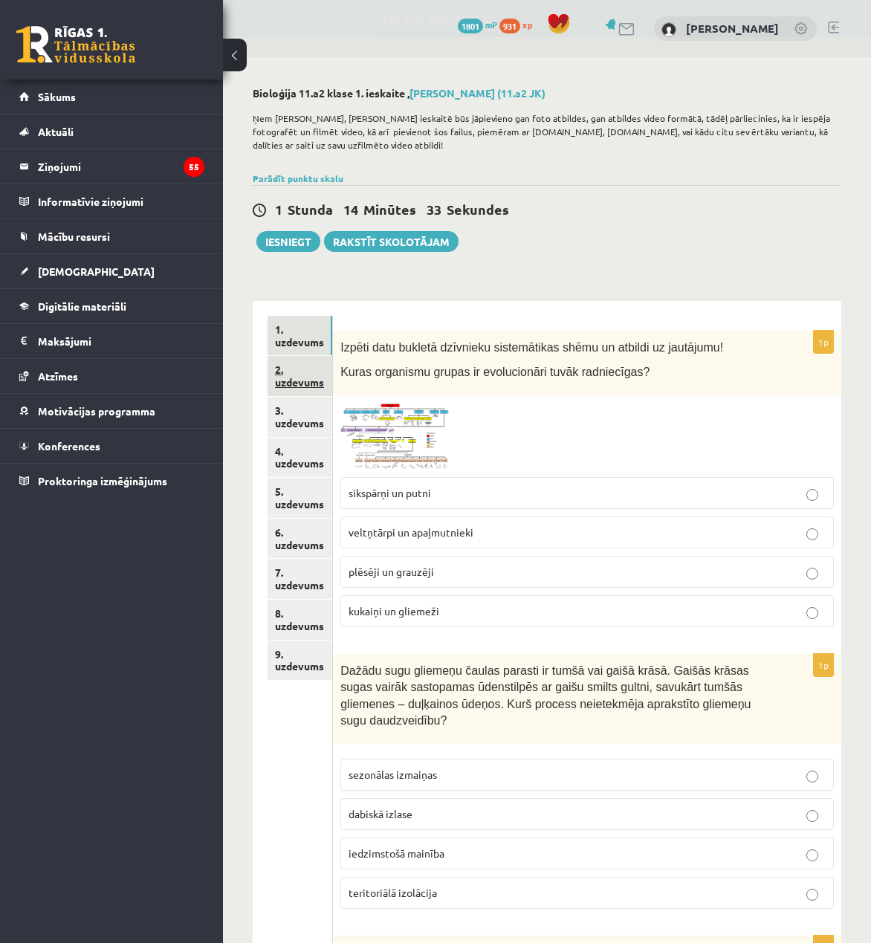
click at [307, 389] on link "2. uzdevums" at bounding box center [299, 376] width 65 height 40
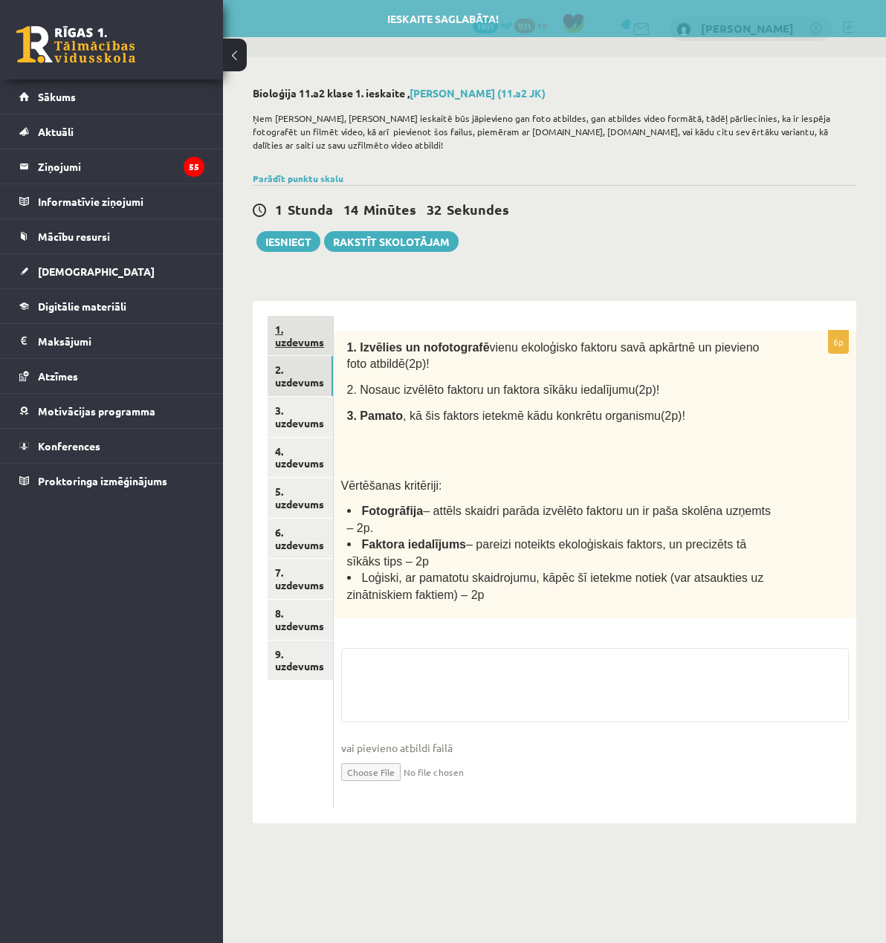
click at [325, 337] on link "1. uzdevums" at bounding box center [299, 336] width 65 height 40
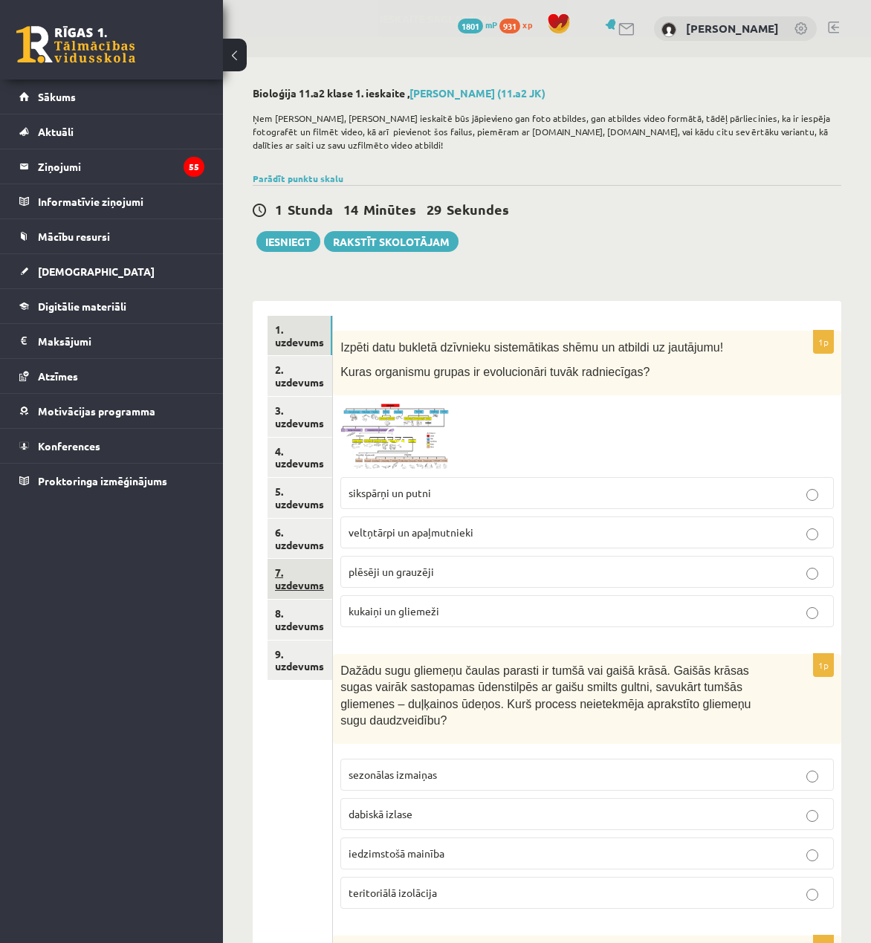
click at [321, 578] on link "7. uzdevums" at bounding box center [299, 579] width 65 height 40
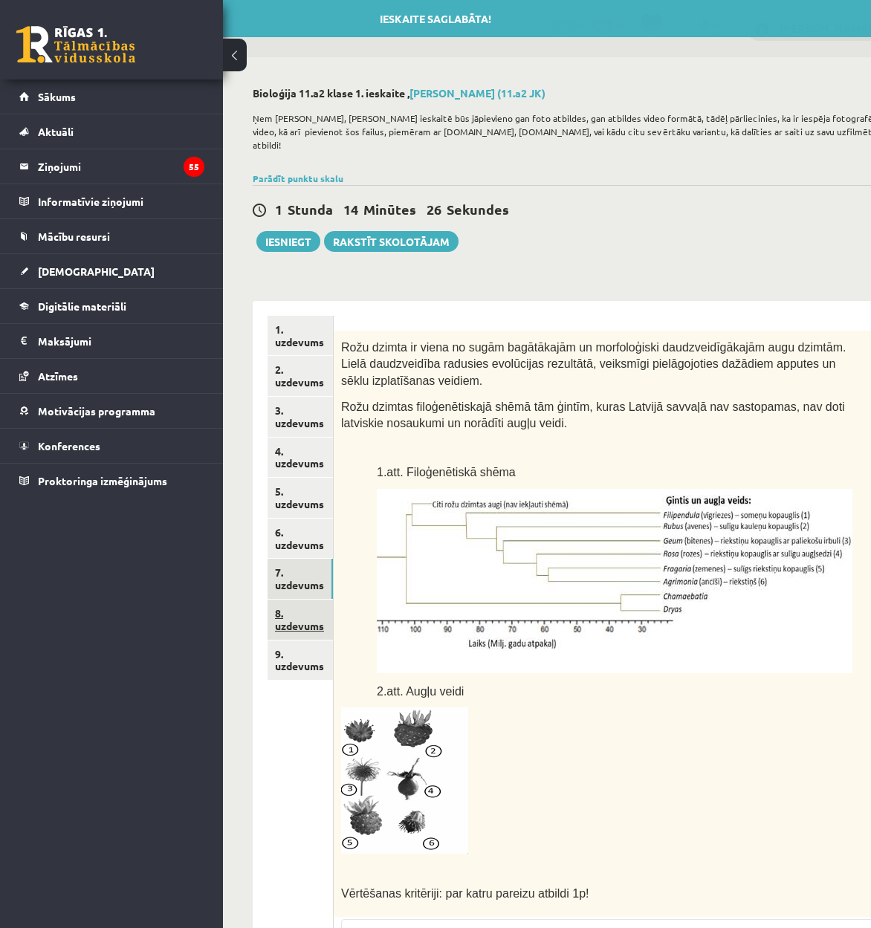
click at [300, 609] on link "8. uzdevums" at bounding box center [299, 620] width 65 height 40
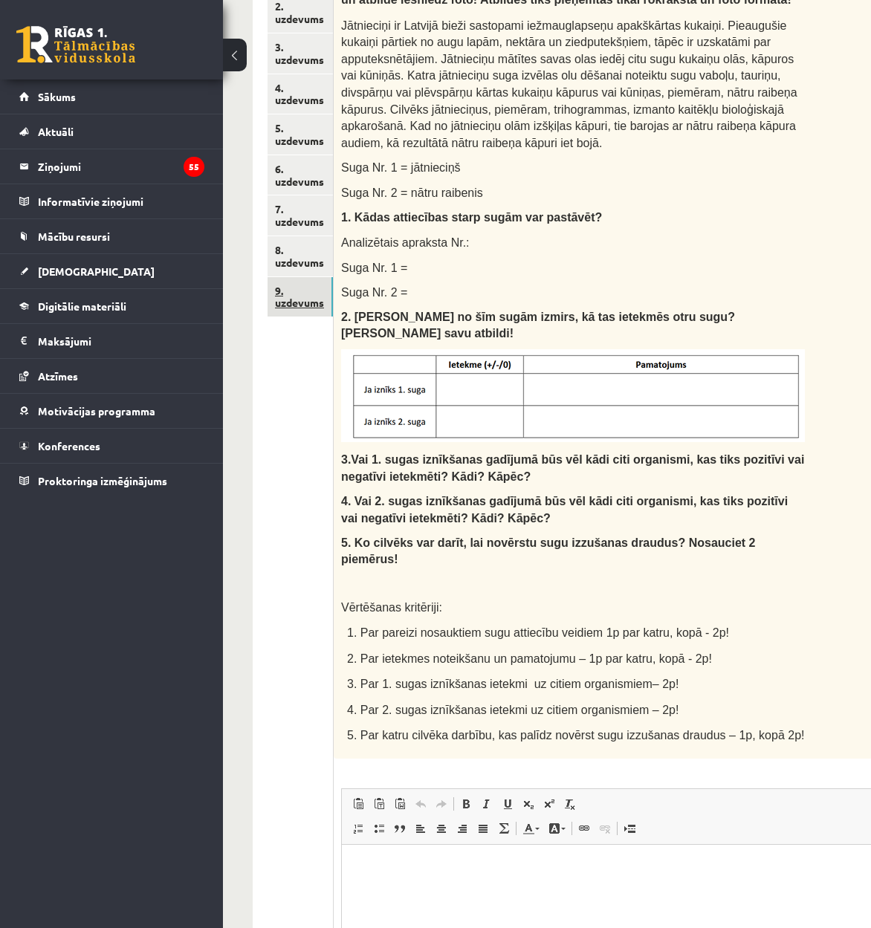
click at [285, 300] on link "9. uzdevums" at bounding box center [299, 297] width 65 height 40
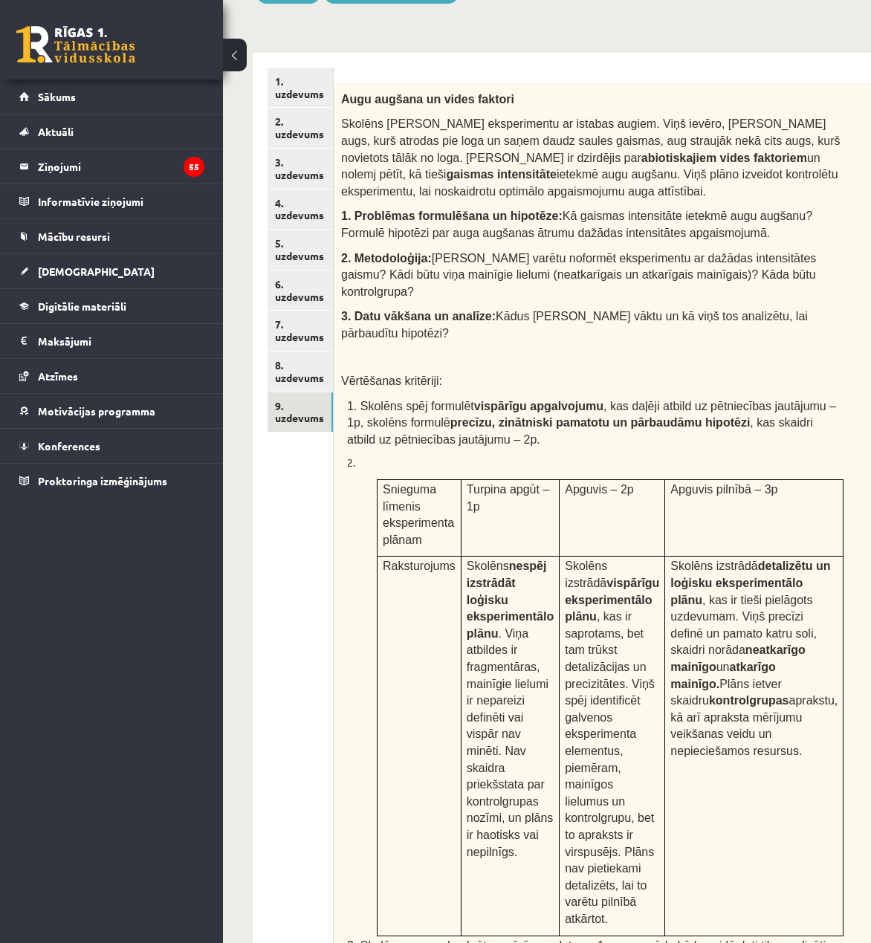
scroll to position [174, 0]
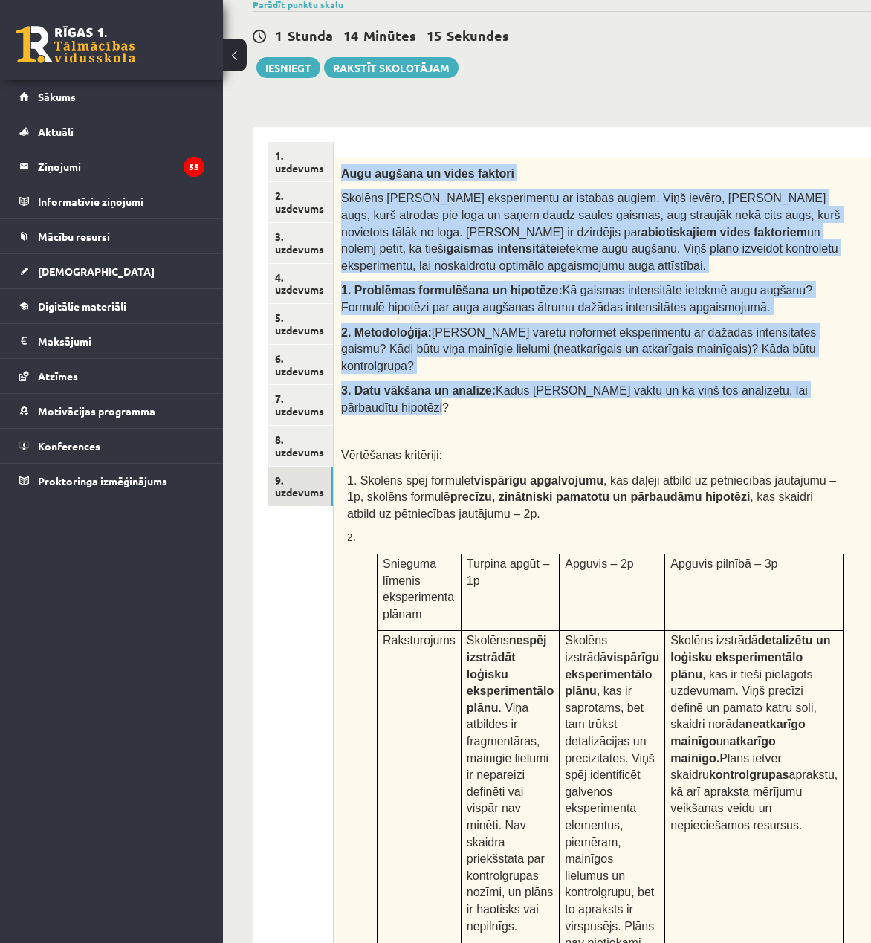
drag, startPoint x: 333, startPoint y: 167, endPoint x: 664, endPoint y: 428, distance: 421.7
click at [664, 428] on div "Augu augšana un vides faktori Skolēns [PERSON_NAME] veic eksperimentu ar istaba…" at bounding box center [629, 608] width 591 height 903
copy div "Augu augšana un vides faktori Skolēns [PERSON_NAME] eksperimentu ar istabas aug…"
click at [664, 415] on p "3. Datu vākšana un analīze: Kādus [PERSON_NAME] un kā viņš tos analizētu, lai p…" at bounding box center [592, 397] width 502 height 33
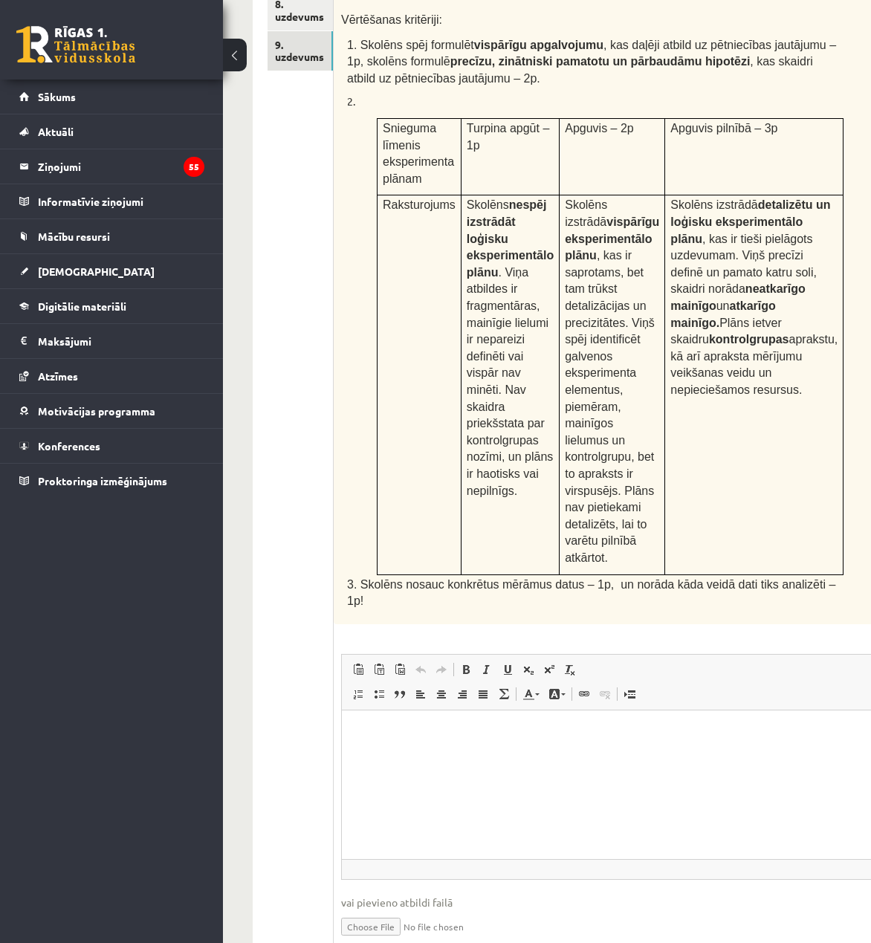
scroll to position [669, 0]
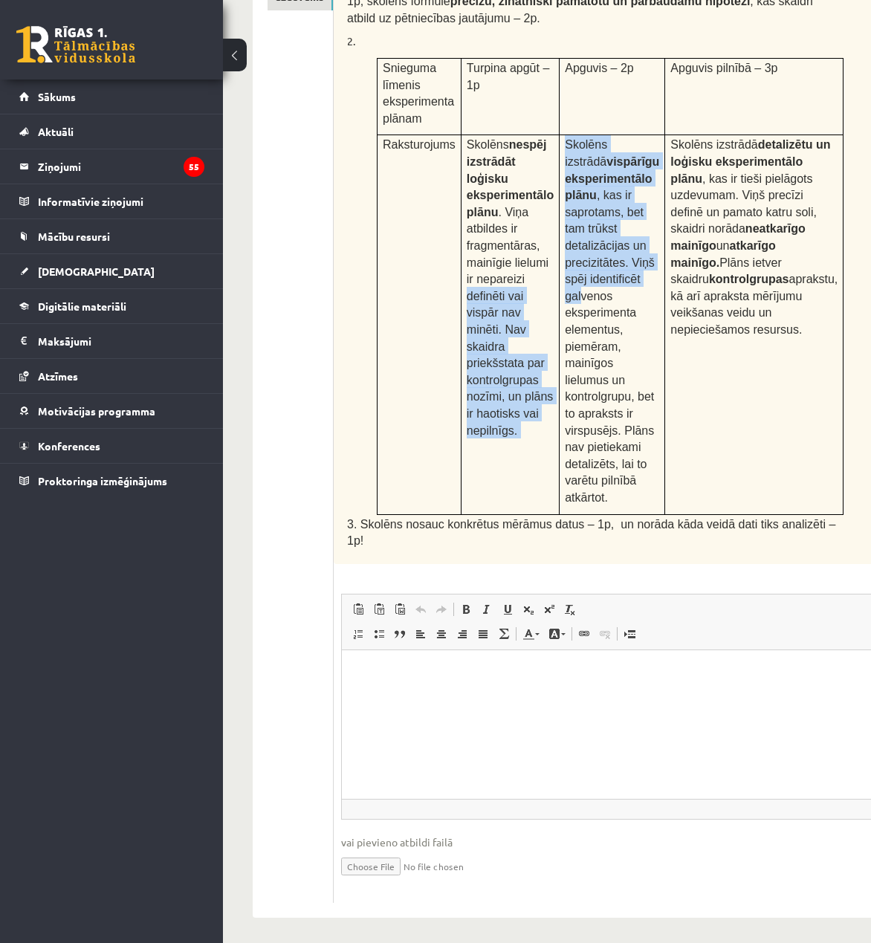
drag, startPoint x: 539, startPoint y: 267, endPoint x: 593, endPoint y: 312, distance: 70.2
click at [592, 310] on tr "Raksturojums Skolēns nespēj izstrādāt loģisku eksperimentālo plānu . Viņa atbil…" at bounding box center [610, 324] width 466 height 379
click at [594, 312] on span "Skolēns izstrādā vispārīgu eksperimentālo plānu , kas ir saprotams, bet tam trū…" at bounding box center [612, 320] width 94 height 365
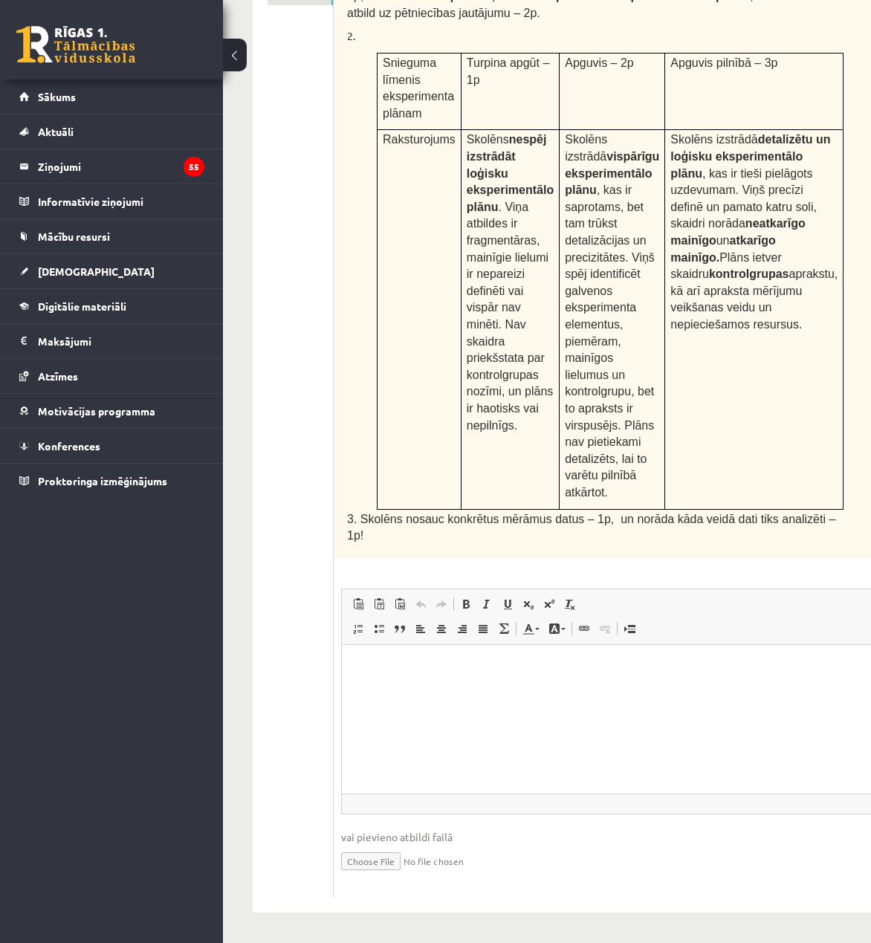
scroll to position [719, 0]
click at [564, 690] on html at bounding box center [629, 666] width 575 height 45
paste body "Editor, wiswyg-editor-user-answer-47433779495700"
click at [531, 689] on html at bounding box center [629, 666] width 575 height 45
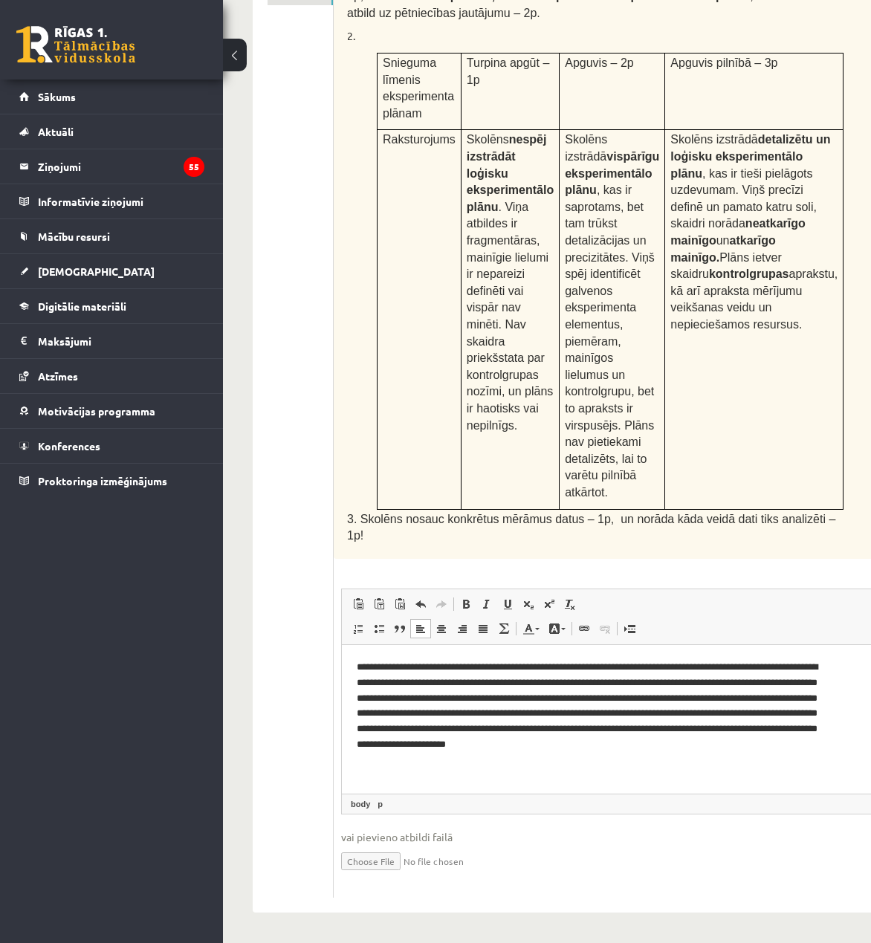
click at [808, 498] on div "Augu augšana un vides faktori Skolēns [PERSON_NAME] veic eksperimentu ar istaba…" at bounding box center [629, 107] width 591 height 903
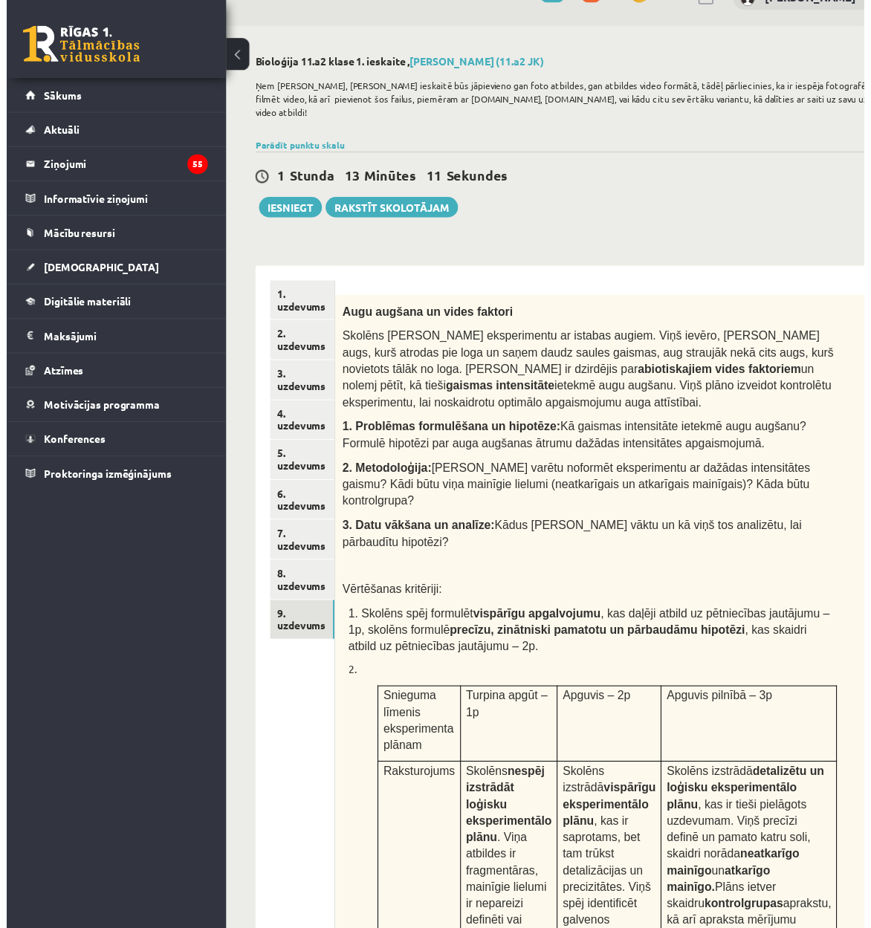
scroll to position [25, 0]
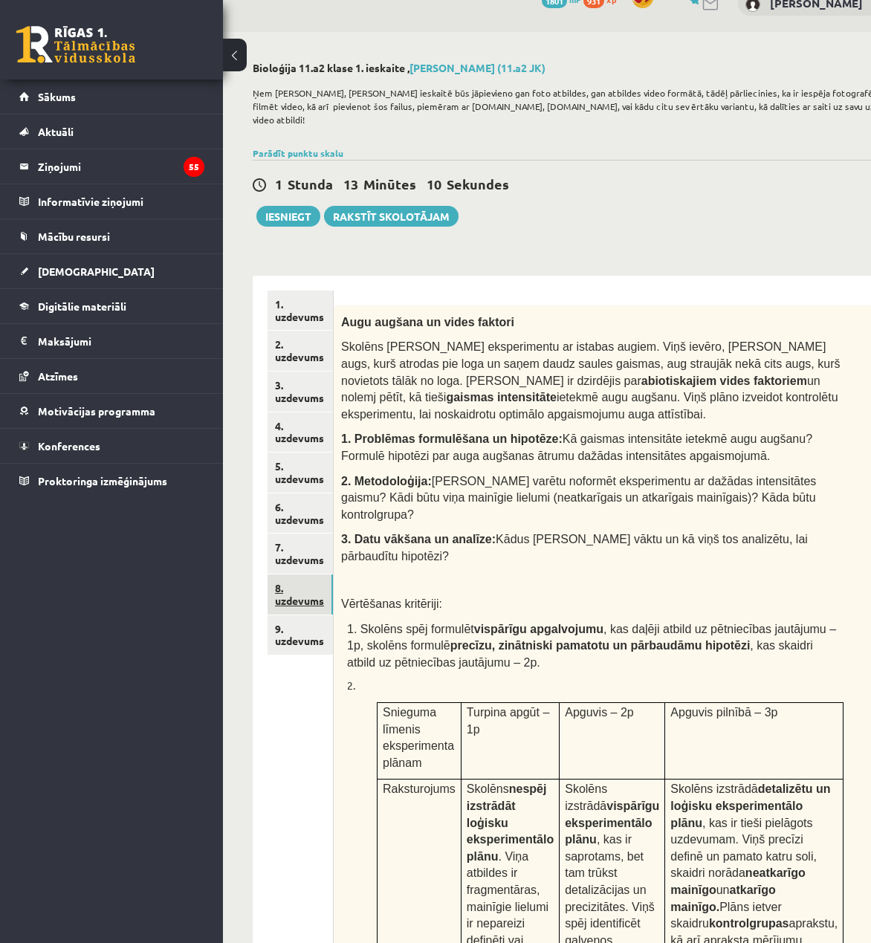
click at [275, 587] on link "8. uzdevums" at bounding box center [299, 594] width 65 height 40
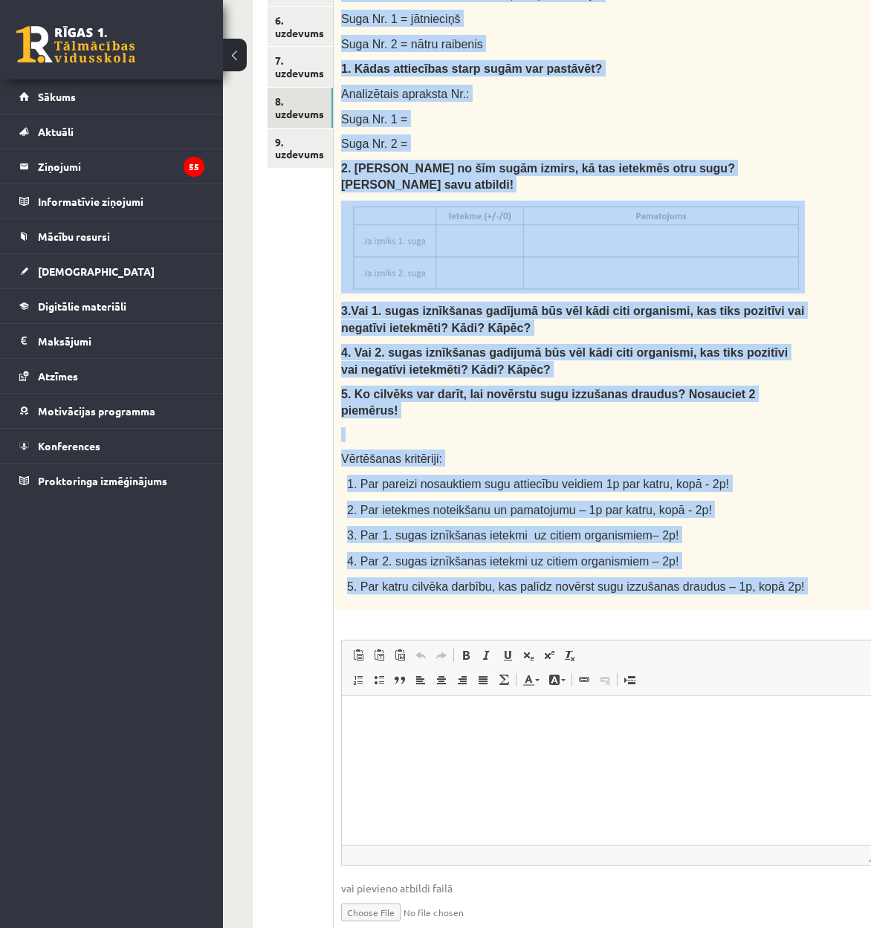
scroll to position [512, 45]
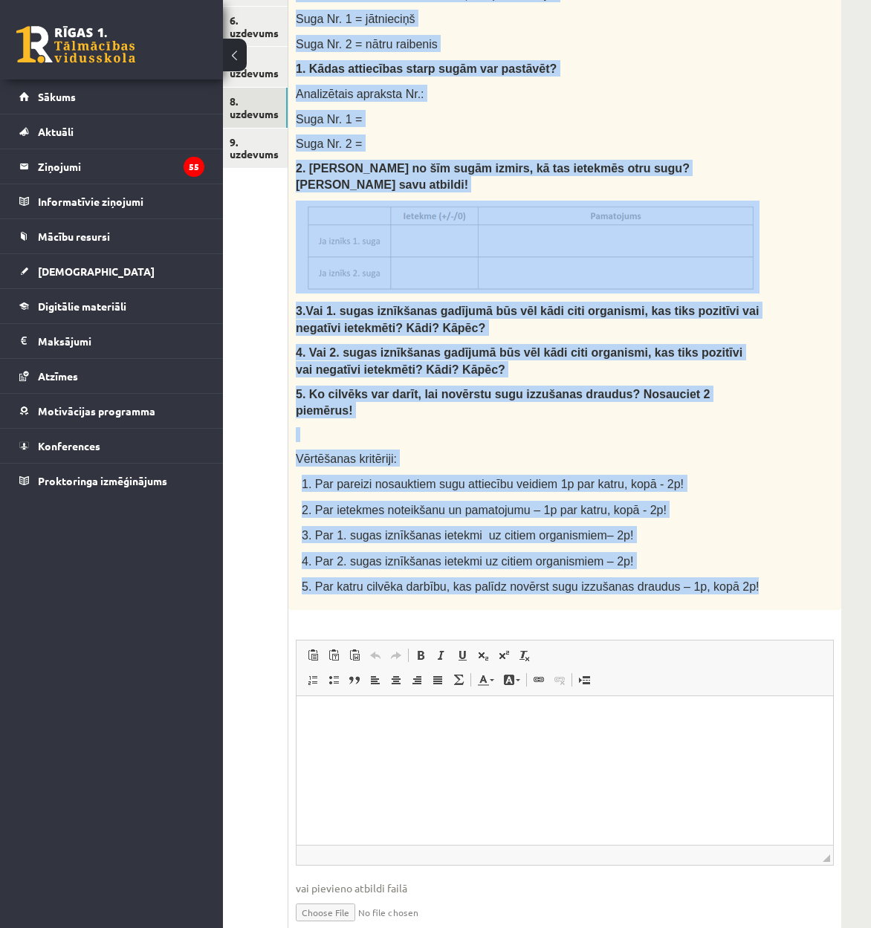
drag, startPoint x: 340, startPoint y: 305, endPoint x: 750, endPoint y: 536, distance: 470.8
click at [750, 536] on div "Izlasi tekstu un pierakstu kladē izveido un aizpildi tabulu, atbildi uz jautāju…" at bounding box center [564, 214] width 553 height 791
click at [727, 475] on p "1. Par pareizi nosauktiem sugu attiecību veidiem 1p par katru, kopā - 2p!" at bounding box center [531, 483] width 458 height 17
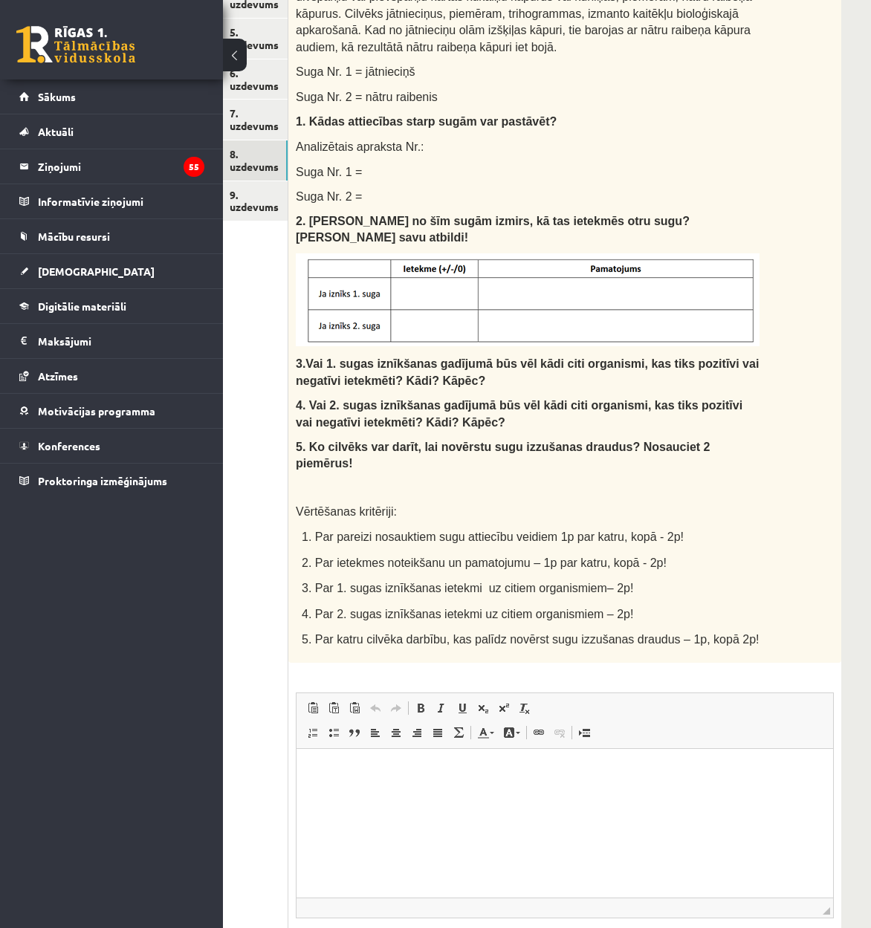
scroll to position [396, 45]
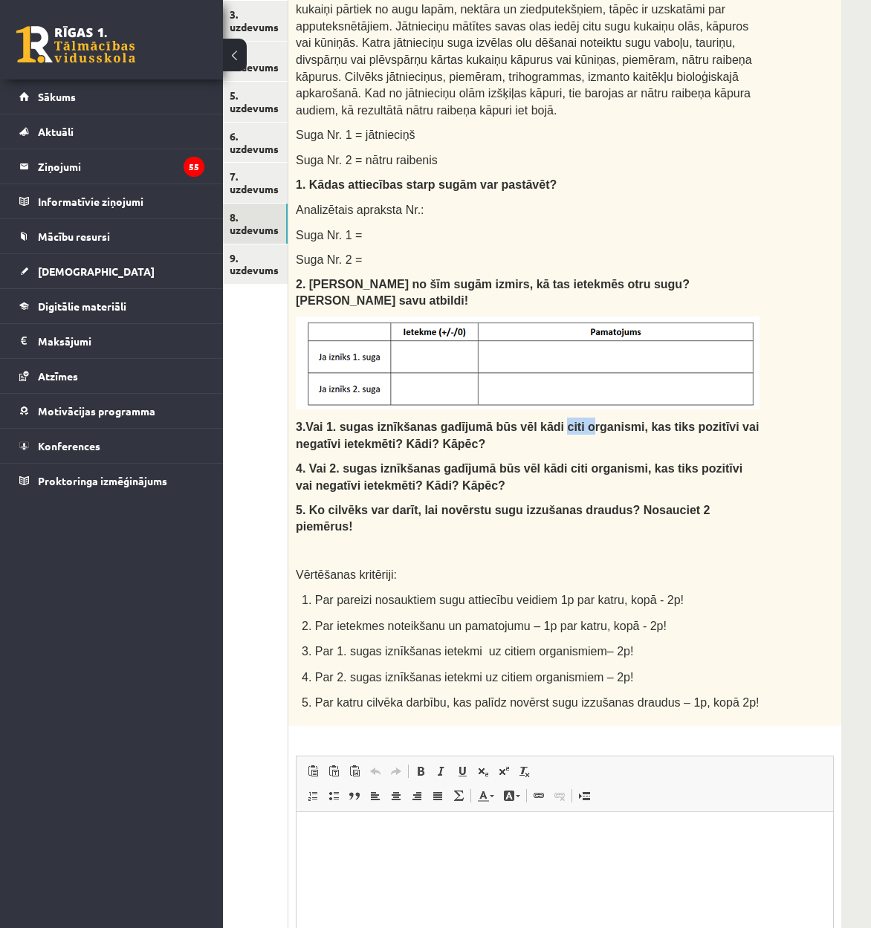
drag, startPoint x: 529, startPoint y: 363, endPoint x: 565, endPoint y: 327, distance: 51.5
click at [557, 355] on div "Izlasi tekstu un pierakstu kladē izveido un aizpildi tabulu, atbildi uz jautāju…" at bounding box center [564, 330] width 553 height 791
click at [648, 421] on span "Vai 1. sugas iznīkšanas gadījumā būs vēl kādi citi organismi, kas tiks pozitīvi…" at bounding box center [527, 435] width 463 height 29
click at [725, 276] on p "2. [PERSON_NAME] no šīm sugām izmirs, kā tas ietekmēs otru sugu? [PERSON_NAME] …" at bounding box center [528, 292] width 464 height 33
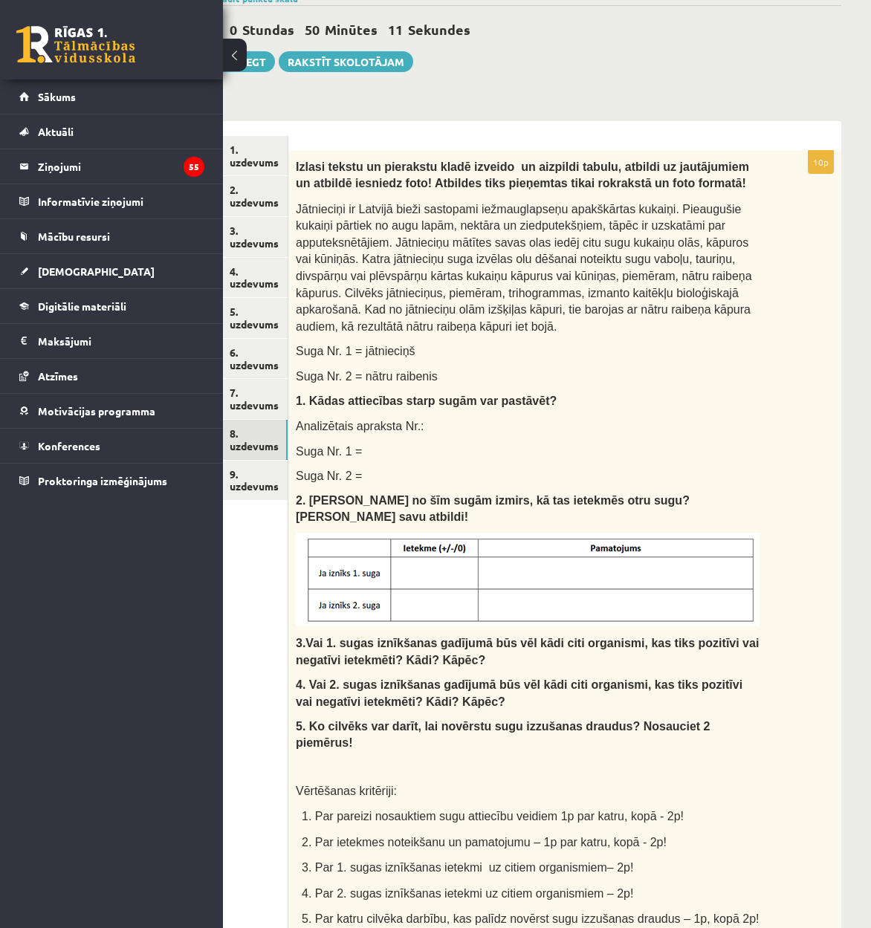
scroll to position [198, 45]
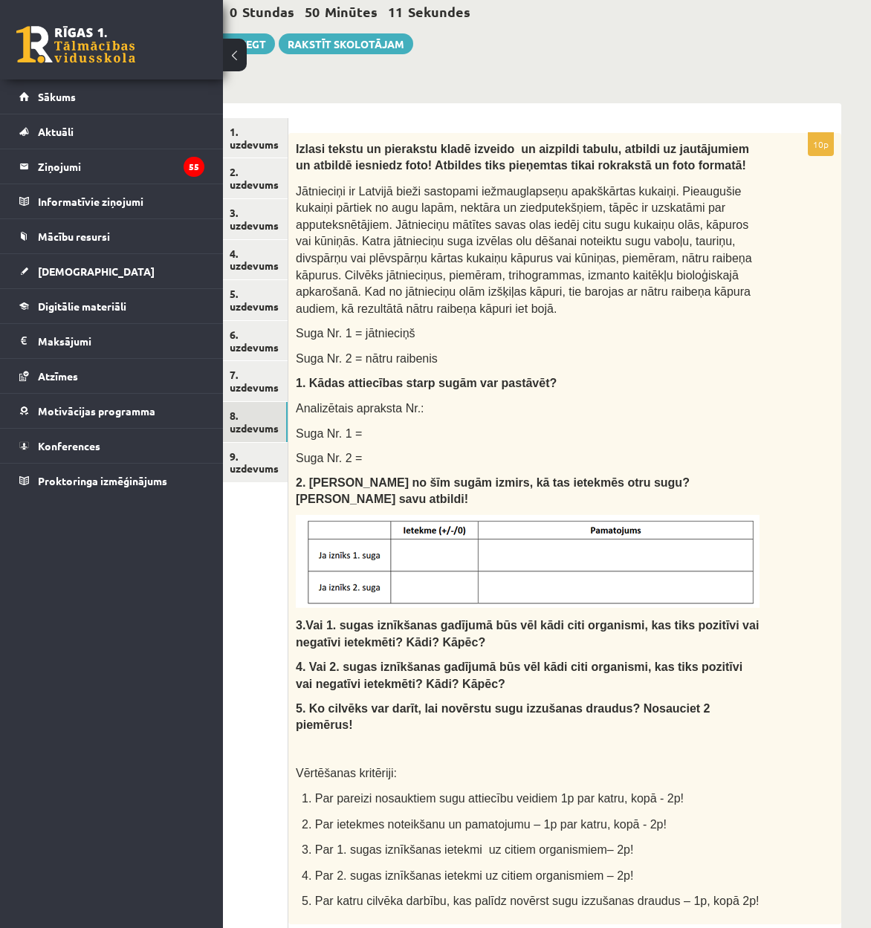
drag, startPoint x: 557, startPoint y: 498, endPoint x: 594, endPoint y: 510, distance: 39.7
click at [260, 455] on link "9. uzdevums" at bounding box center [254, 463] width 65 height 40
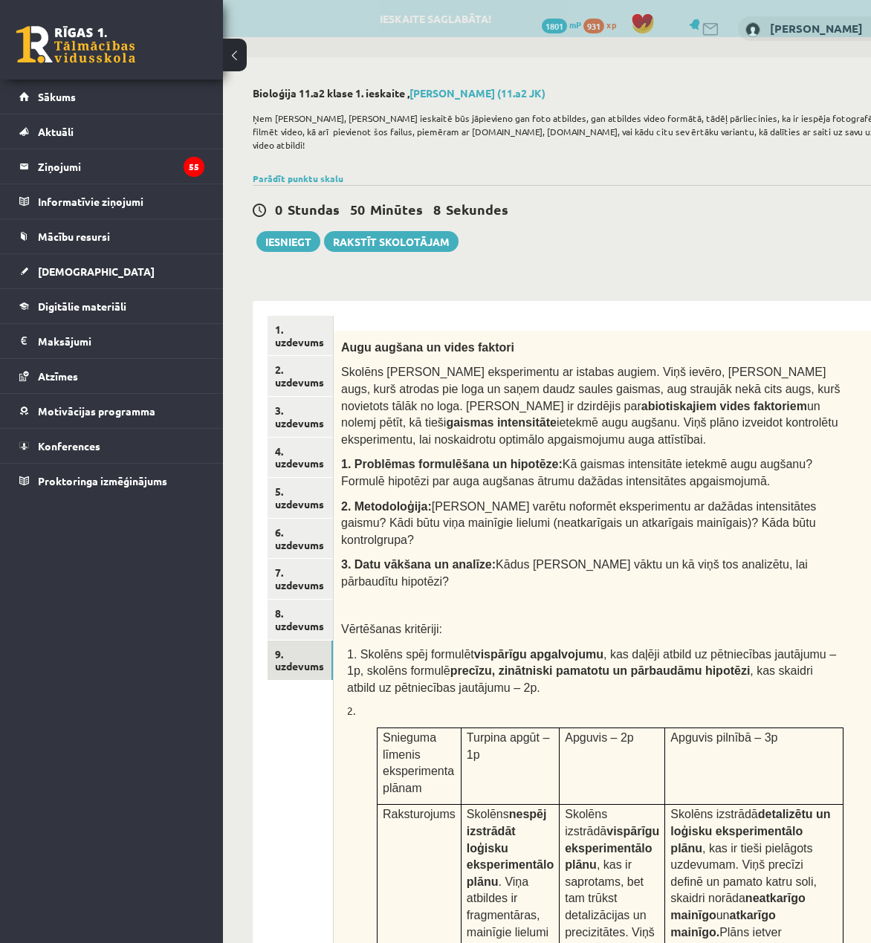
scroll to position [0, 0]
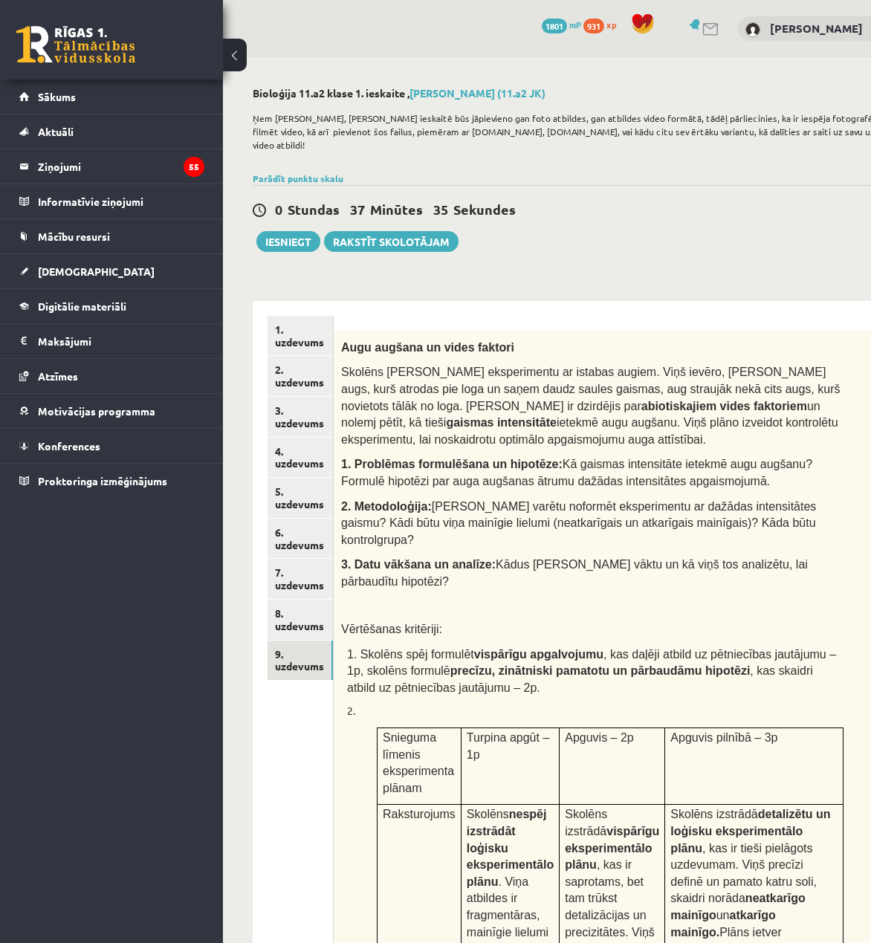
click at [788, 183] on div "Parādīt punktu skalu Atzīme No Līdz 1 0 11 2 12 17 3 18 23 4 24 29 5 30 35 6 36…" at bounding box center [589, 178] width 672 height 13
click at [300, 333] on link "1. uzdevums" at bounding box center [299, 336] width 65 height 40
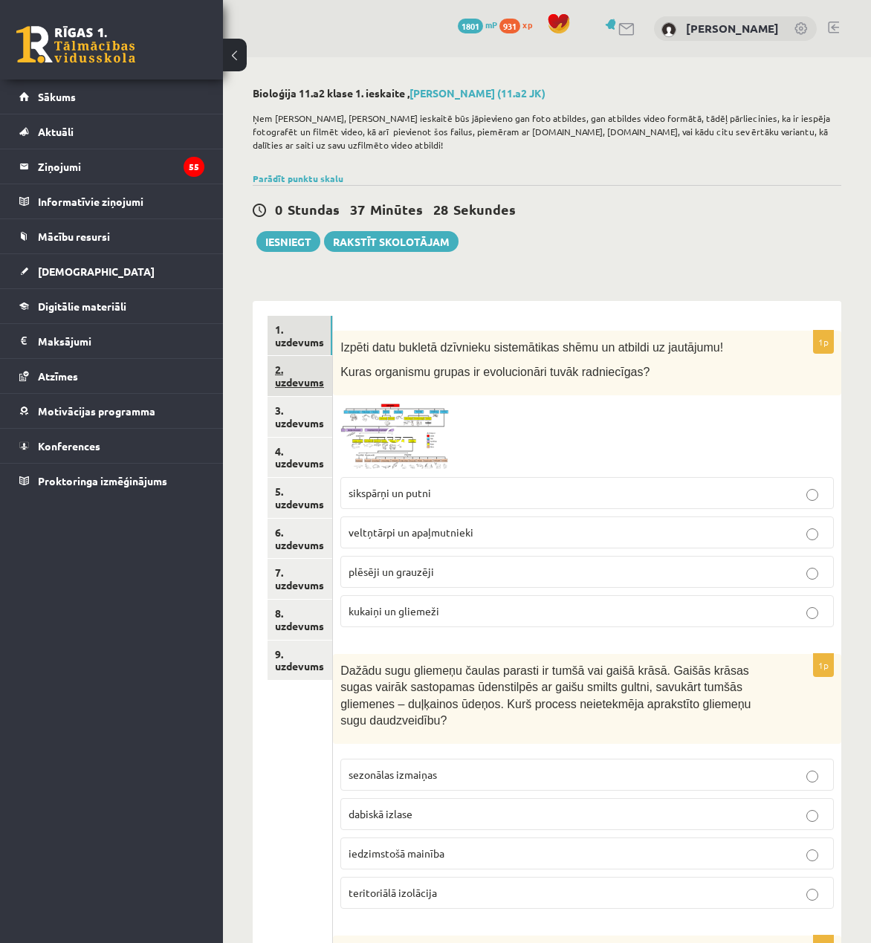
click at [310, 369] on link "2. uzdevums" at bounding box center [299, 376] width 65 height 40
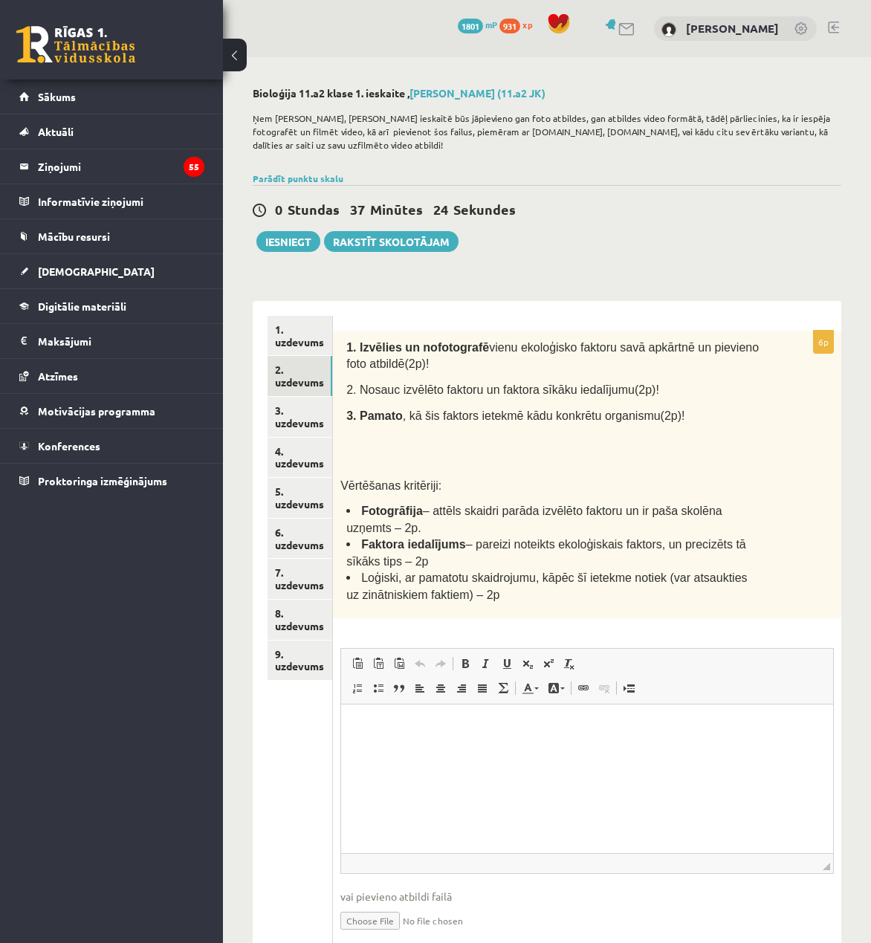
click at [598, 390] on span "2. Nosauc izvēlēto faktoru un faktora sīkāku iedalījumu(2p)!" at bounding box center [502, 389] width 313 height 13
drag, startPoint x: 345, startPoint y: 343, endPoint x: 421, endPoint y: 369, distance: 79.9
click at [421, 369] on div "1. Izvēlies un nofotografē vienu ekoloģisko faktoru savā apkārtnē un pievieno f…" at bounding box center [587, 475] width 508 height 288
click at [493, 377] on div "1. Izvēlies un nofotografē vienu ekoloģisko faktoru savā apkārtnē un pievieno f…" at bounding box center [587, 475] width 508 height 288
click at [562, 748] on html at bounding box center [587, 726] width 492 height 45
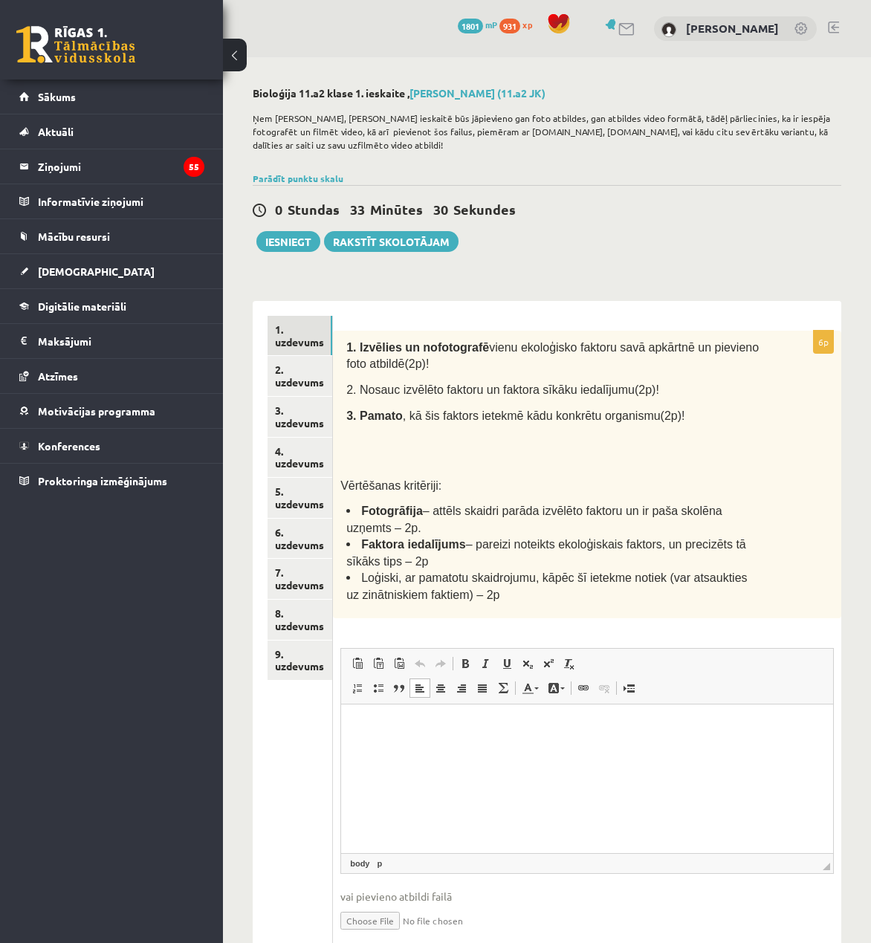
paste body "Editor, wiswyg-editor-user-answer-47433923269300"
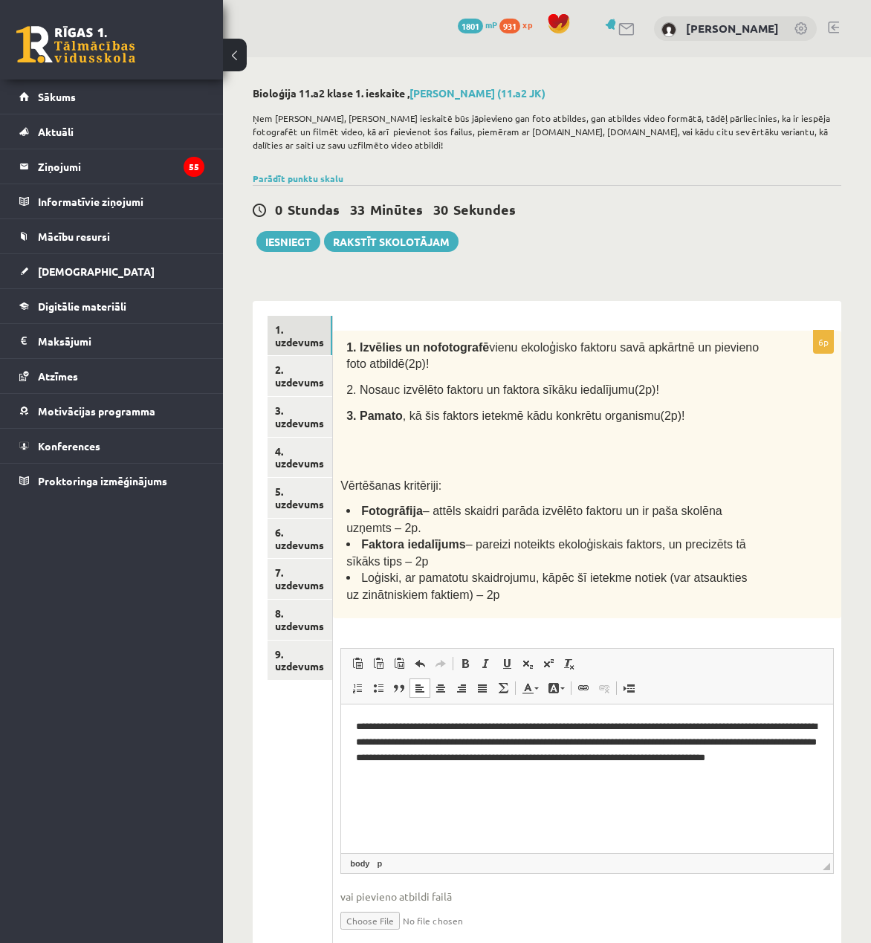
click at [384, 719] on p "**********" at bounding box center [586, 750] width 461 height 62
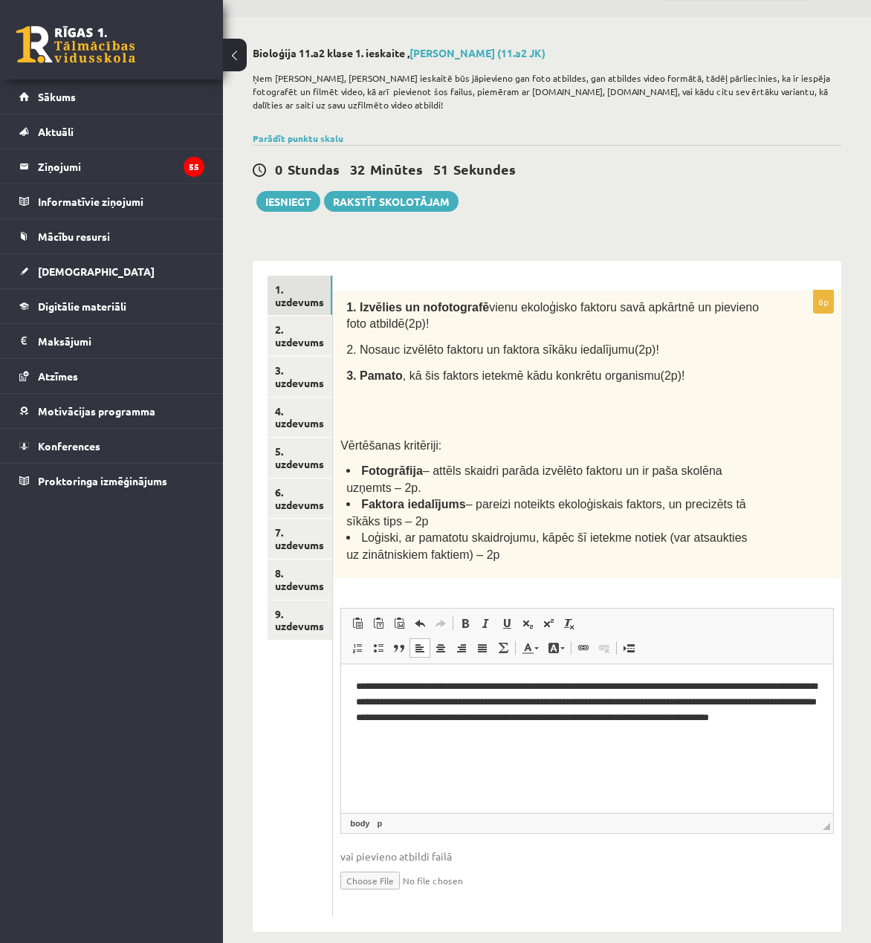
scroll to position [42, 0]
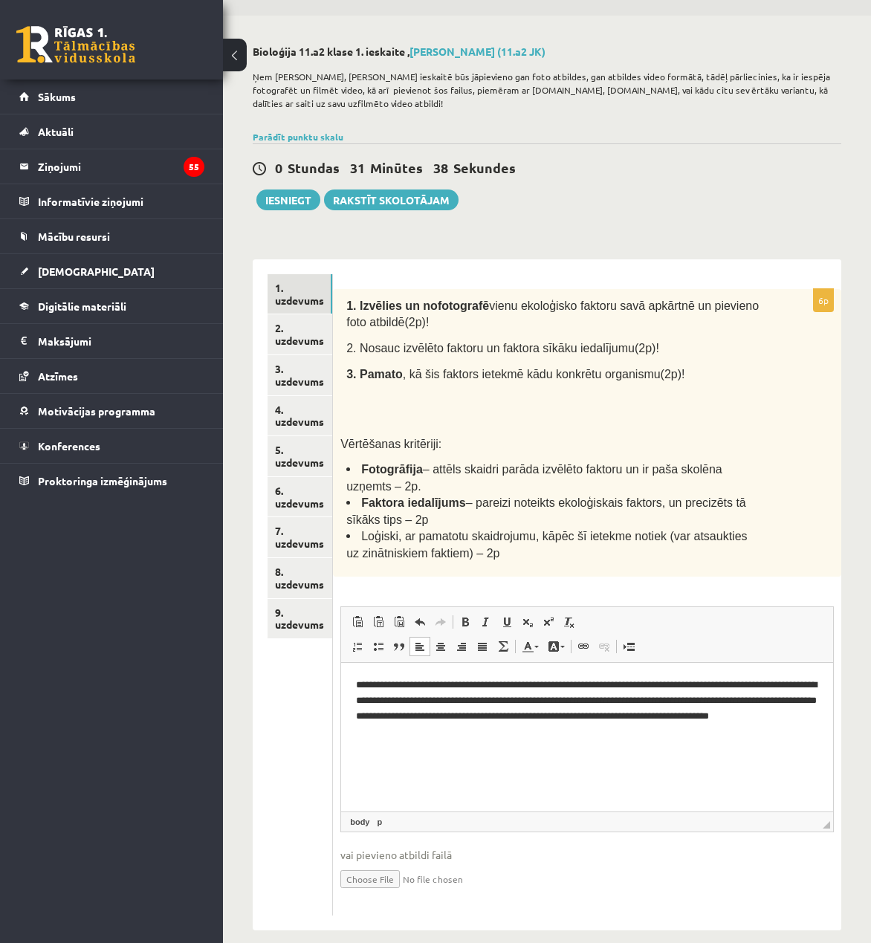
click at [602, 753] on html "**********" at bounding box center [587, 707] width 492 height 91
click at [450, 681] on p "**********" at bounding box center [586, 708] width 461 height 62
click at [452, 684] on p "**********" at bounding box center [586, 708] width 461 height 62
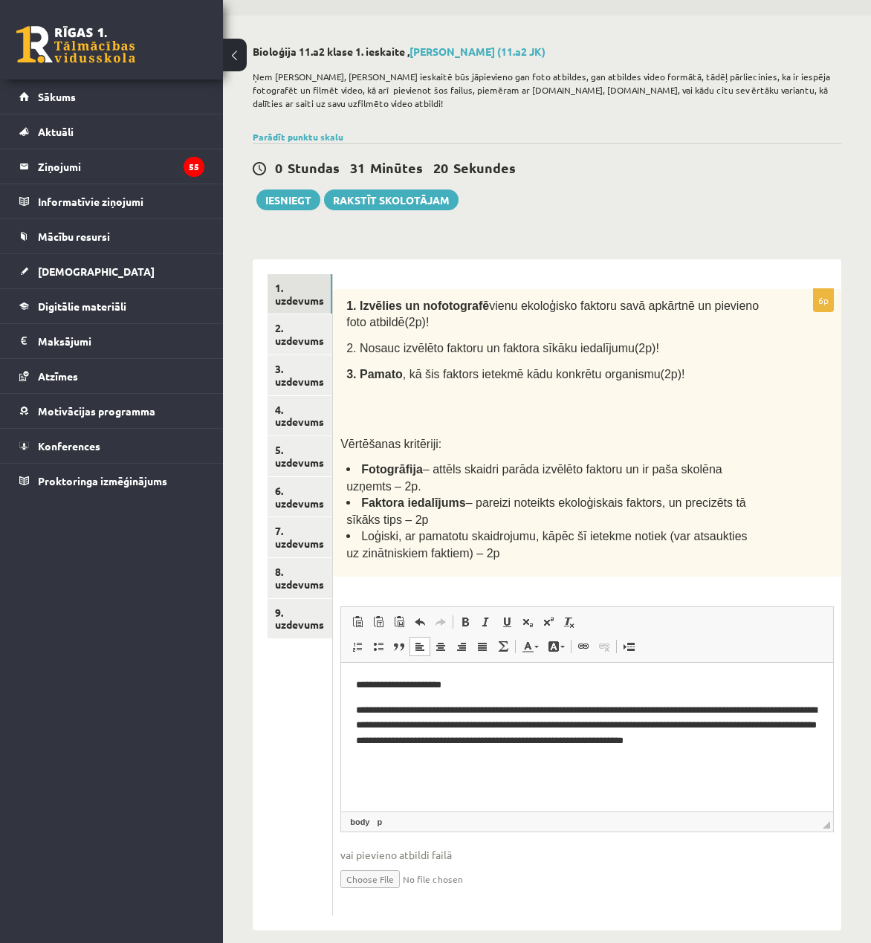
click at [509, 771] on html "**********" at bounding box center [587, 720] width 492 height 117
click at [554, 816] on fieldset "**********" at bounding box center [586, 757] width 493 height 302
click at [613, 763] on p "**********" at bounding box center [586, 733] width 461 height 62
click at [508, 531] on li "Loģiski, ar pamatotu skaidrojumu, kāpēc šī ietekme notiek (var atsaukties uz zi…" at bounding box center [552, 543] width 413 height 33
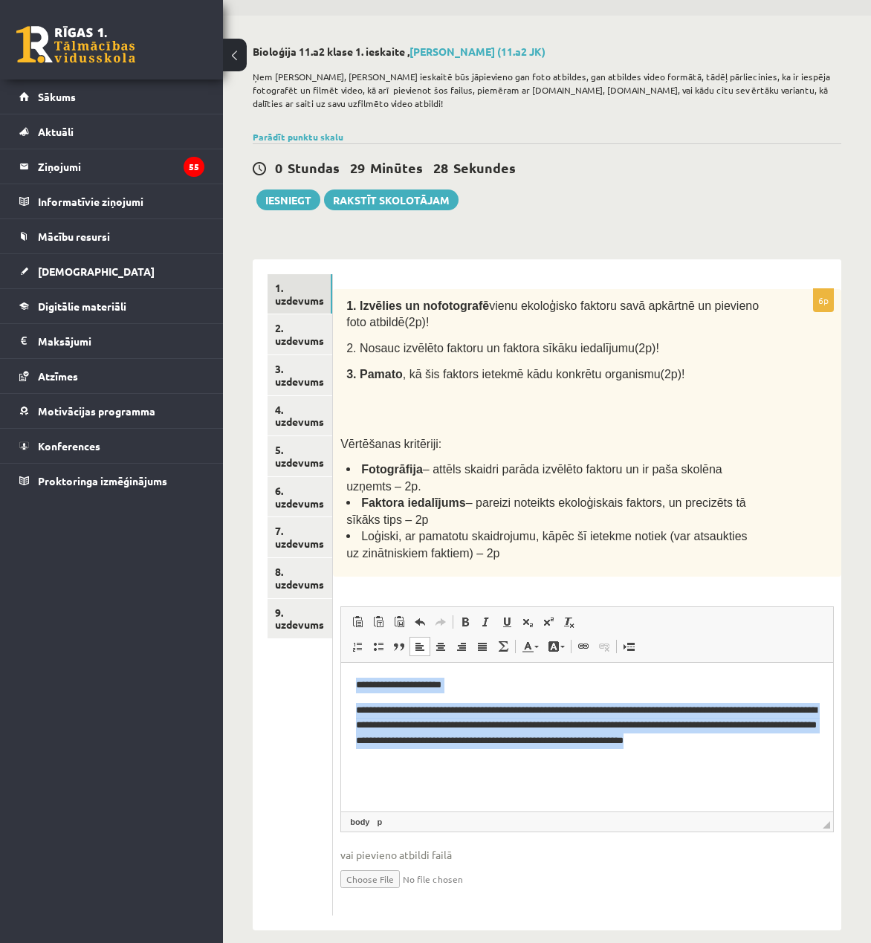
drag, startPoint x: 525, startPoint y: 779, endPoint x: 314, endPoint y: 653, distance: 245.9
click at [341, 662] on html "**********" at bounding box center [587, 720] width 492 height 117
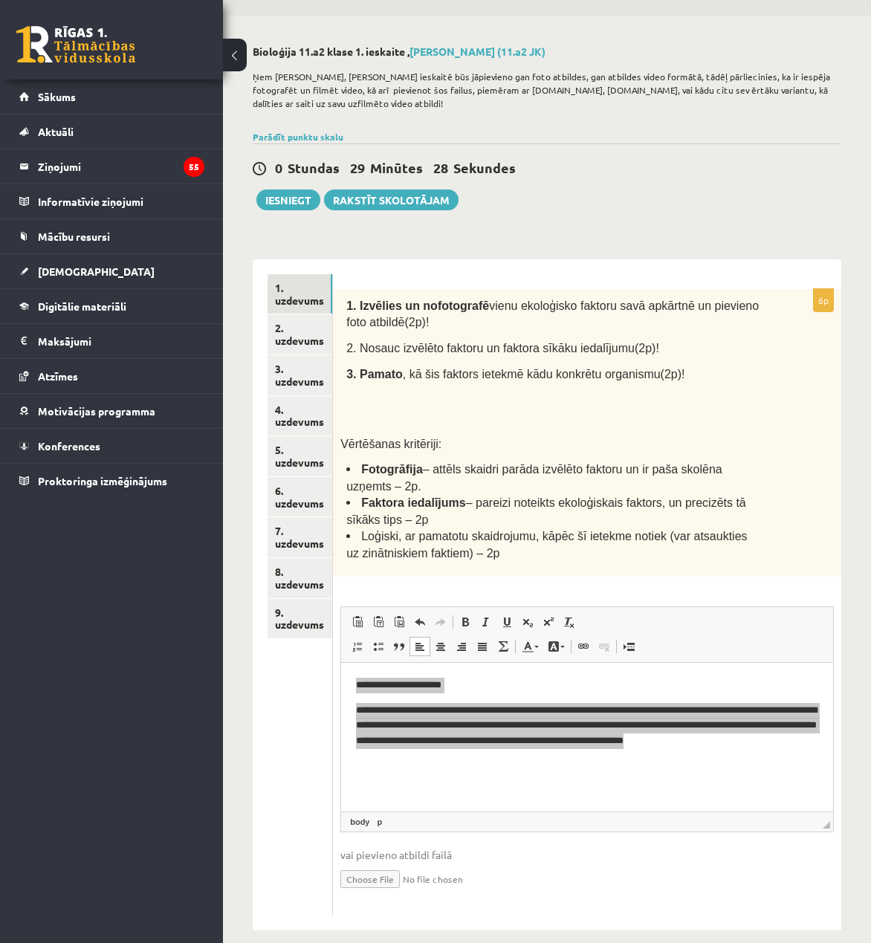
click at [596, 562] on div "6p 1. Izvēlies un nofotografē vienu ekoloģisko faktoru savā apkārtnē un pievien…" at bounding box center [587, 602] width 508 height 626
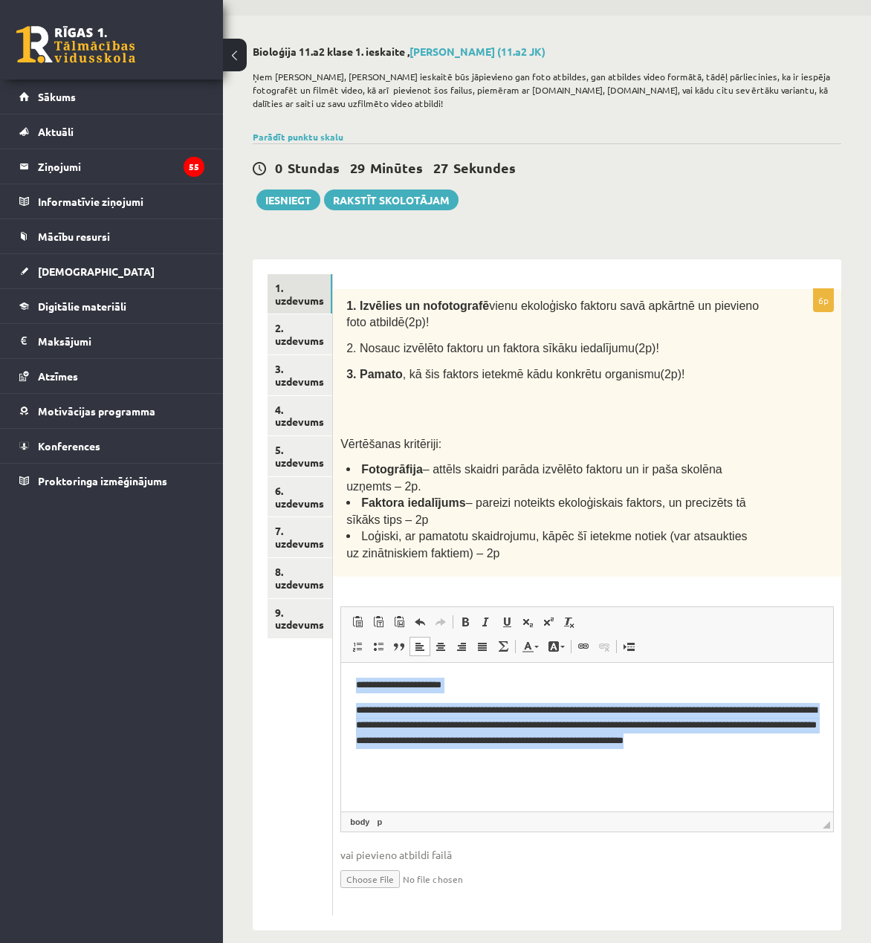
click at [507, 779] on html "**********" at bounding box center [587, 720] width 492 height 117
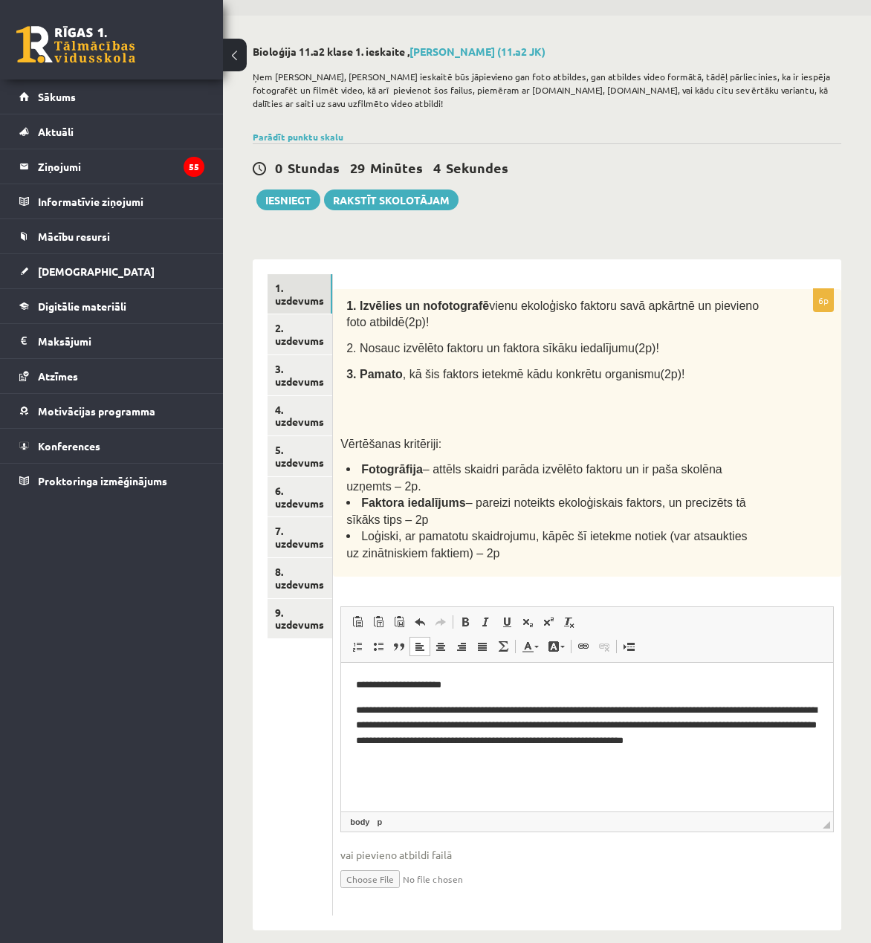
click at [390, 869] on input "file" at bounding box center [586, 878] width 493 height 30
type input "**********"
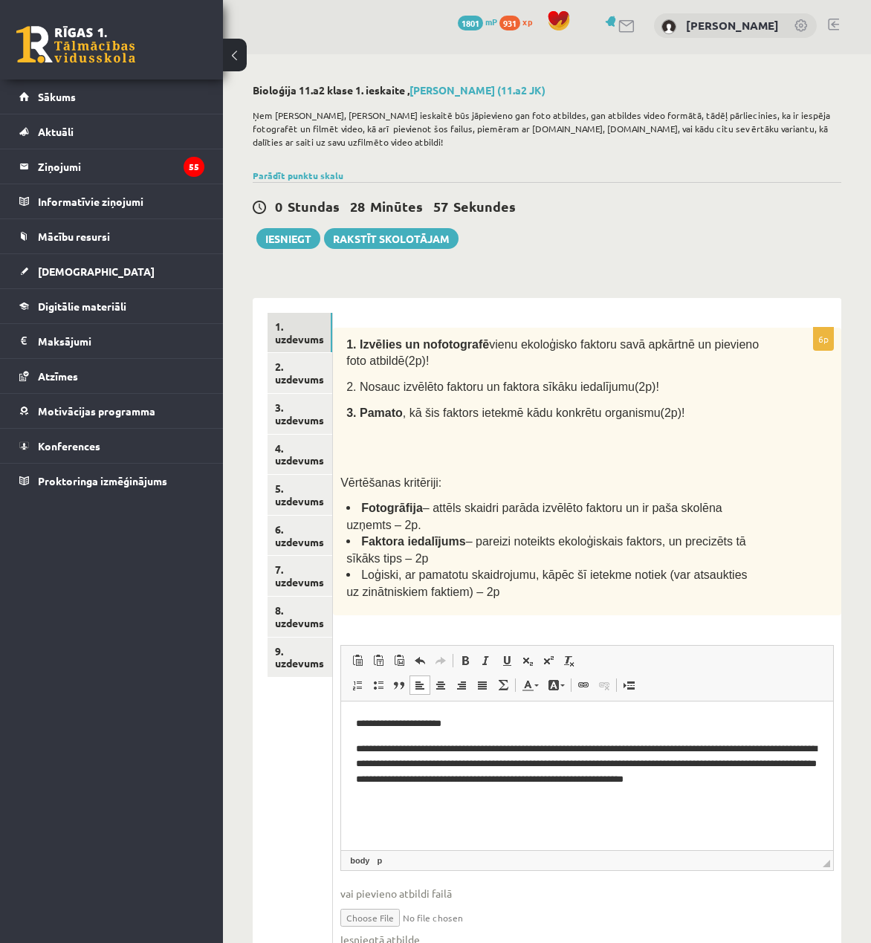
scroll to position [0, 0]
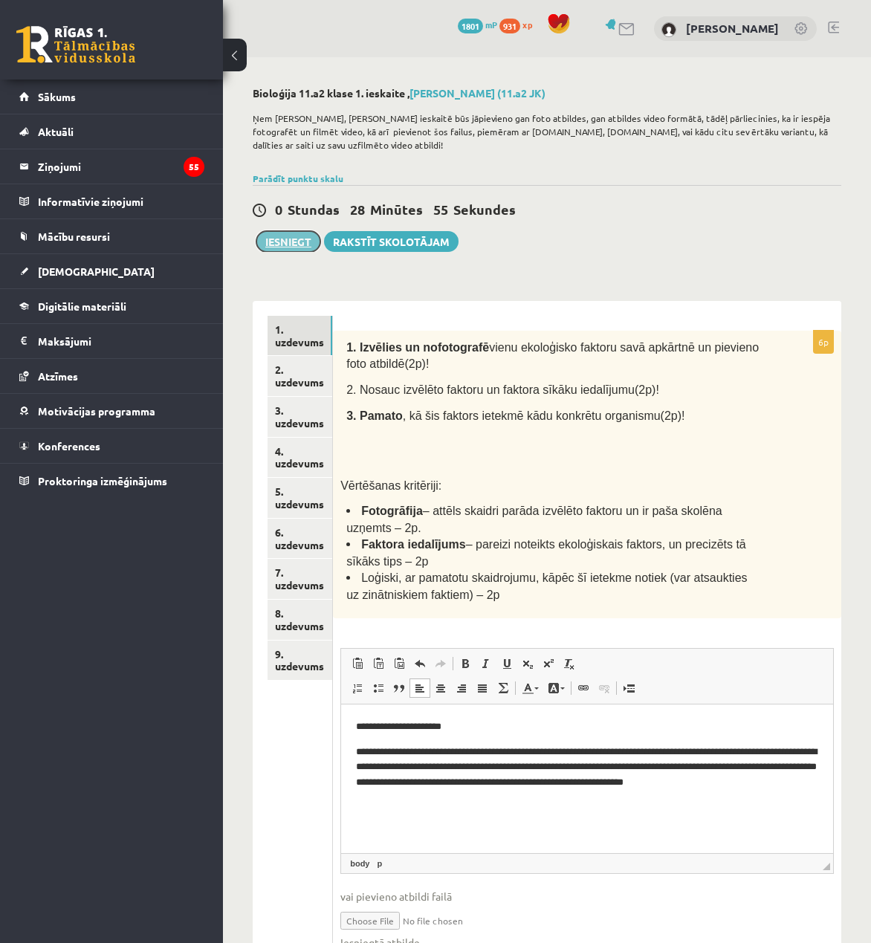
click at [295, 241] on button "Iesniegt" at bounding box center [288, 241] width 64 height 21
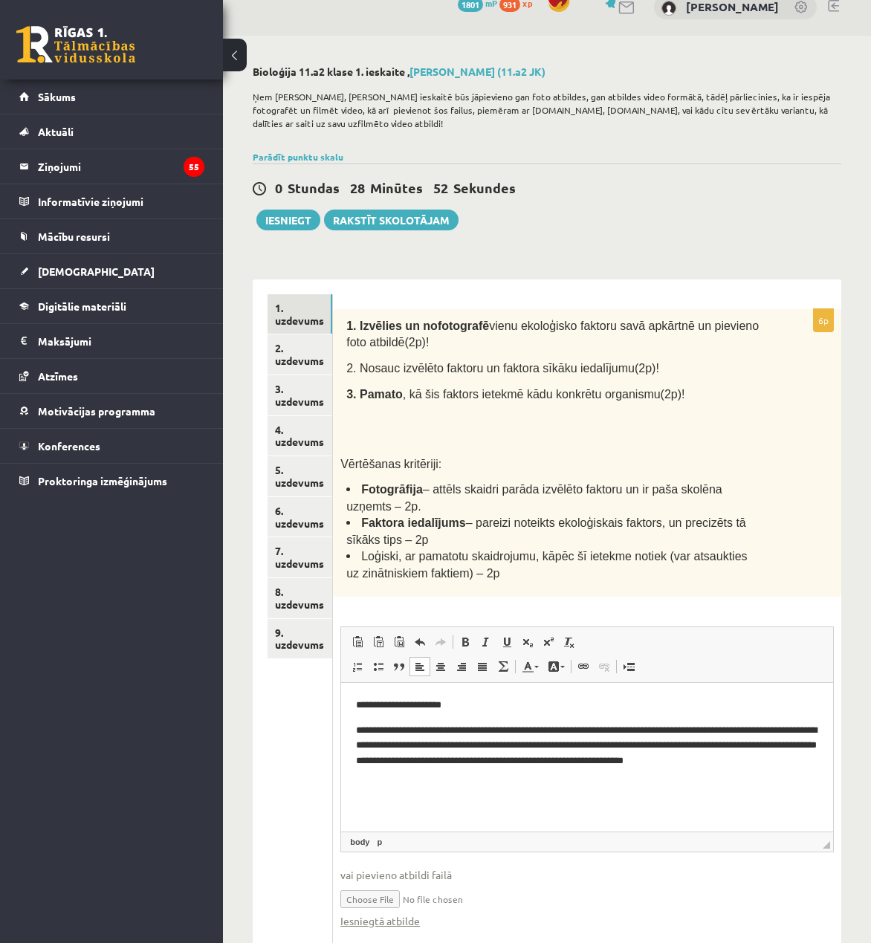
scroll to position [57, 0]
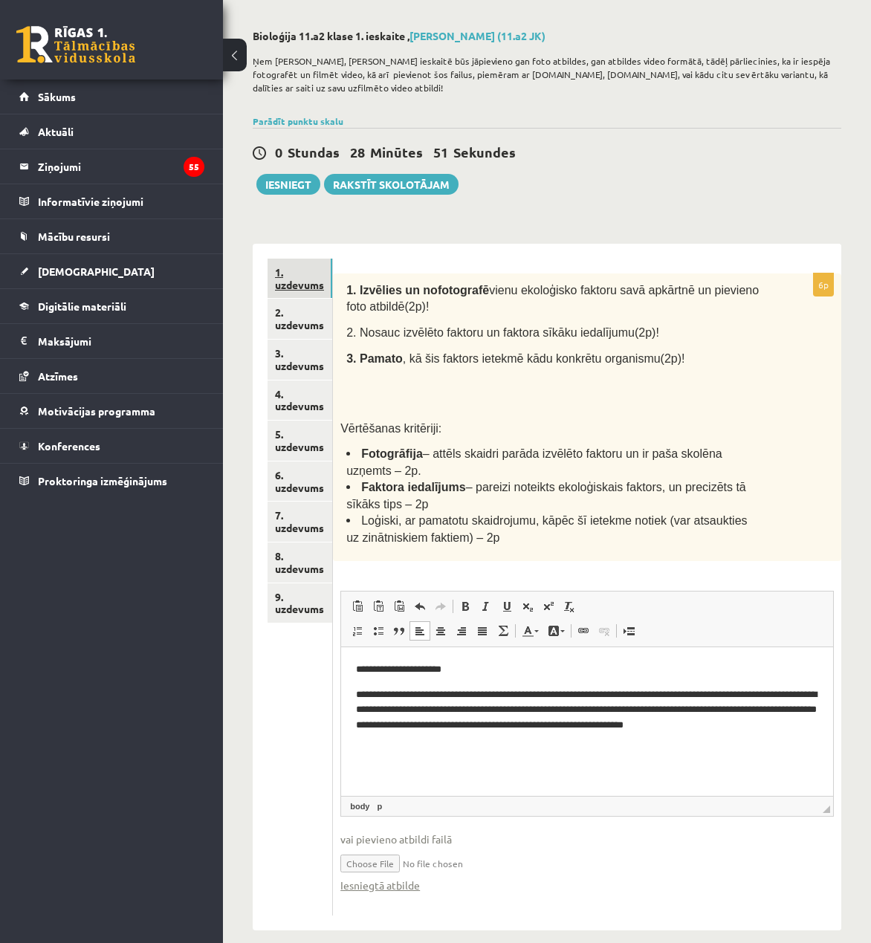
click at [291, 284] on link "1. uzdevums" at bounding box center [299, 279] width 65 height 40
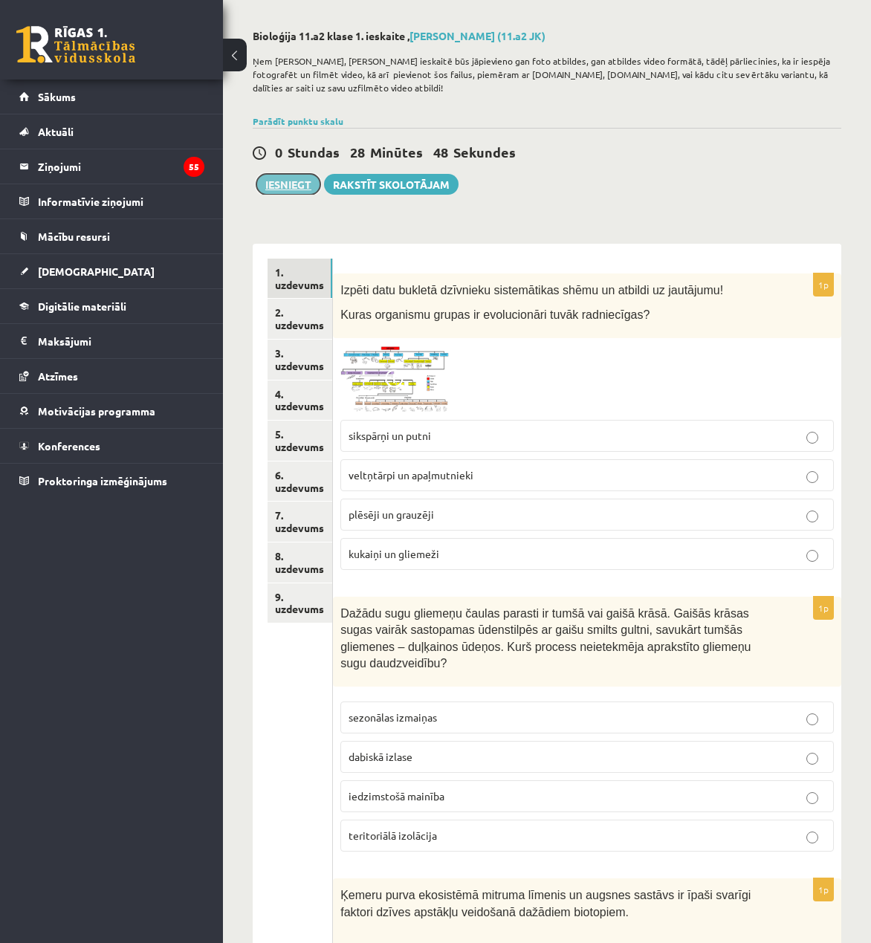
click at [297, 192] on button "Iesniegt" at bounding box center [288, 184] width 64 height 21
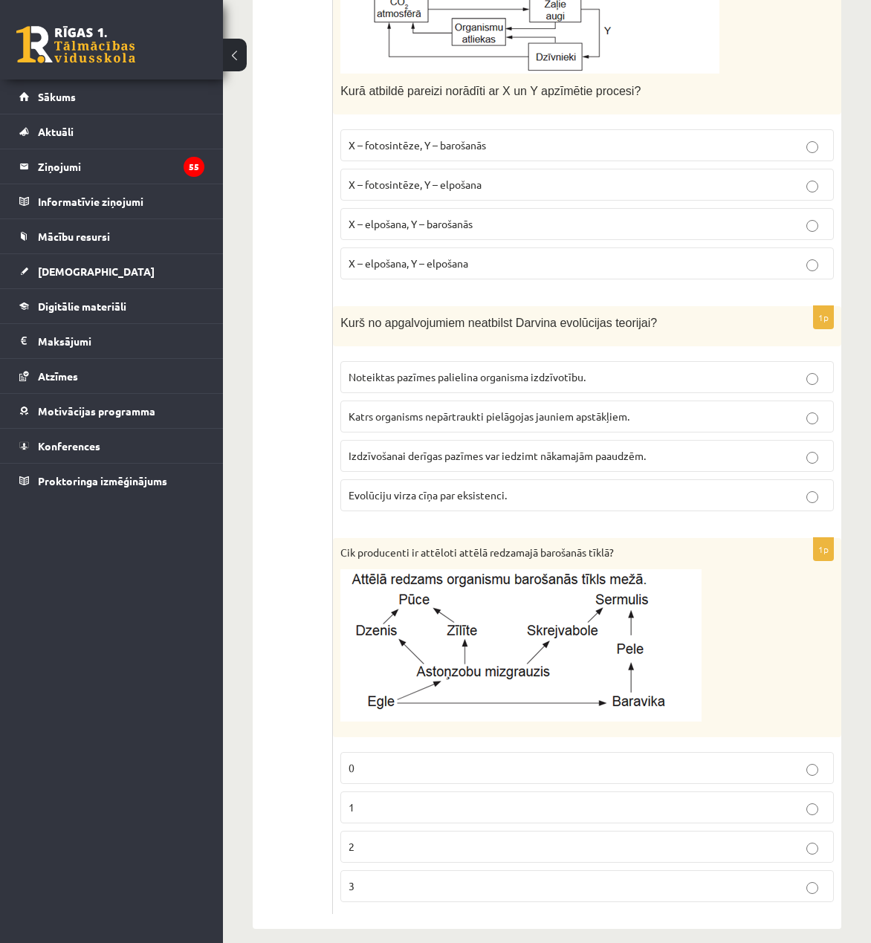
scroll to position [1823, 0]
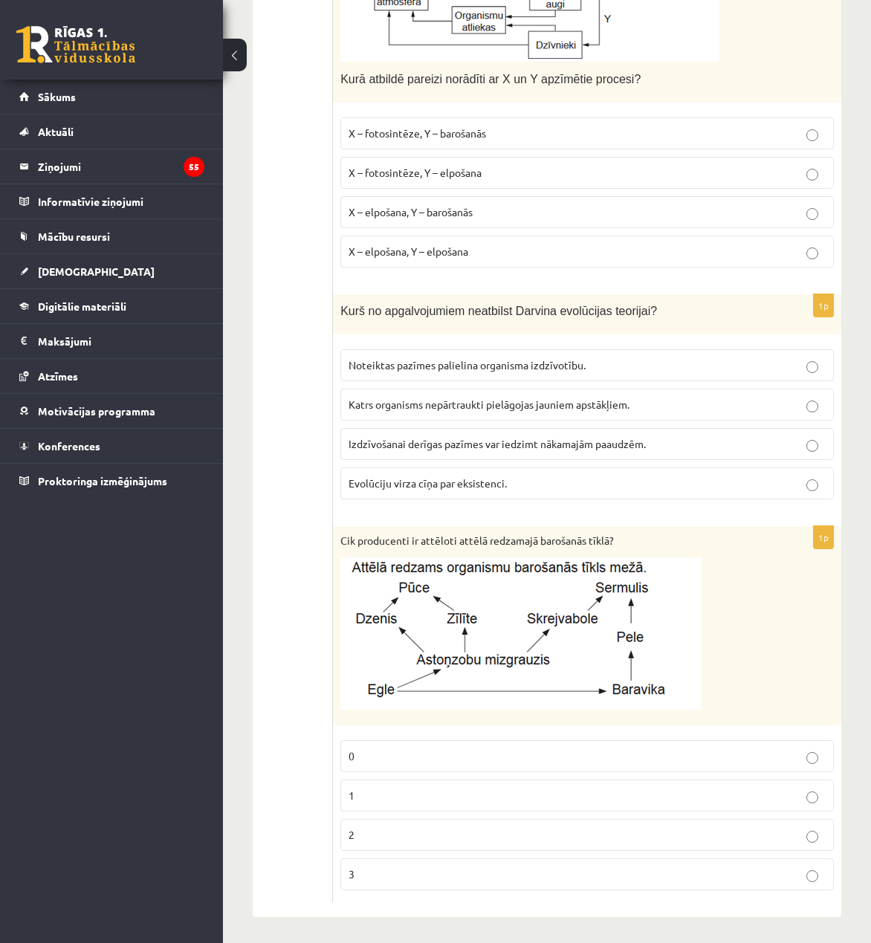
click at [782, 389] on label "Katrs organisms nepārtraukti pielāgojas jauniem apstākļiem." at bounding box center [586, 405] width 493 height 32
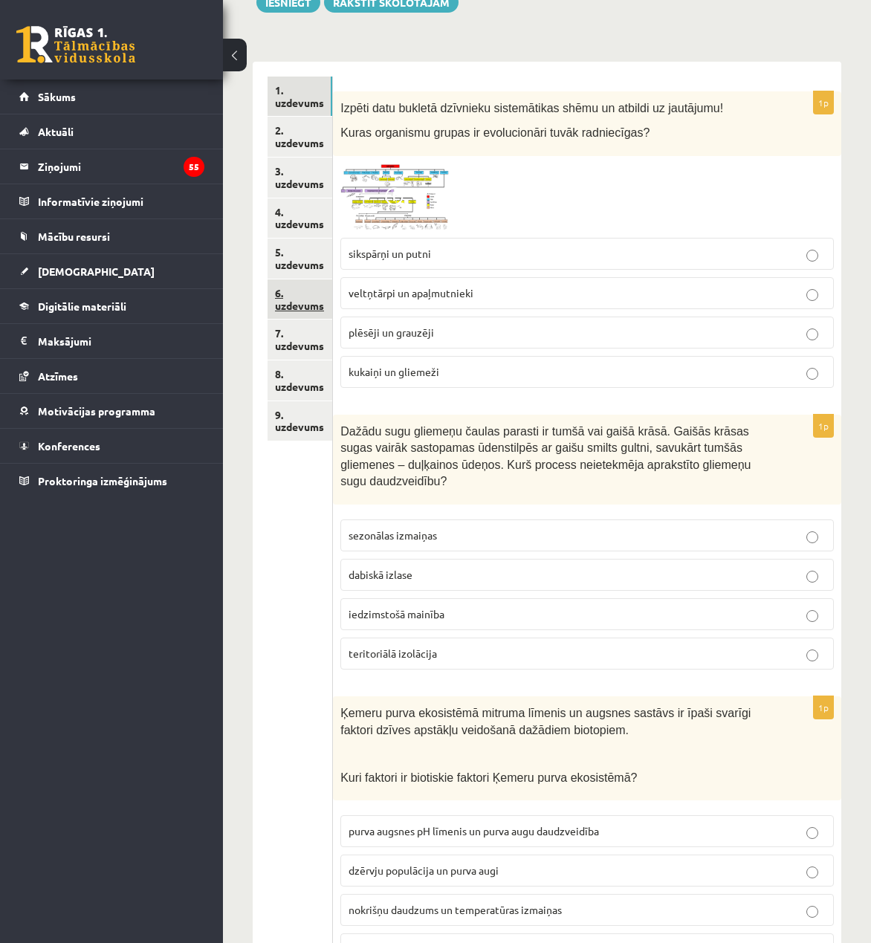
scroll to position [238, 0]
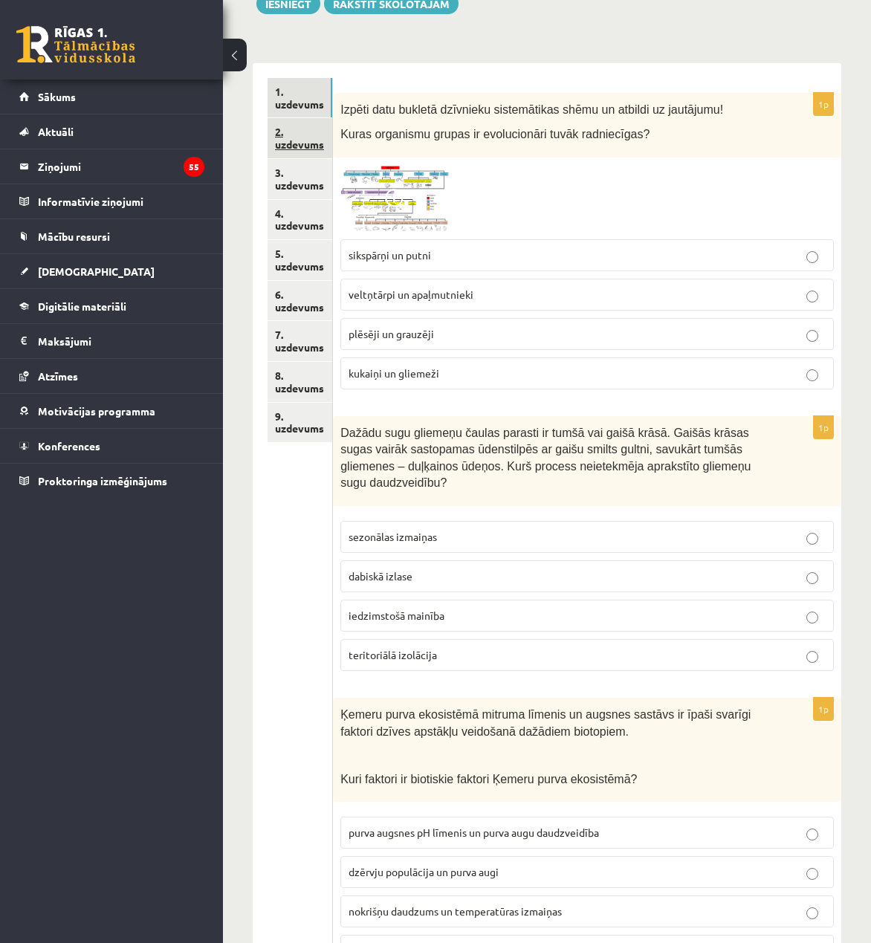
click at [288, 137] on link "2. uzdevums" at bounding box center [299, 138] width 65 height 40
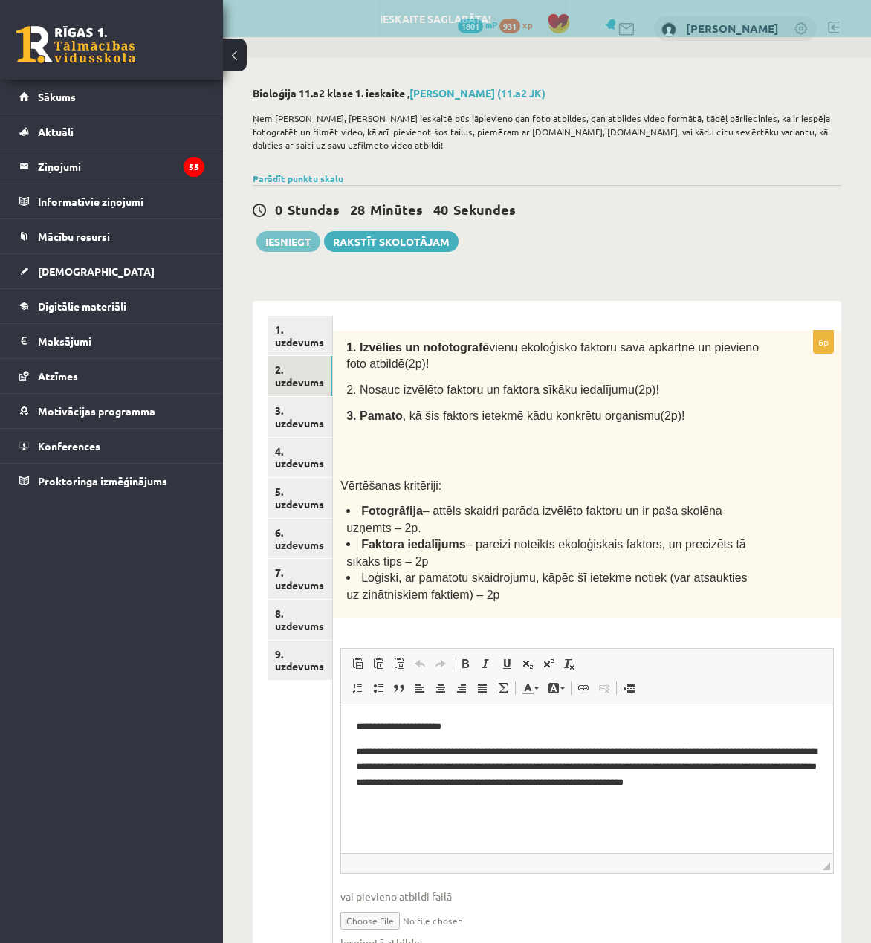
scroll to position [0, 0]
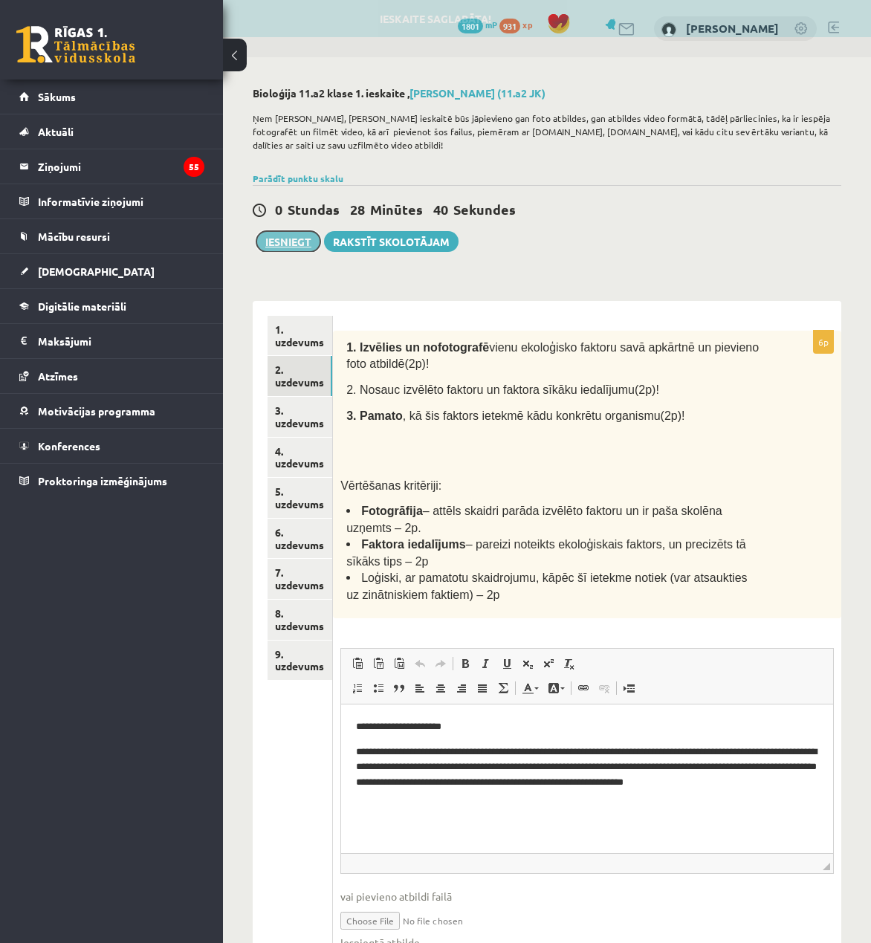
click at [288, 233] on button "Iesniegt" at bounding box center [288, 241] width 64 height 21
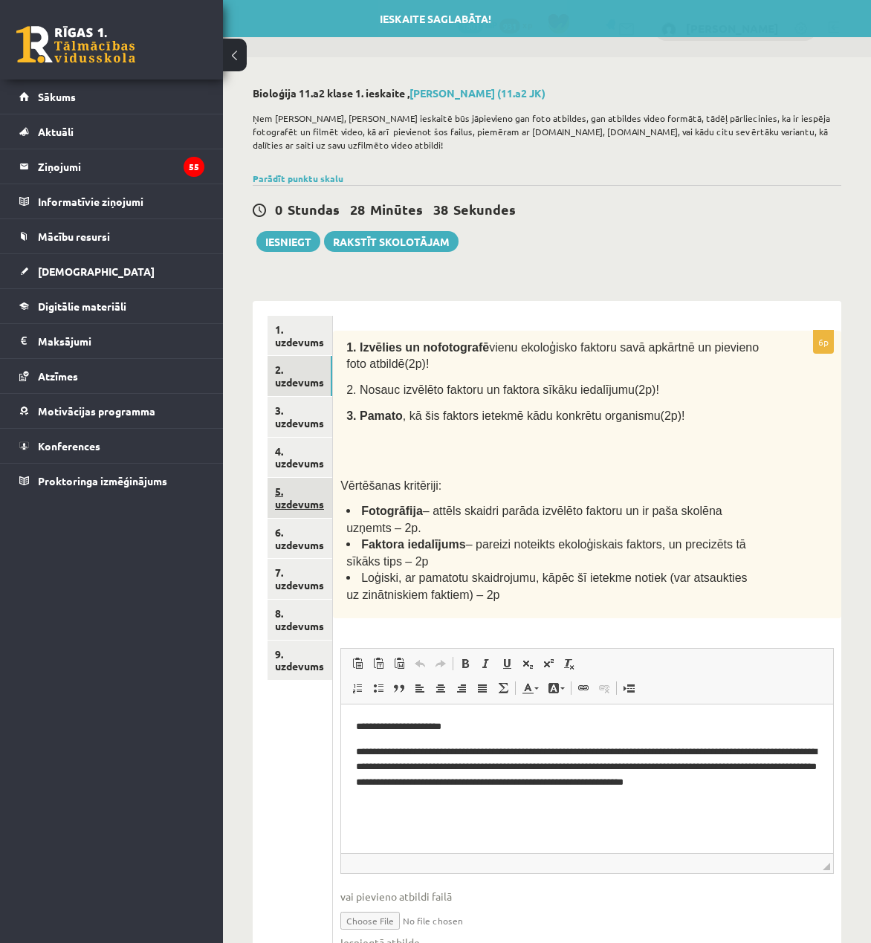
click at [311, 494] on link "5. uzdevums" at bounding box center [299, 498] width 65 height 40
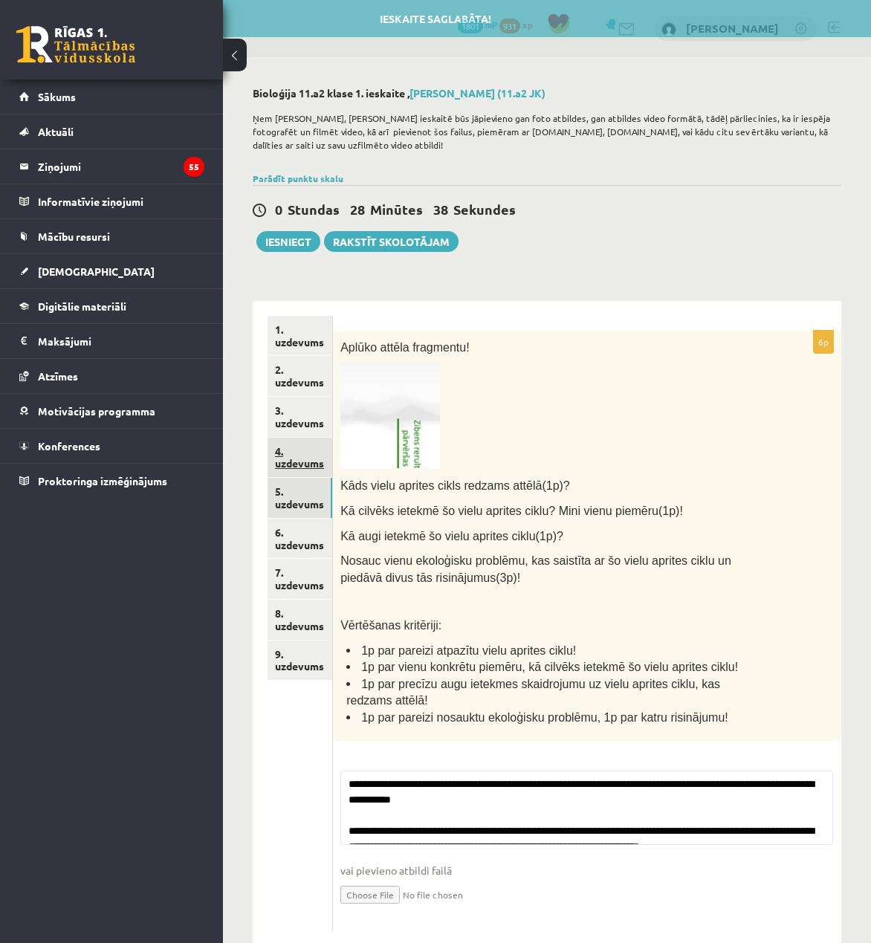
click at [309, 461] on link "4. uzdevums" at bounding box center [299, 458] width 65 height 40
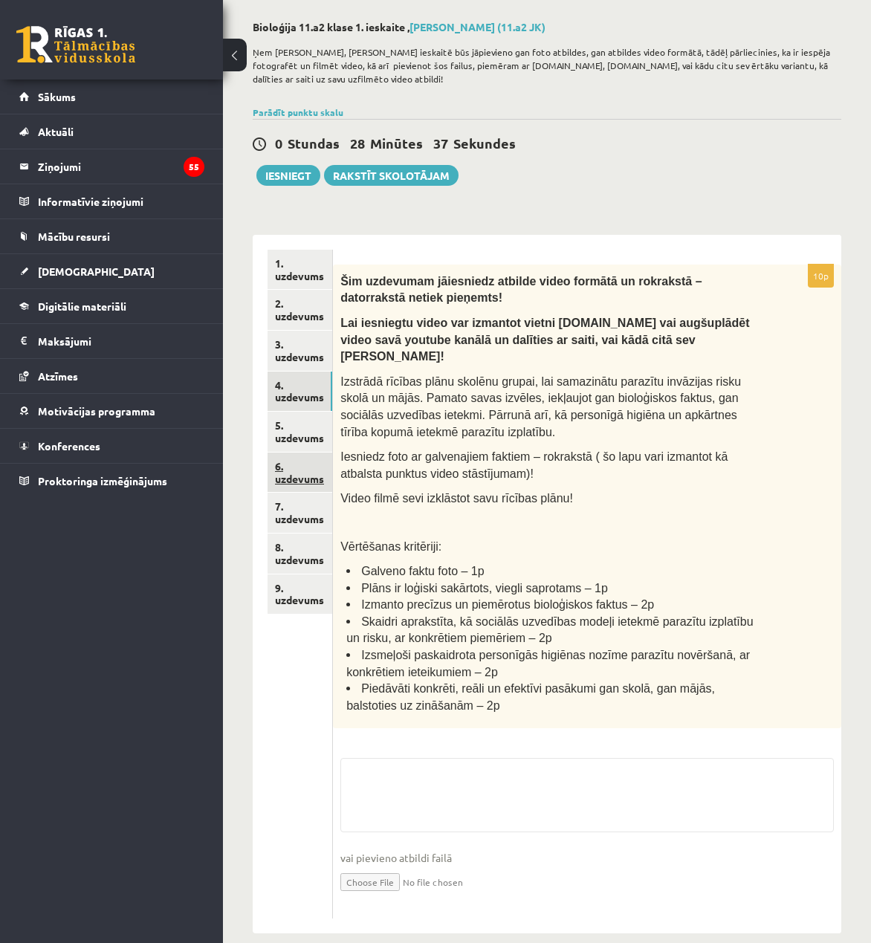
scroll to position [68, 0]
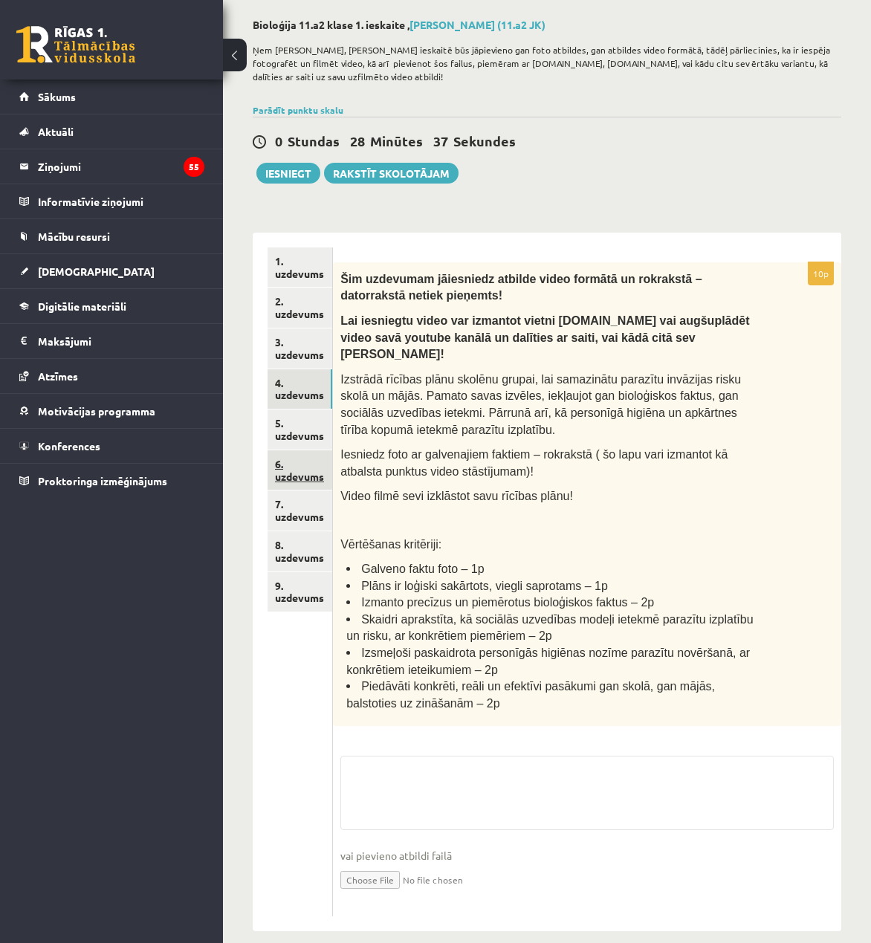
click at [316, 462] on link "6. uzdevums" at bounding box center [299, 470] width 65 height 40
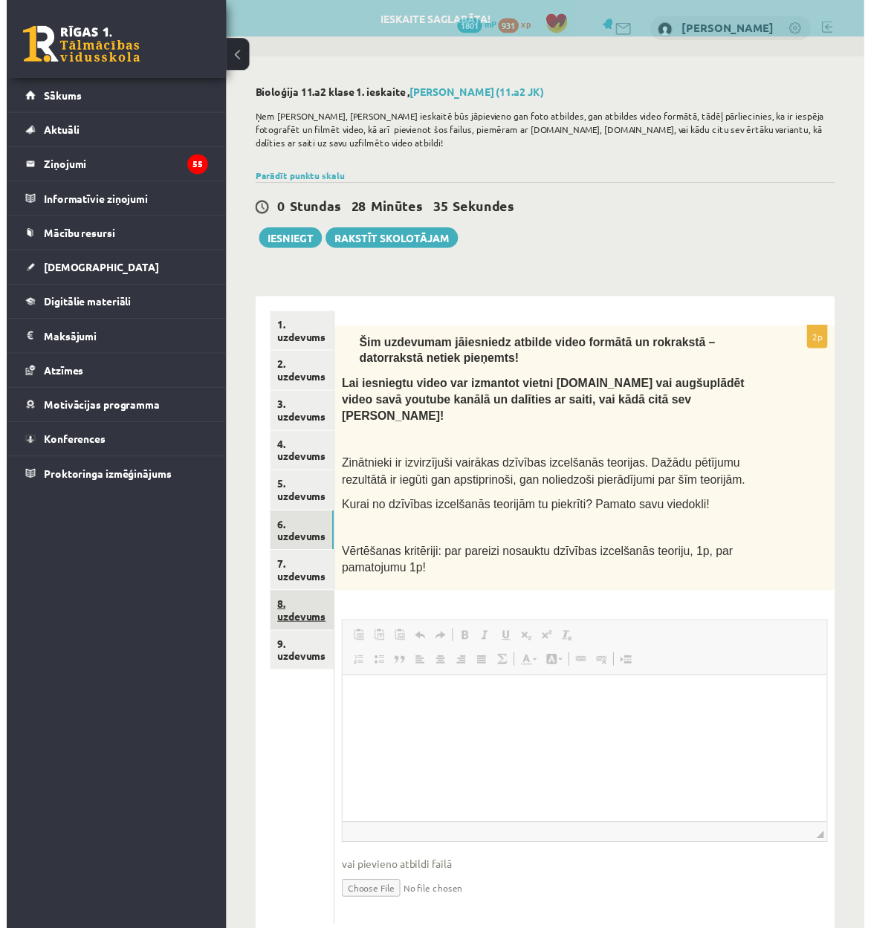
scroll to position [0, 0]
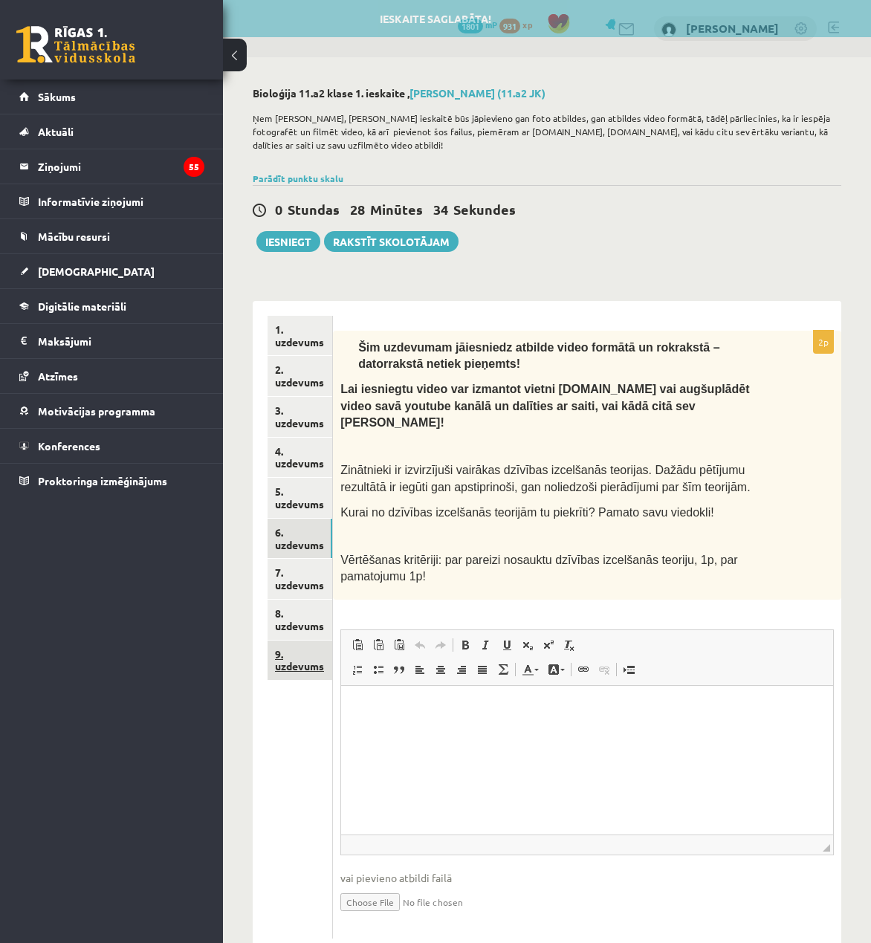
click at [296, 676] on link "9. uzdevums" at bounding box center [299, 660] width 65 height 40
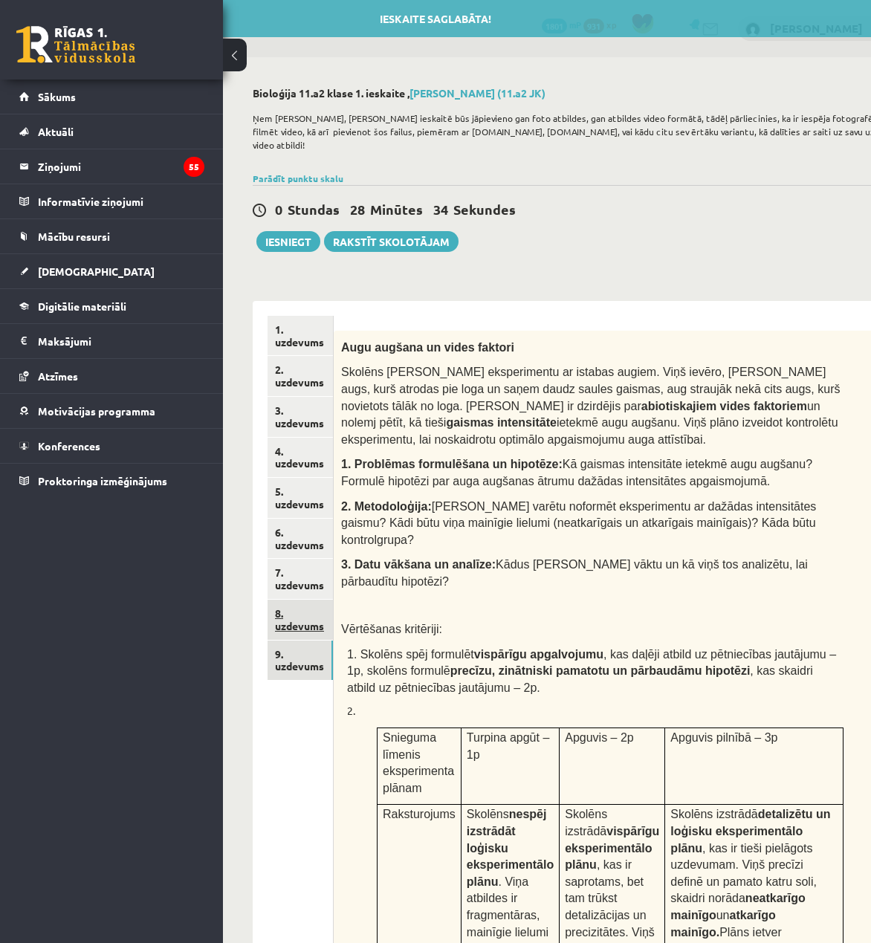
click at [297, 637] on link "8. uzdevums" at bounding box center [299, 620] width 65 height 40
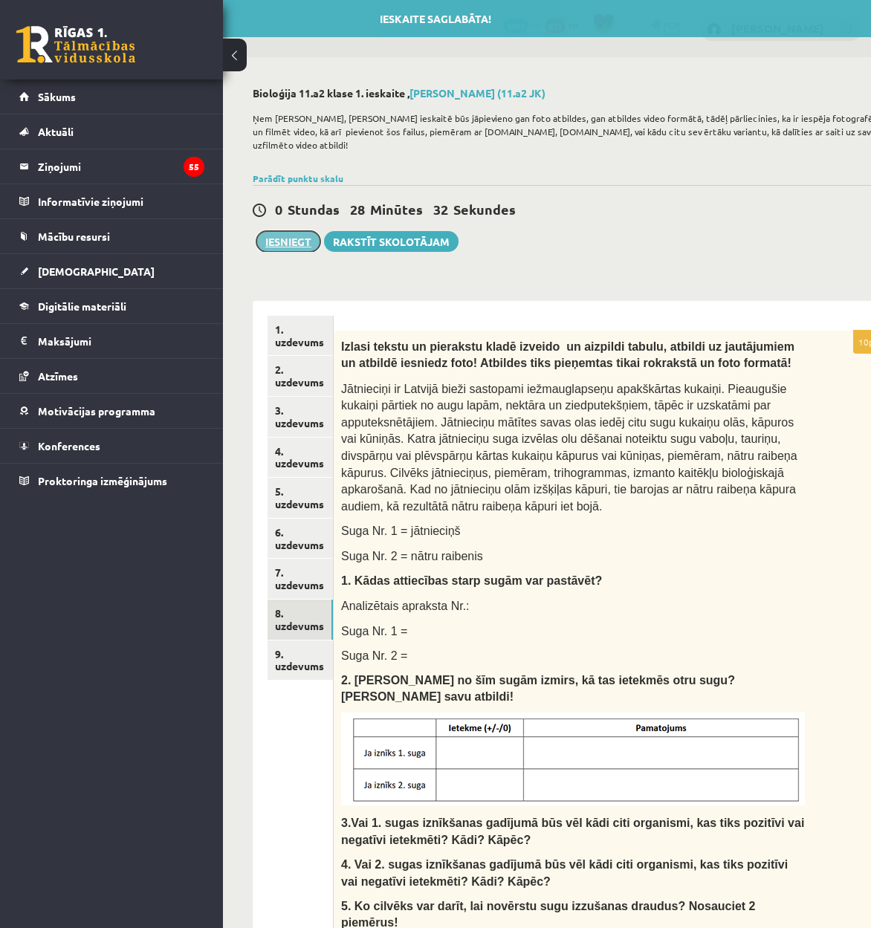
click at [302, 232] on button "Iesniegt" at bounding box center [288, 241] width 64 height 21
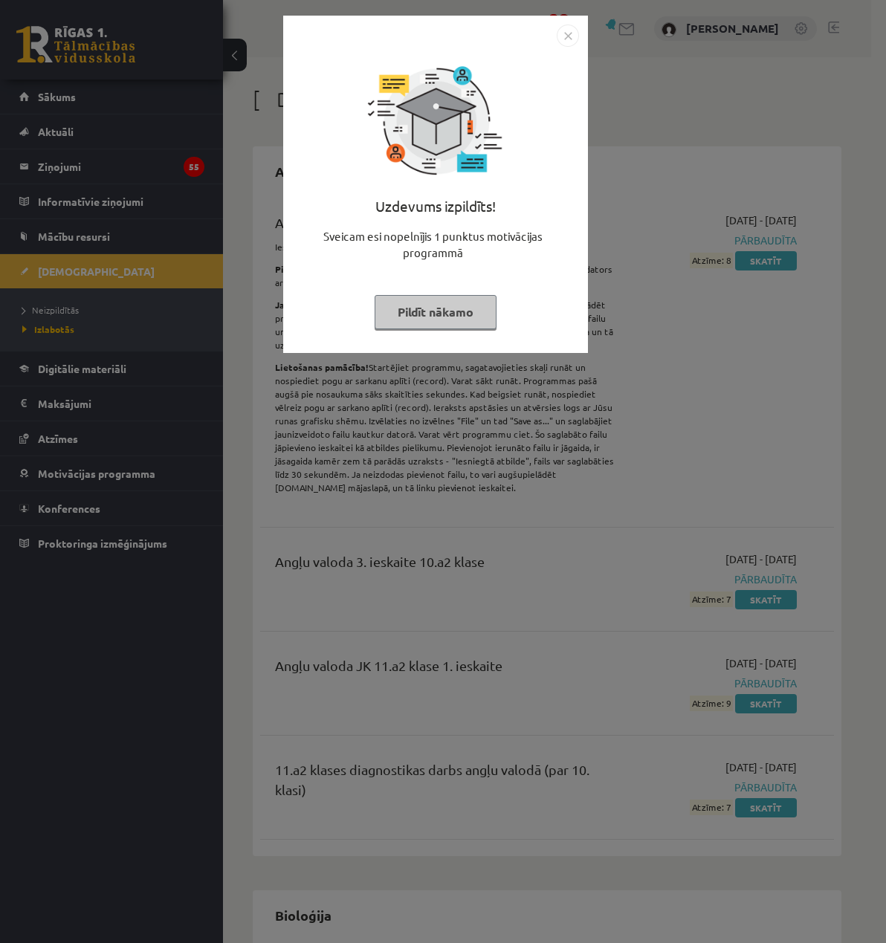
click at [560, 53] on div "Uzdevums izpildīts! Sveicam esi nopelnījis 1 punktus motivācijas programmā Pild…" at bounding box center [435, 195] width 287 height 297
click at [566, 42] on img "Close" at bounding box center [568, 36] width 22 height 22
